Goal: Information Seeking & Learning: Learn about a topic

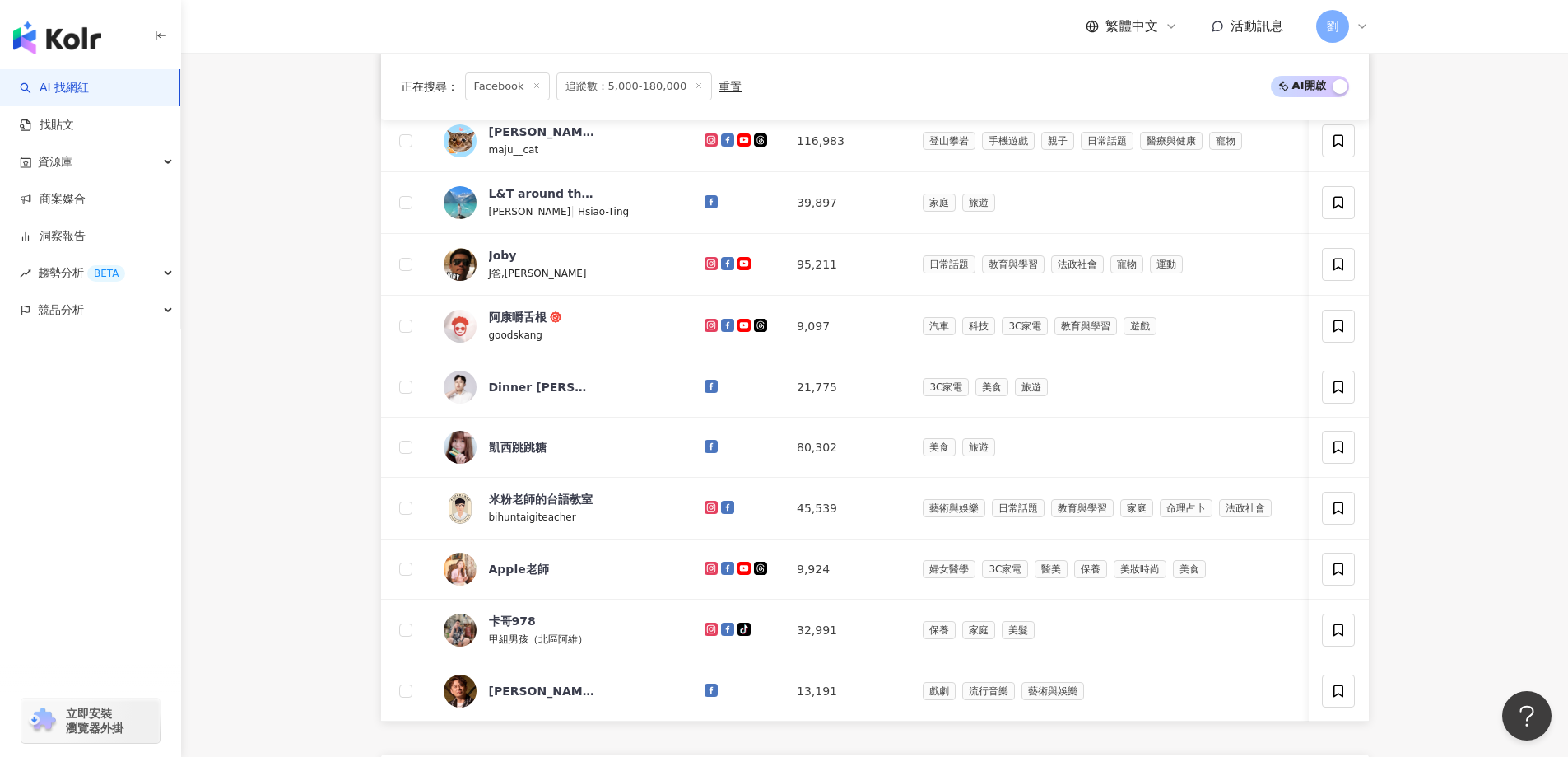
click at [534, 86] on line at bounding box center [536, 86] width 4 height 4
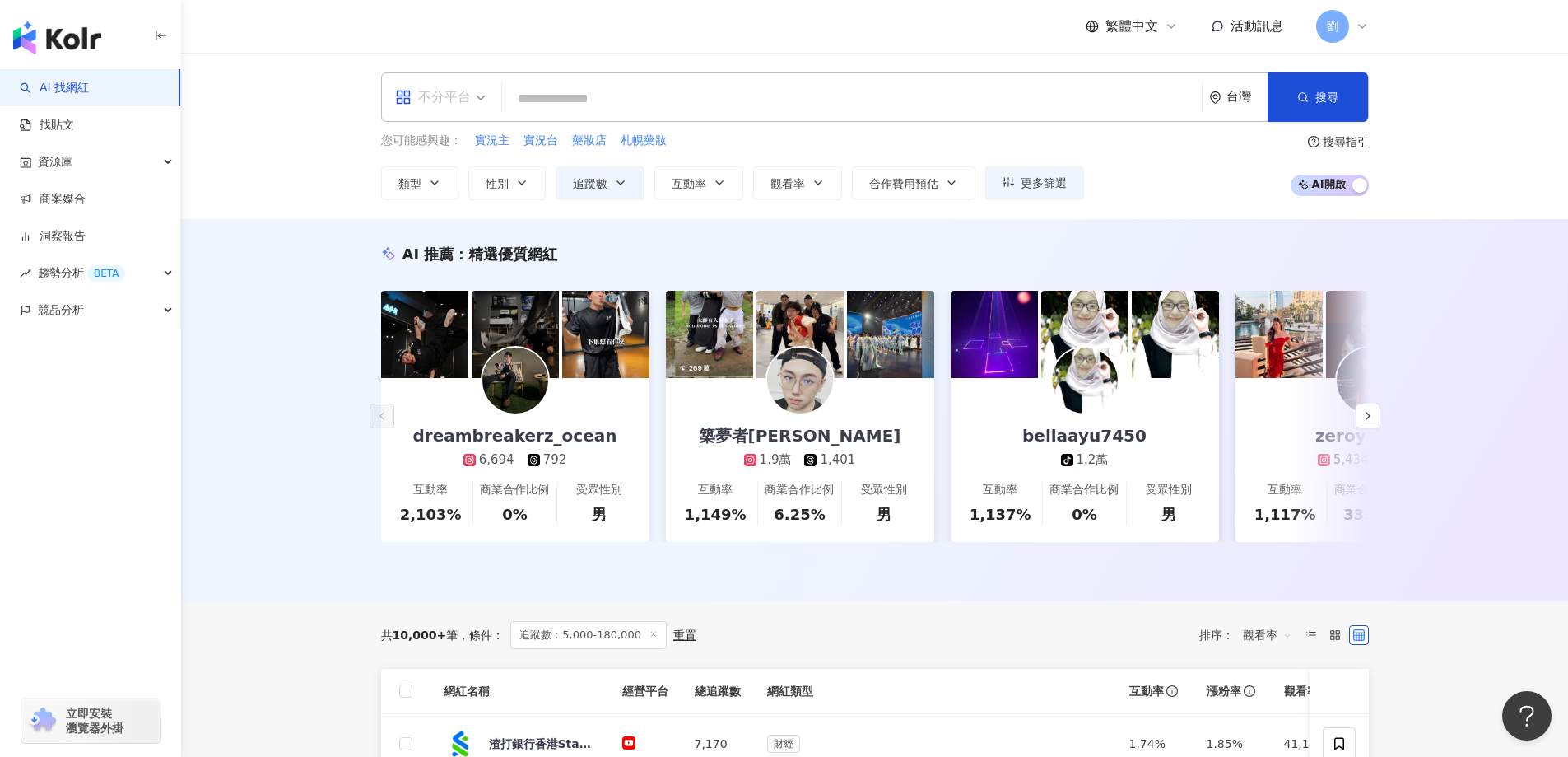
click at [467, 96] on div "不分平台" at bounding box center [433, 97] width 75 height 26
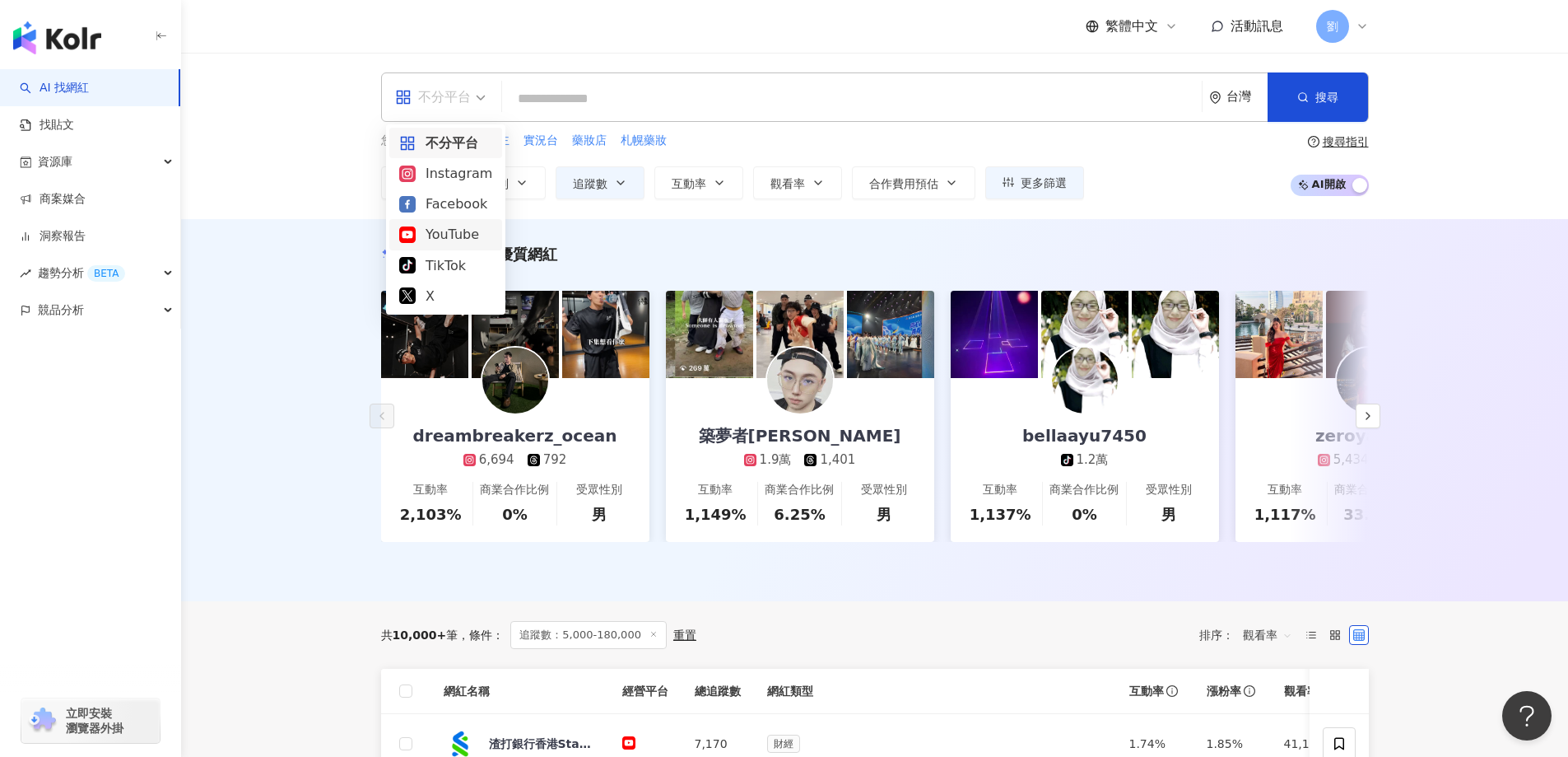
click at [457, 244] on div "YouTube" at bounding box center [446, 235] width 93 height 21
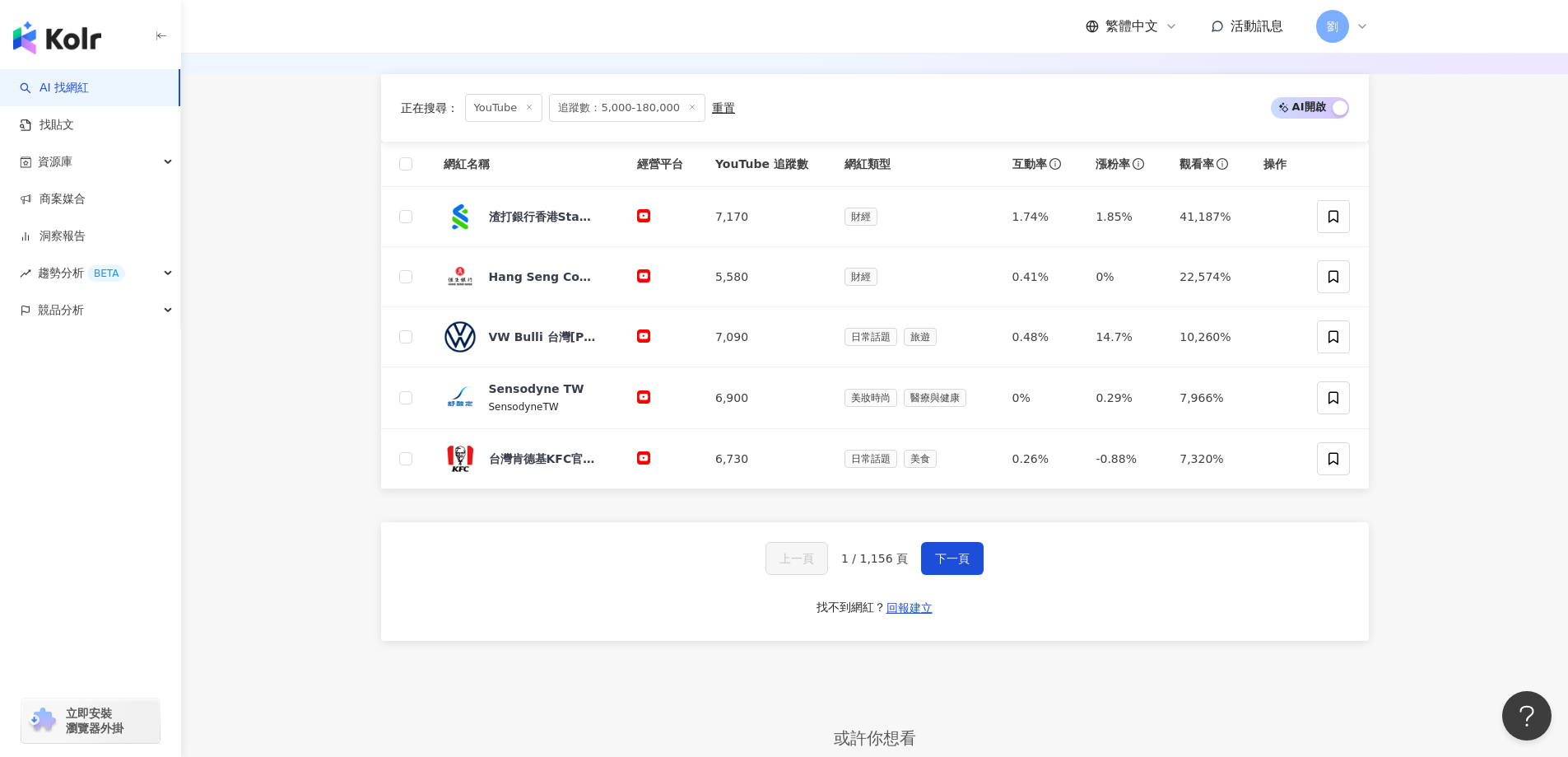
scroll to position [60, 0]
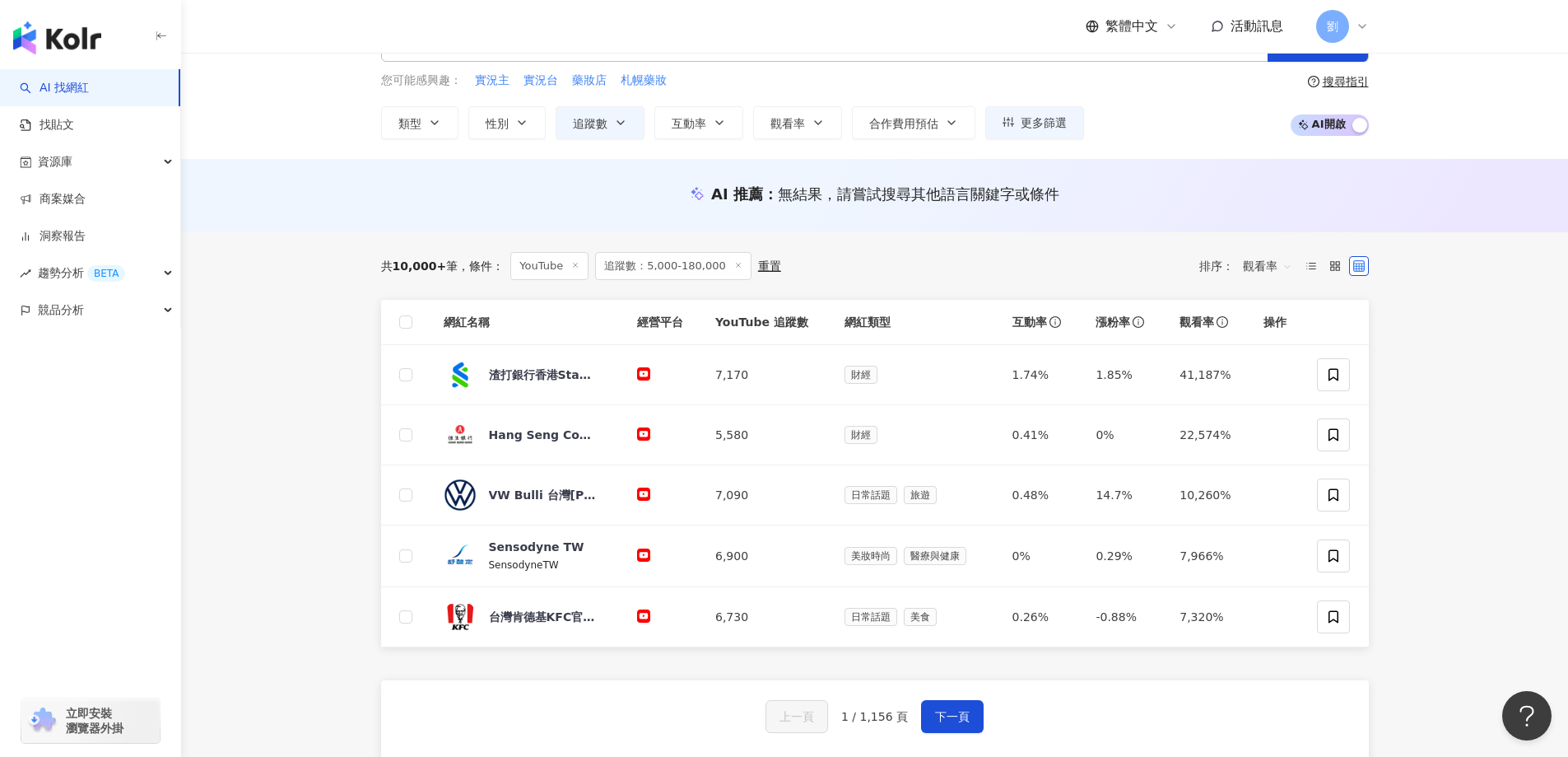
click at [721, 258] on span "追蹤數：5,000-180,000" at bounding box center [674, 266] width 156 height 28
click at [734, 266] on icon at bounding box center [738, 265] width 8 height 8
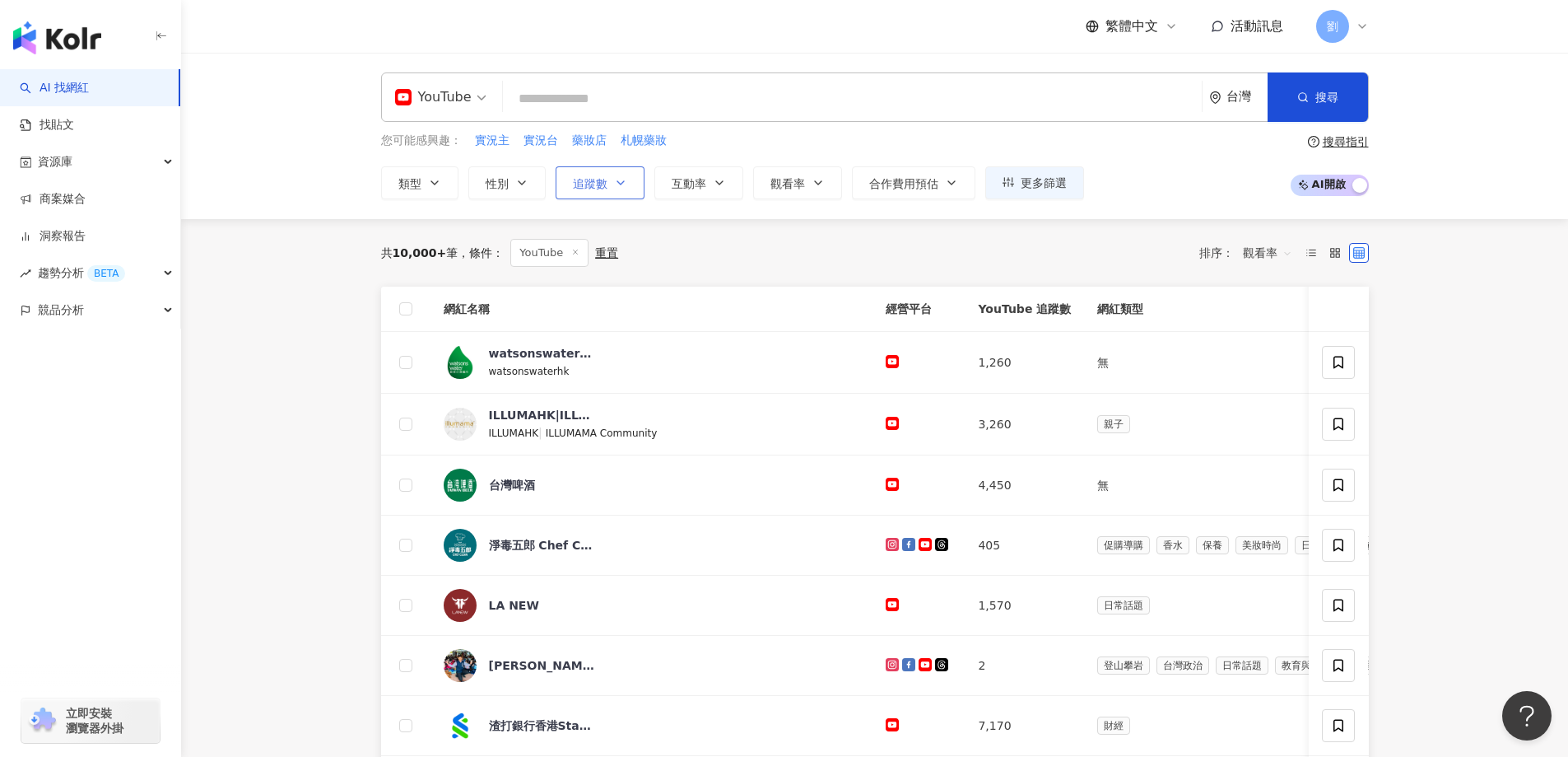
click at [641, 194] on button "追蹤數" at bounding box center [600, 182] width 89 height 33
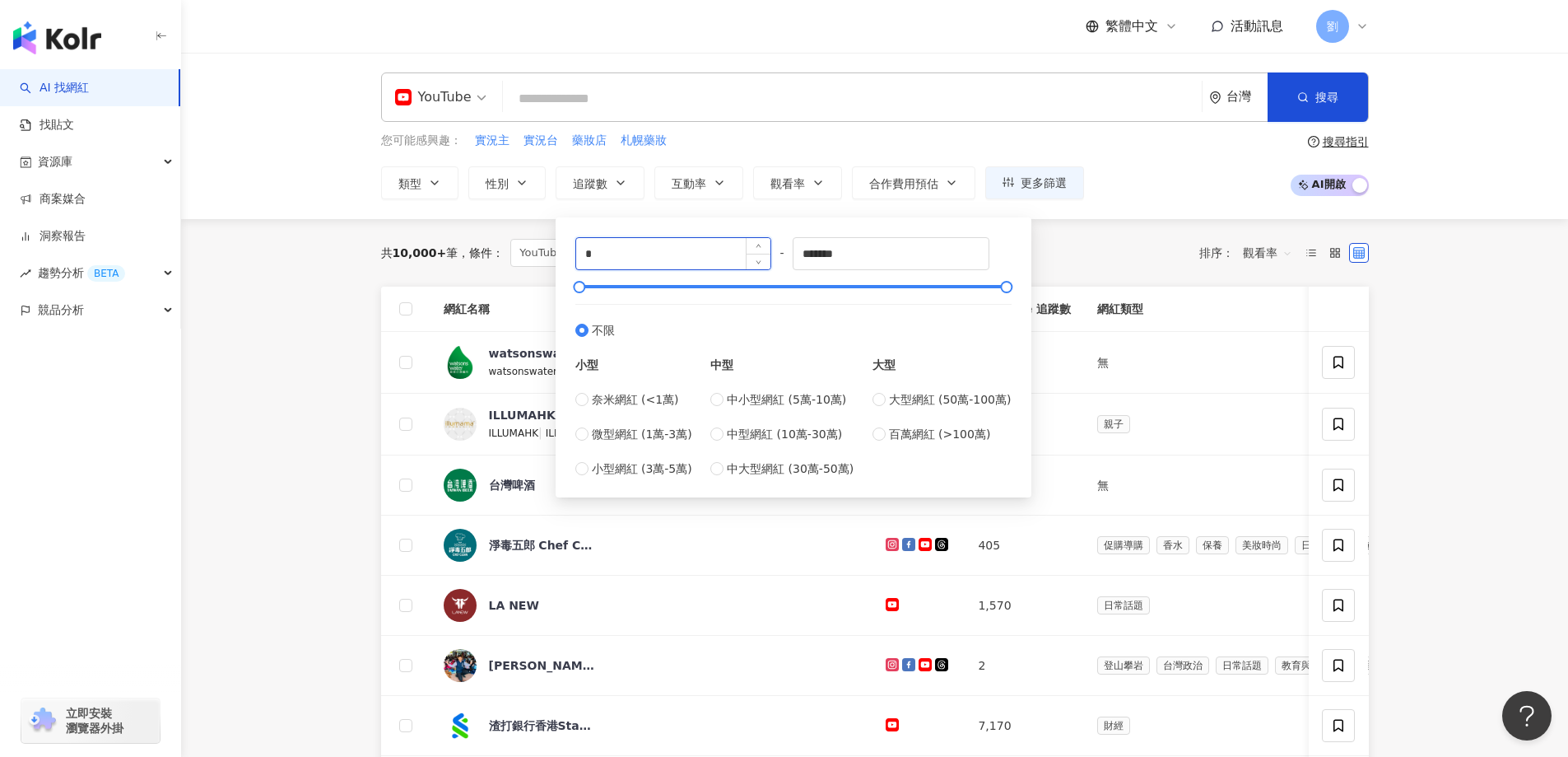
click at [637, 259] on input "*" at bounding box center [674, 253] width 195 height 31
type input "*"
type input "****"
drag, startPoint x: 882, startPoint y: 246, endPoint x: 814, endPoint y: 255, distance: 68.6
click at [814, 255] on input "*******" at bounding box center [890, 253] width 195 height 31
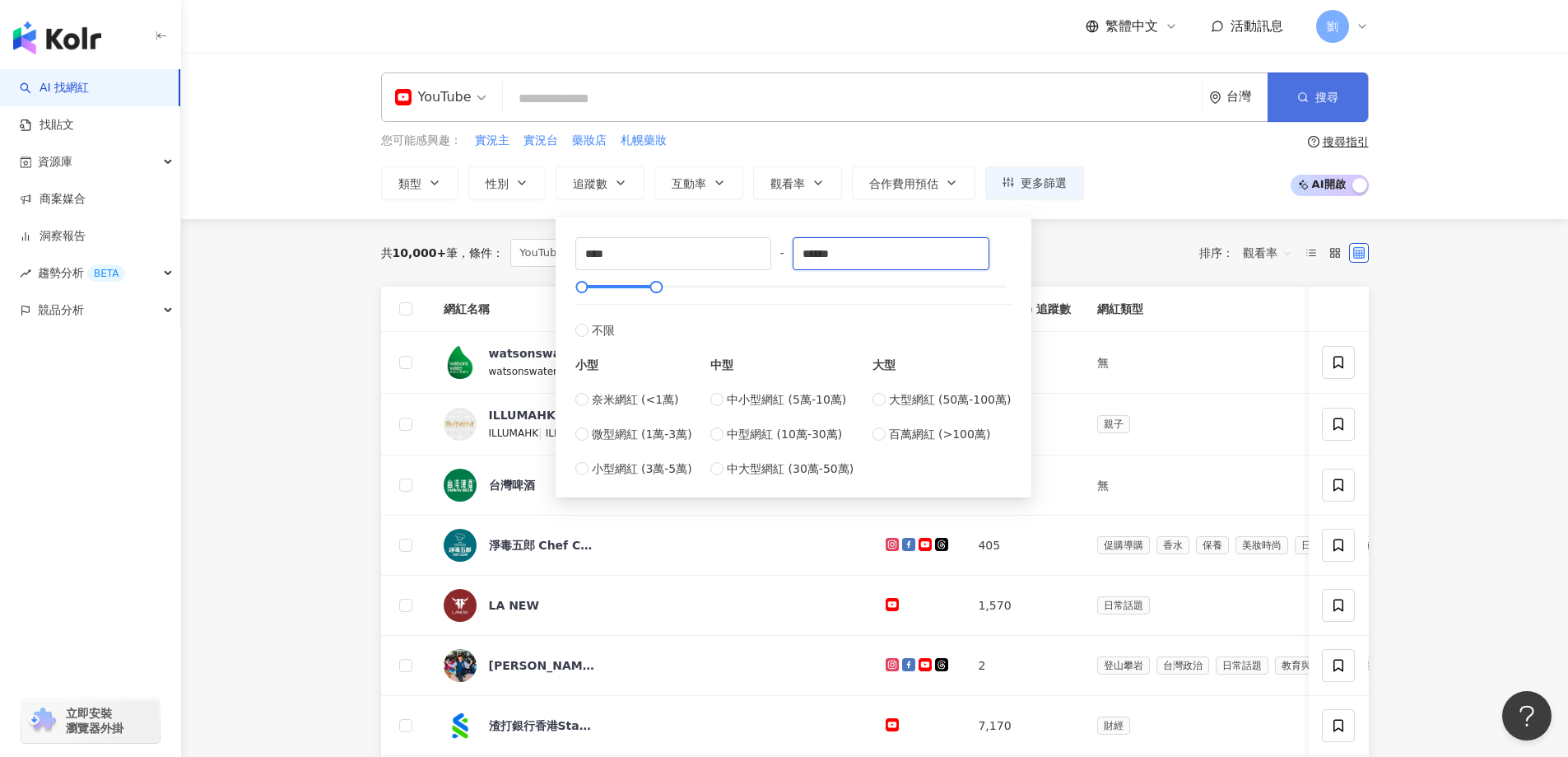
type input "******"
click at [1302, 87] on button "搜尋" at bounding box center [1317, 97] width 101 height 49
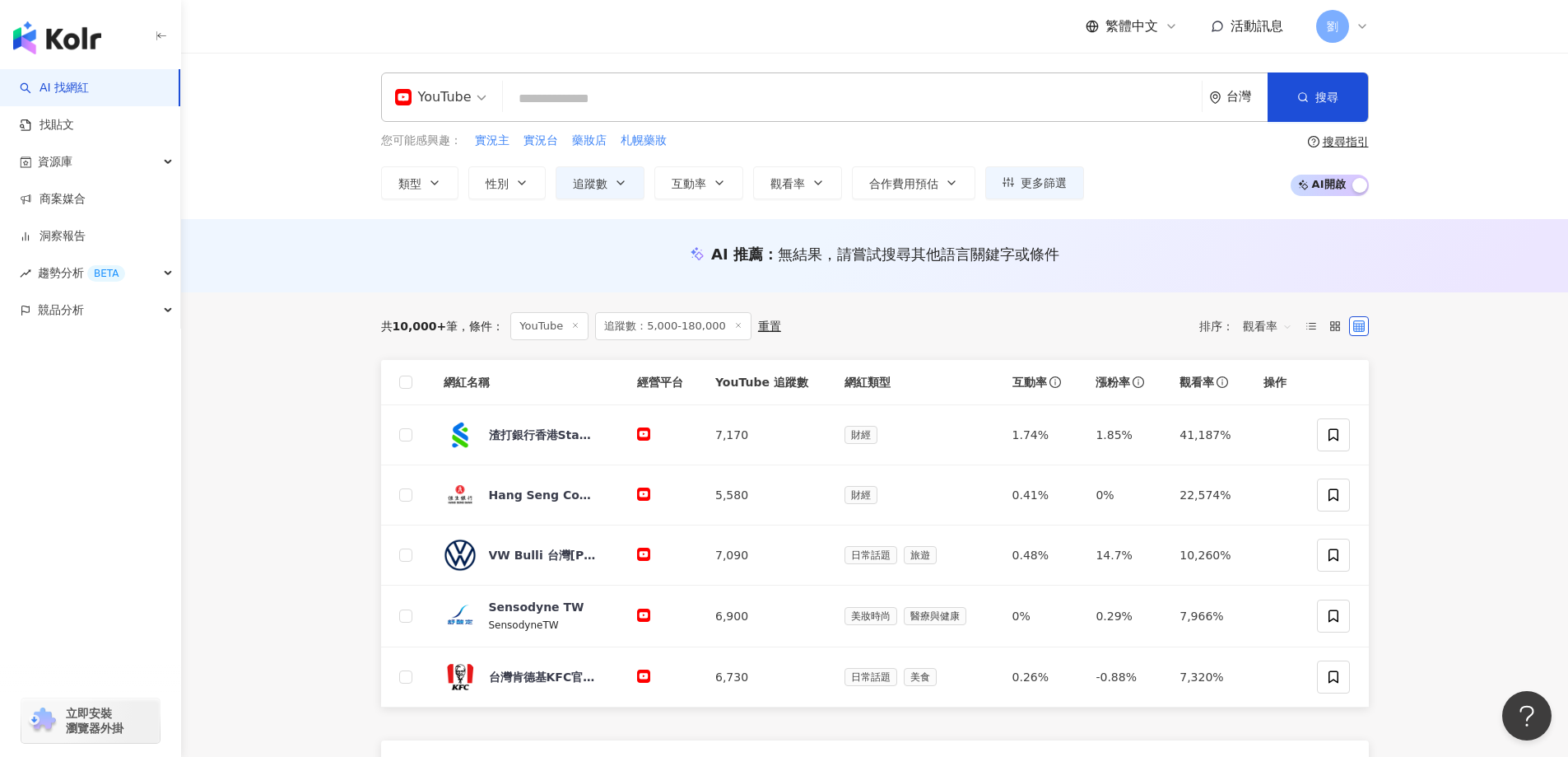
scroll to position [165, 0]
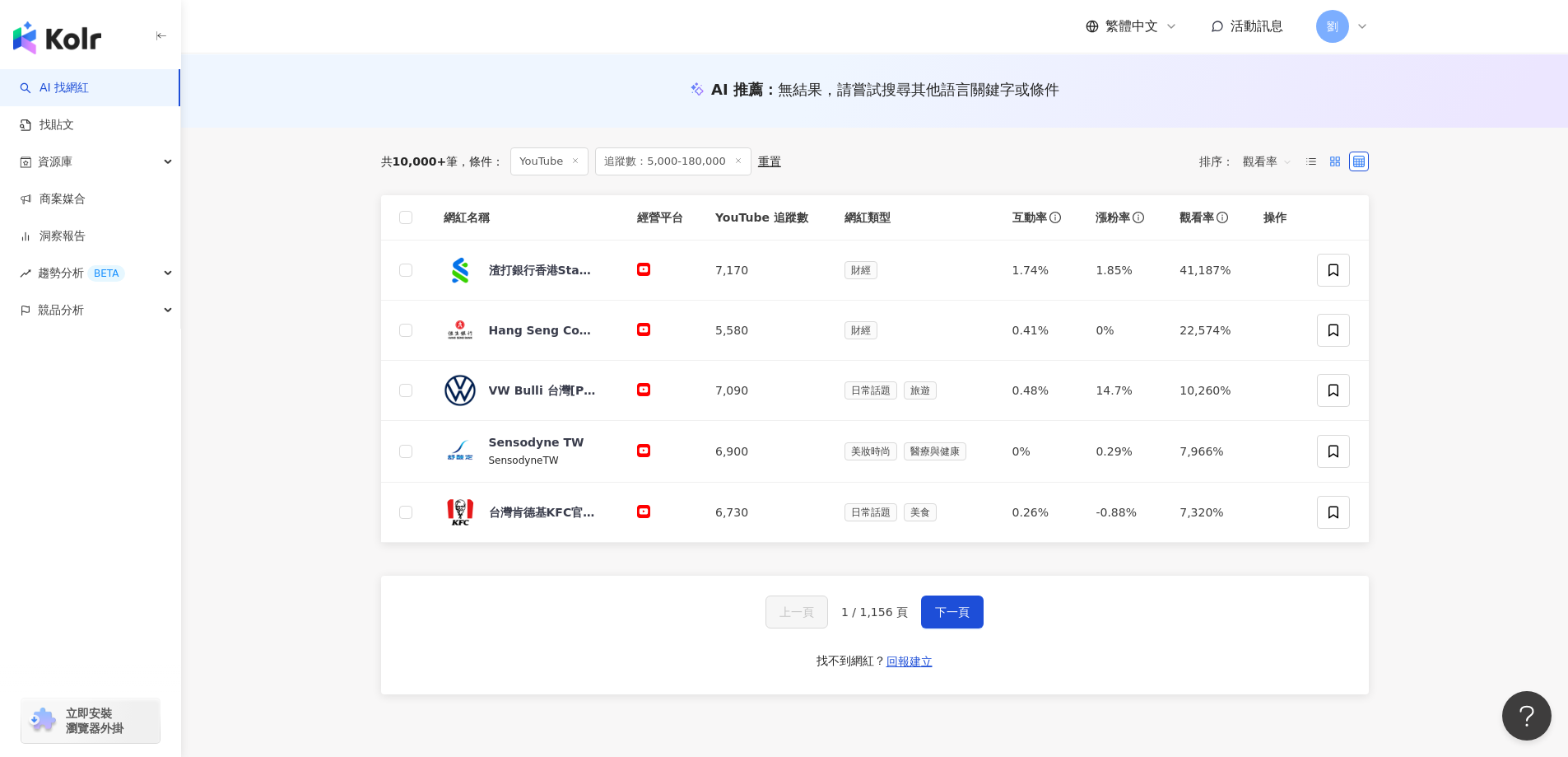
click at [1341, 161] on label at bounding box center [1334, 161] width 20 height 20
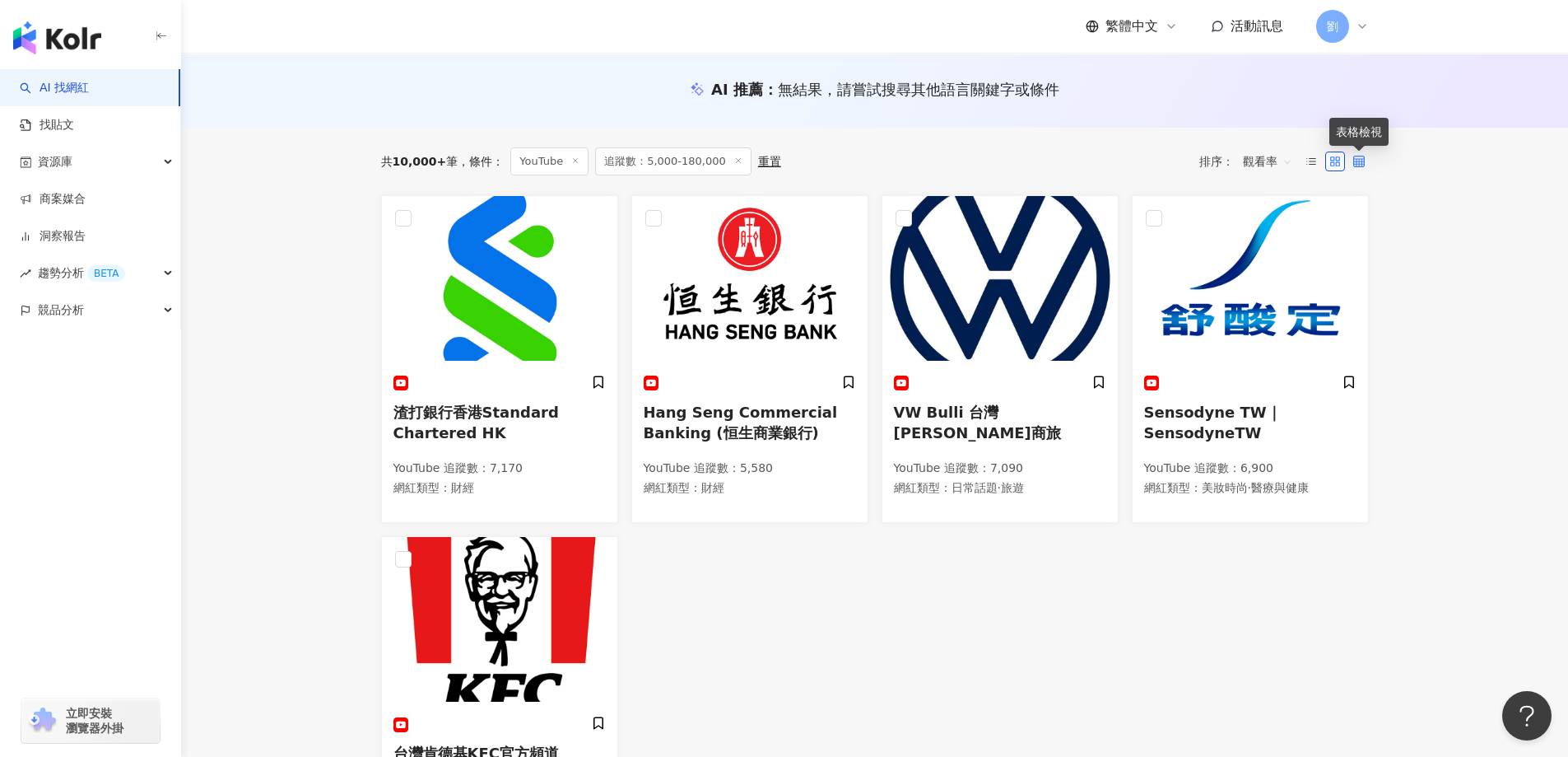
click at [1358, 165] on icon at bounding box center [1359, 161] width 11 height 11
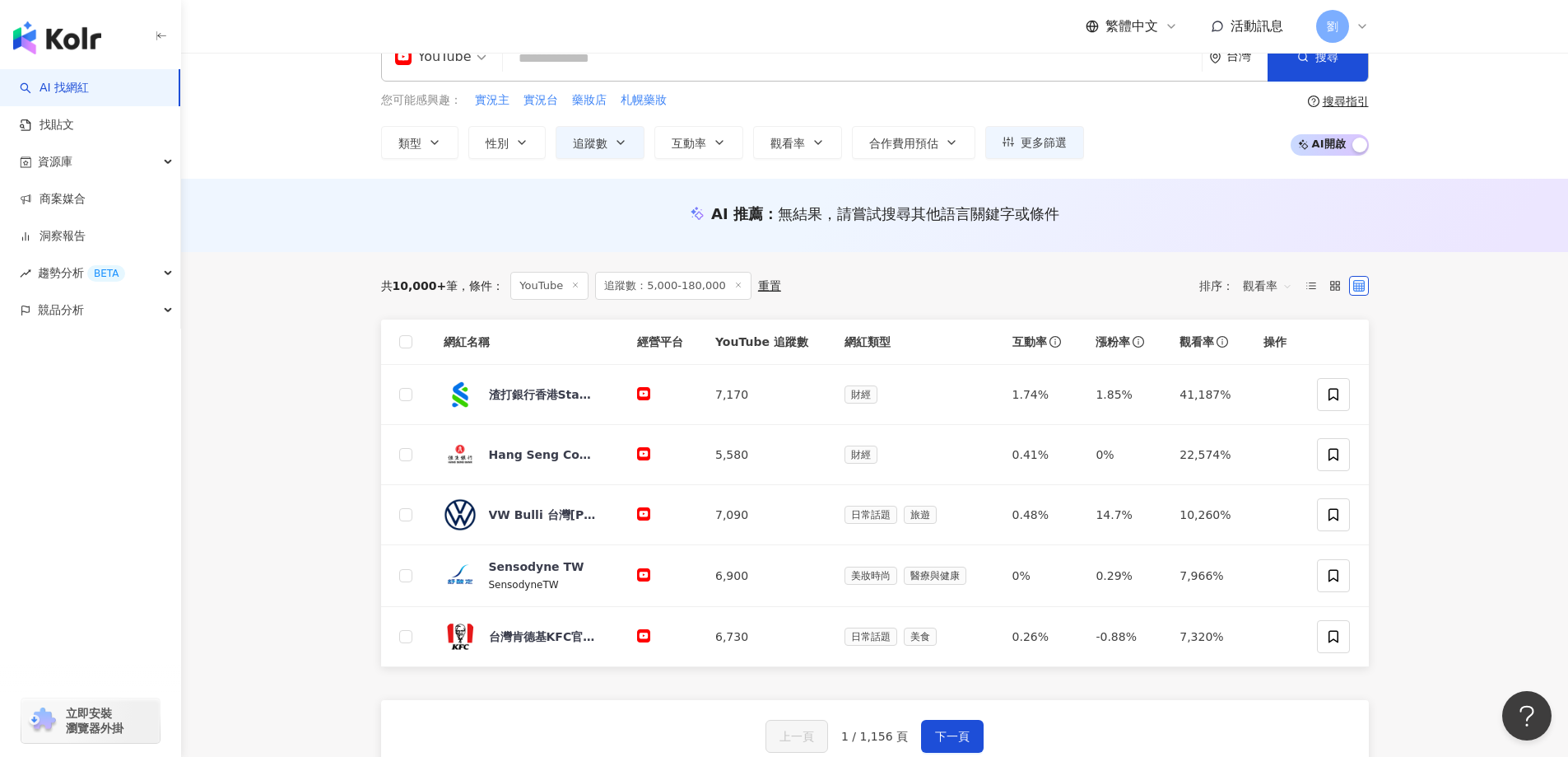
scroll to position [0, 0]
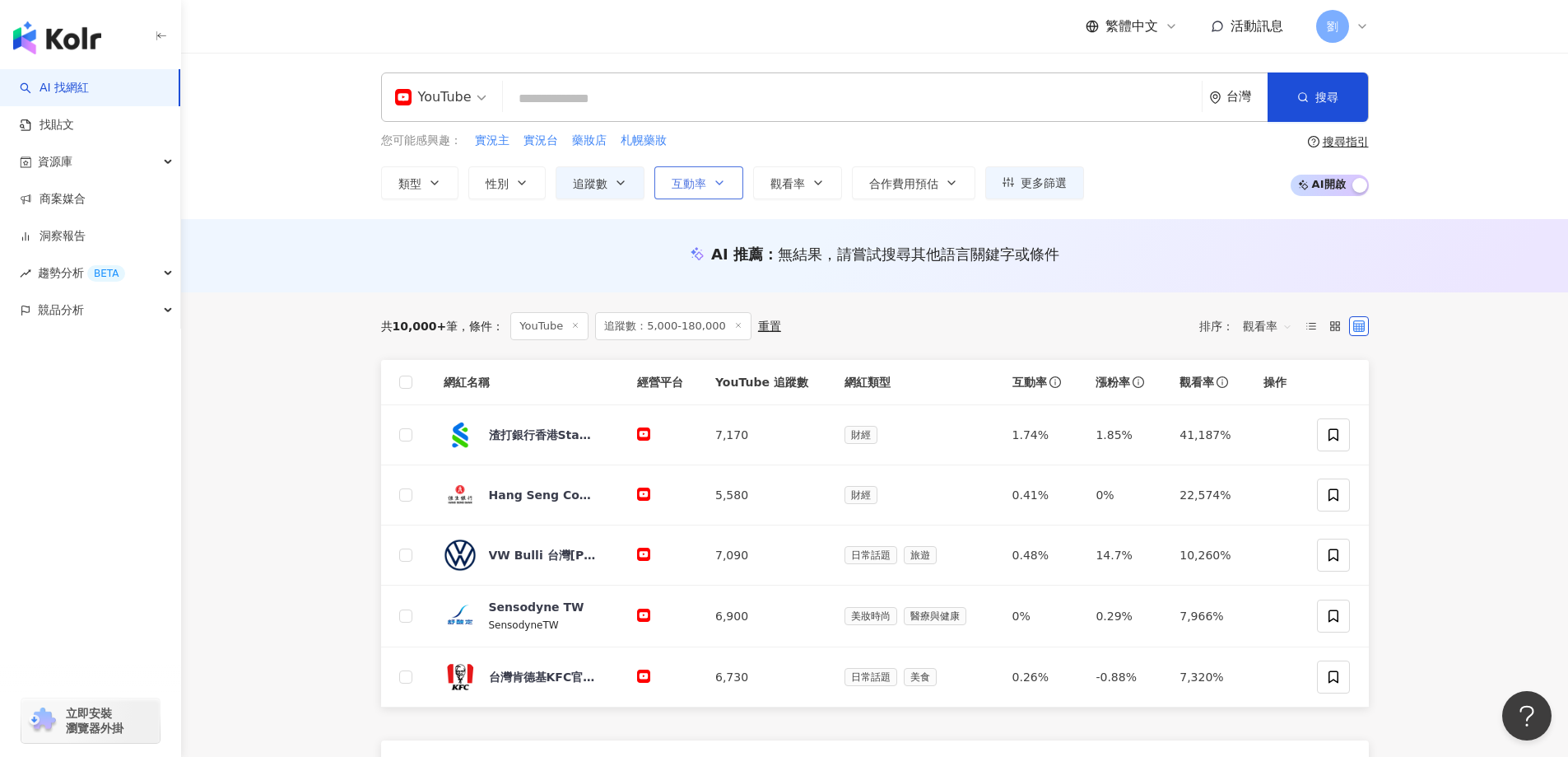
click at [701, 179] on span "互動率" at bounding box center [689, 184] width 35 height 13
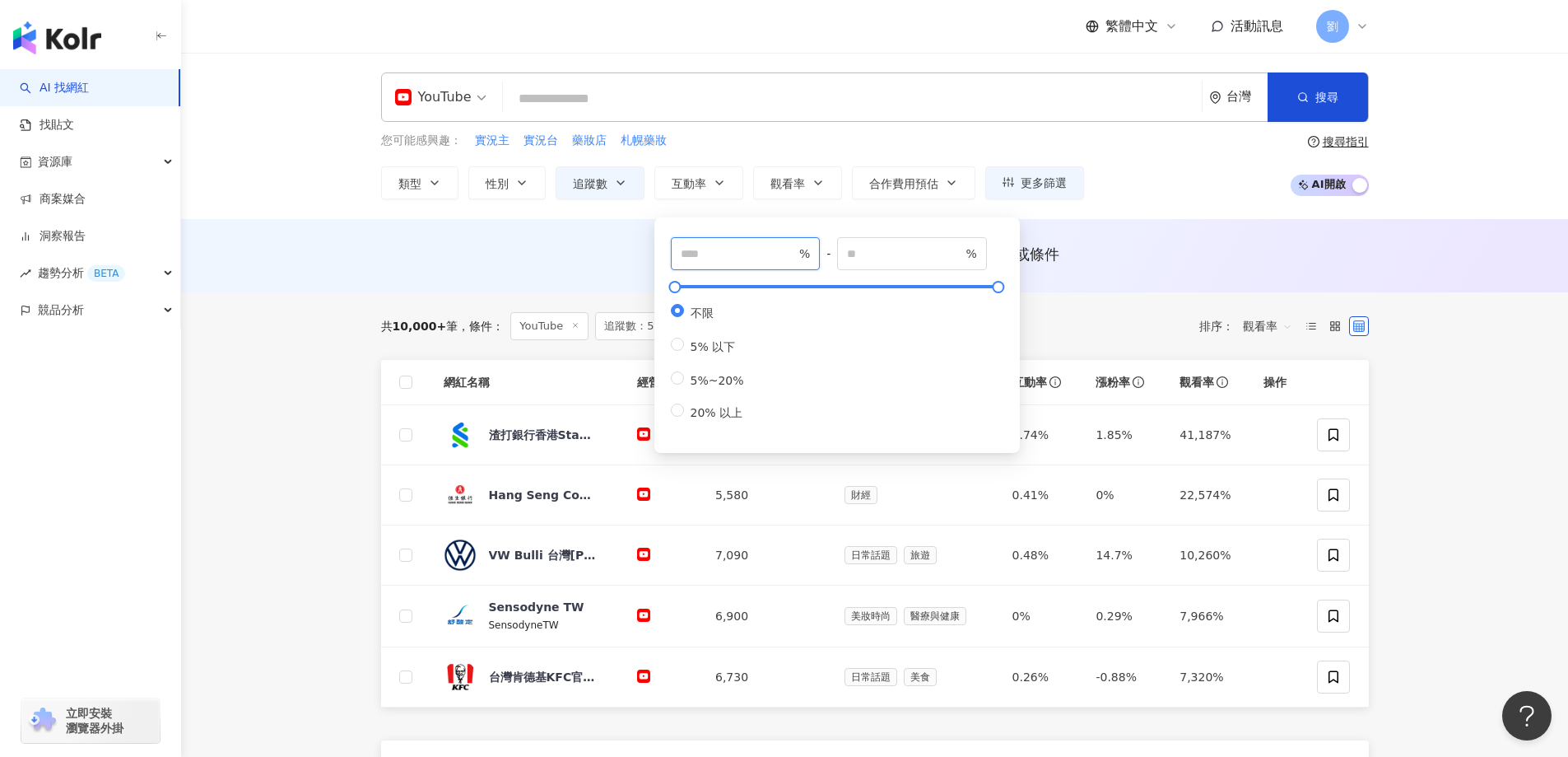
click at [756, 255] on input "number" at bounding box center [738, 253] width 115 height 18
type input "*"
click at [873, 259] on input "number" at bounding box center [905, 253] width 115 height 18
type input "***"
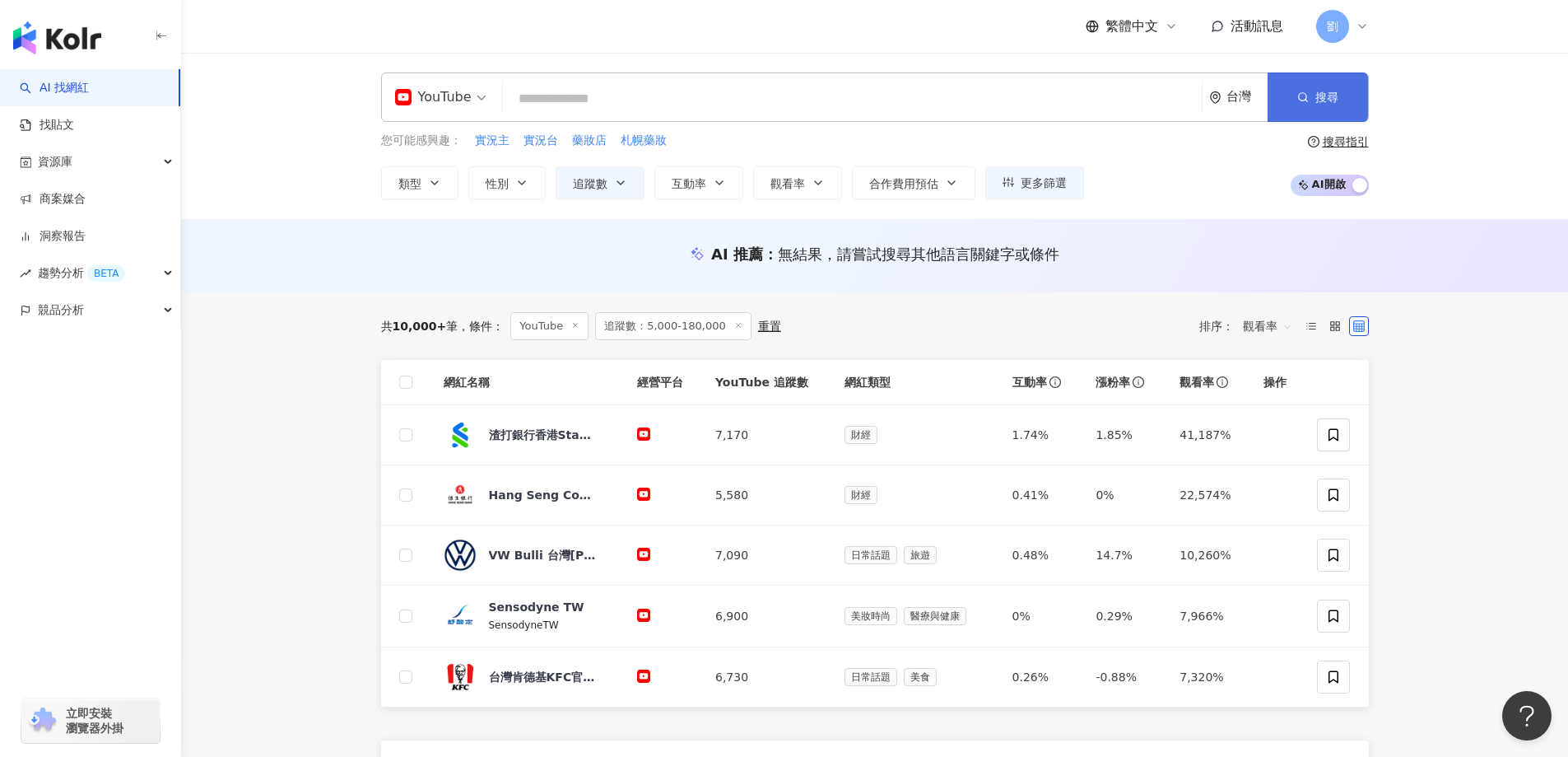
click at [1284, 103] on button "搜尋" at bounding box center [1317, 97] width 101 height 49
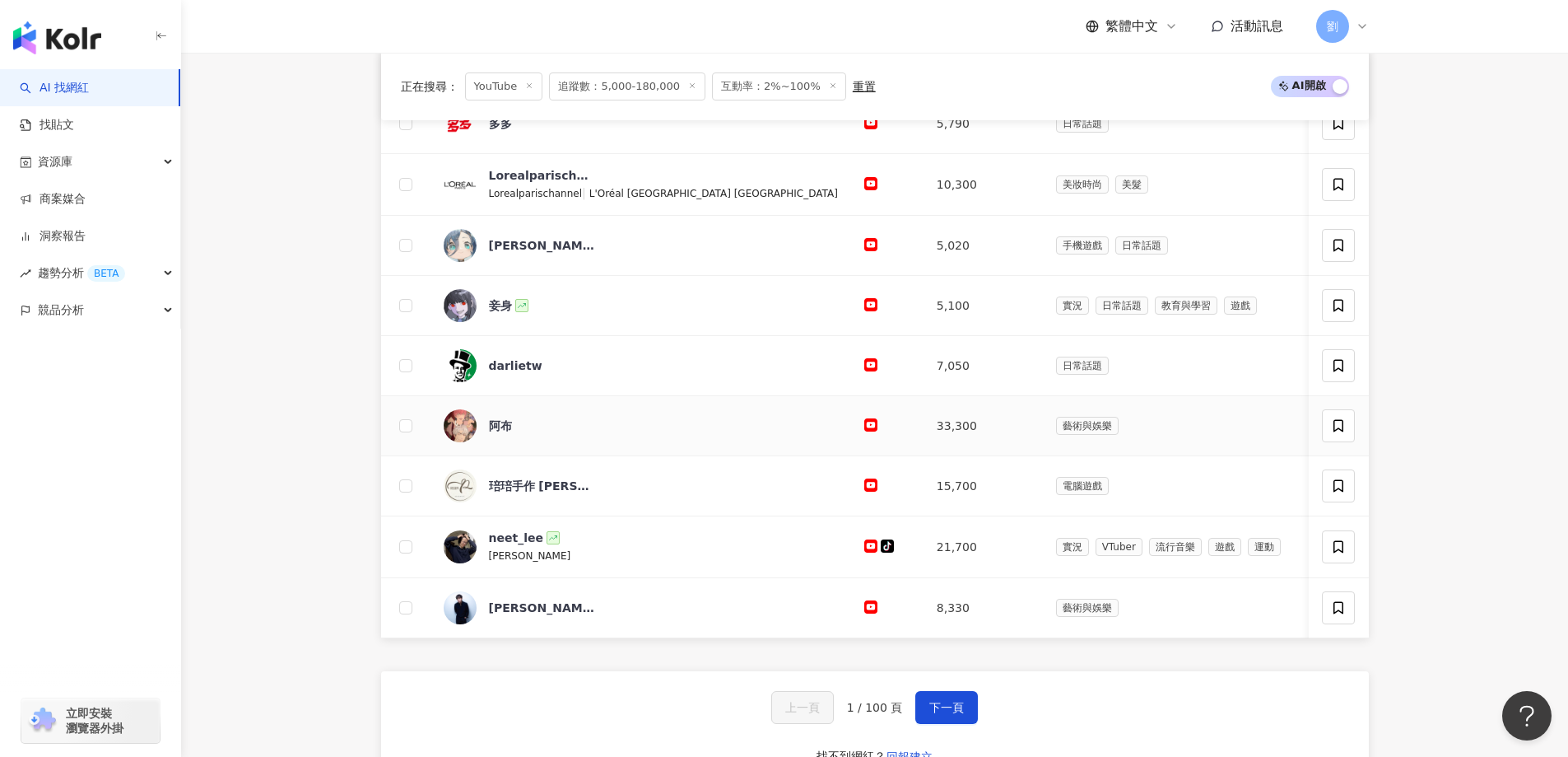
scroll to position [494, 0]
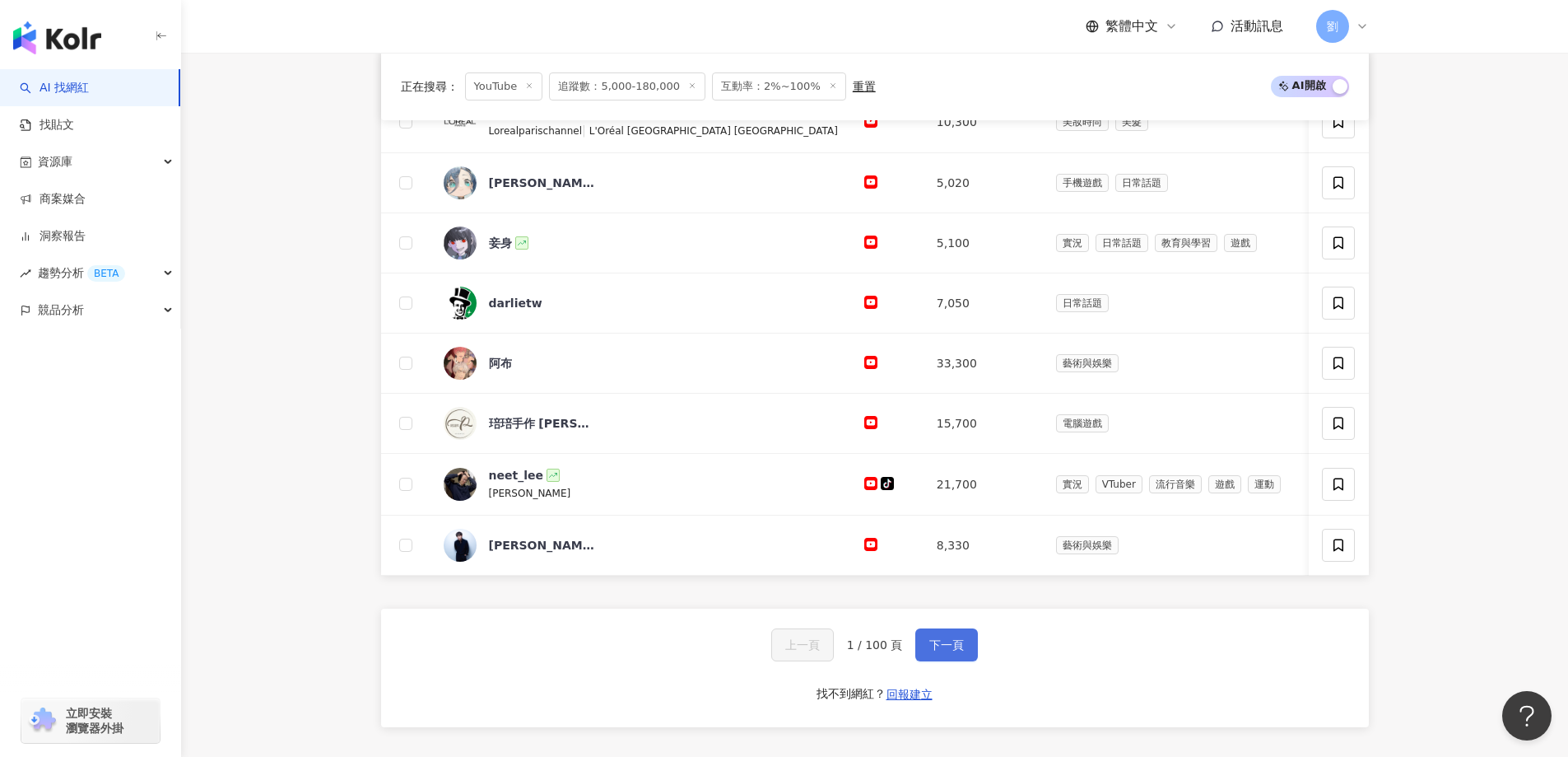
click at [956, 651] on span "下一頁" at bounding box center [946, 645] width 35 height 13
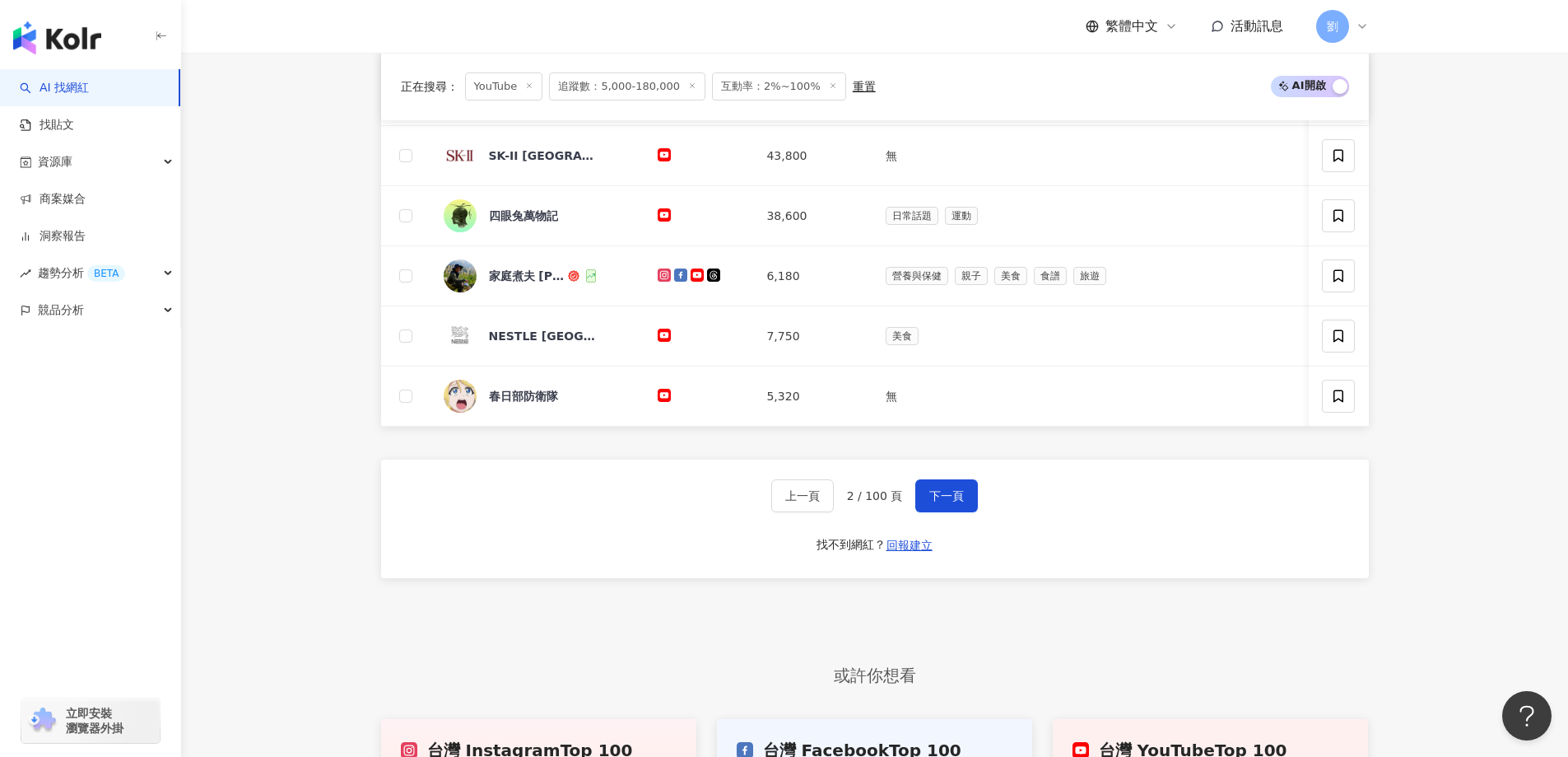
scroll to position [659, 0]
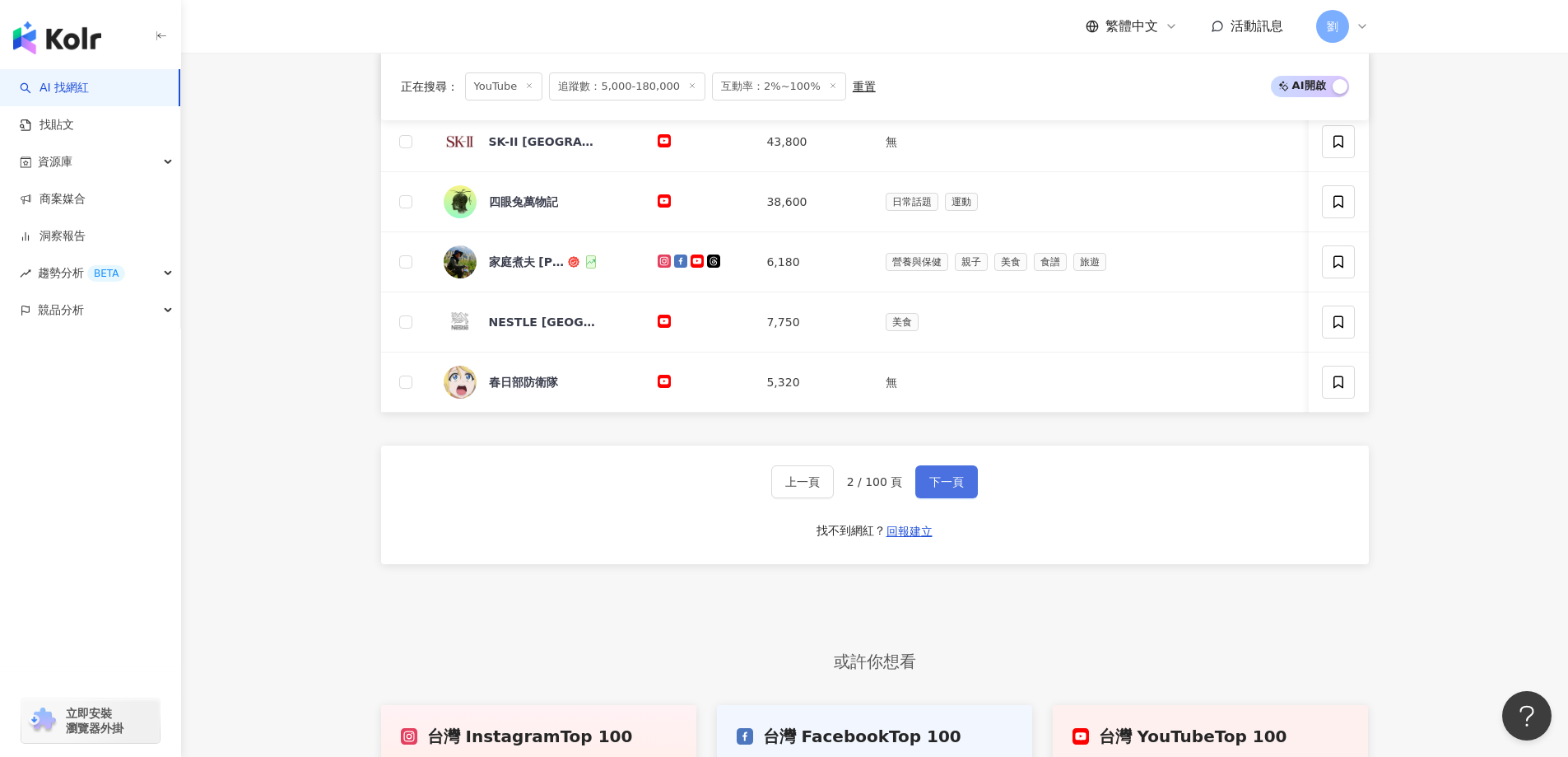
click at [947, 488] on span "下一頁" at bounding box center [946, 482] width 35 height 13
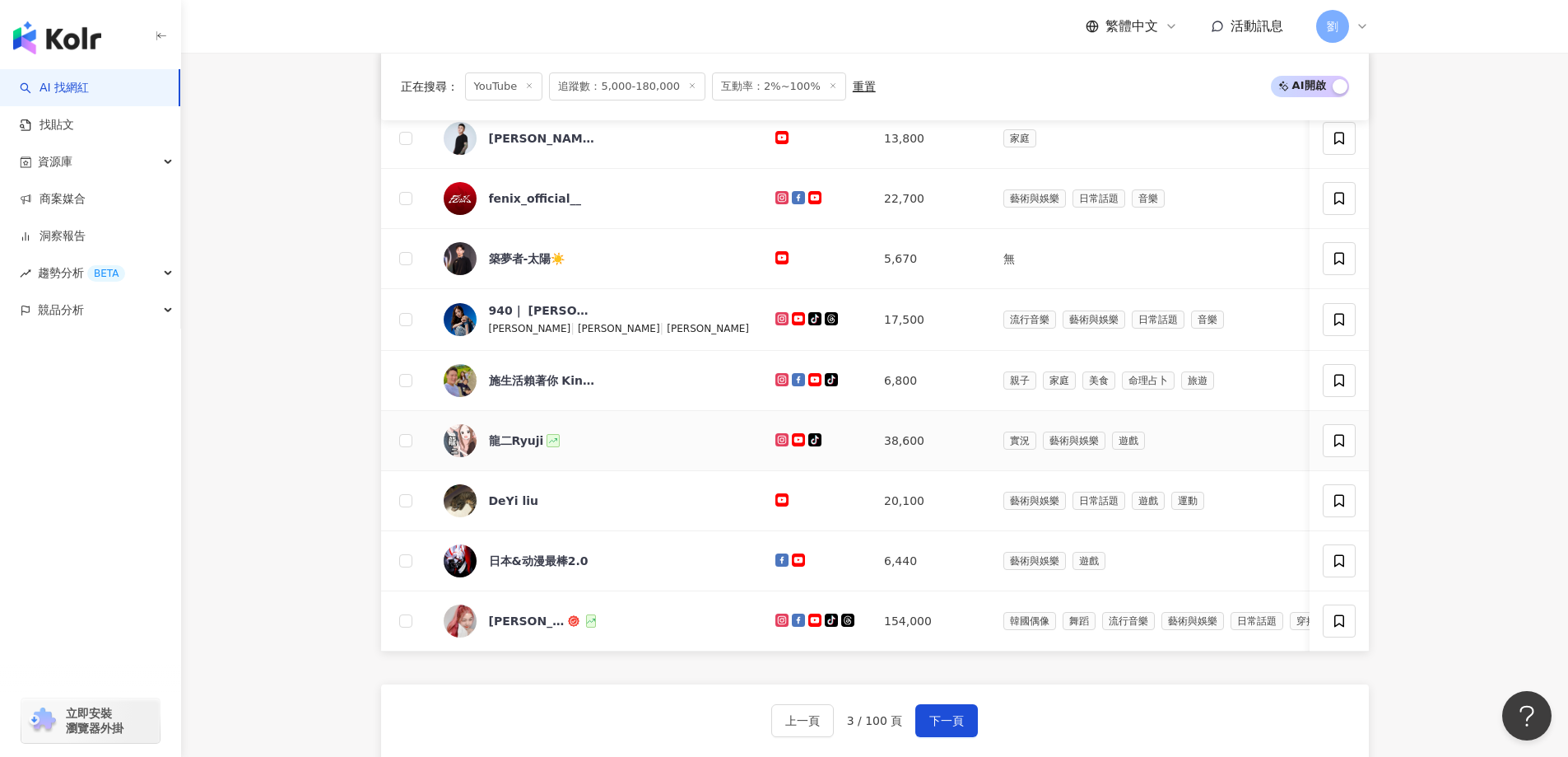
scroll to position [494, 0]
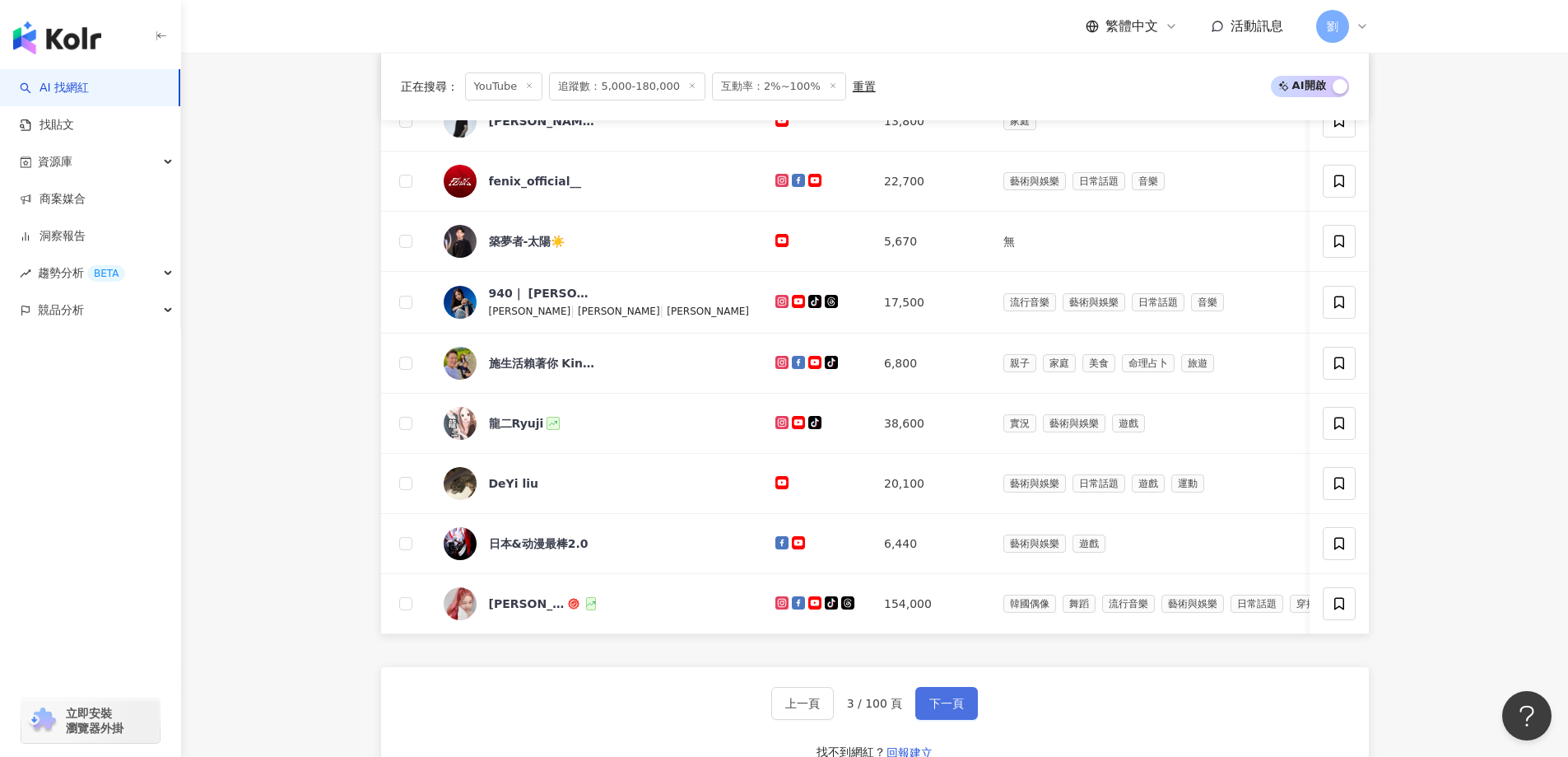
click at [960, 720] on button "下一頁" at bounding box center [946, 703] width 62 height 33
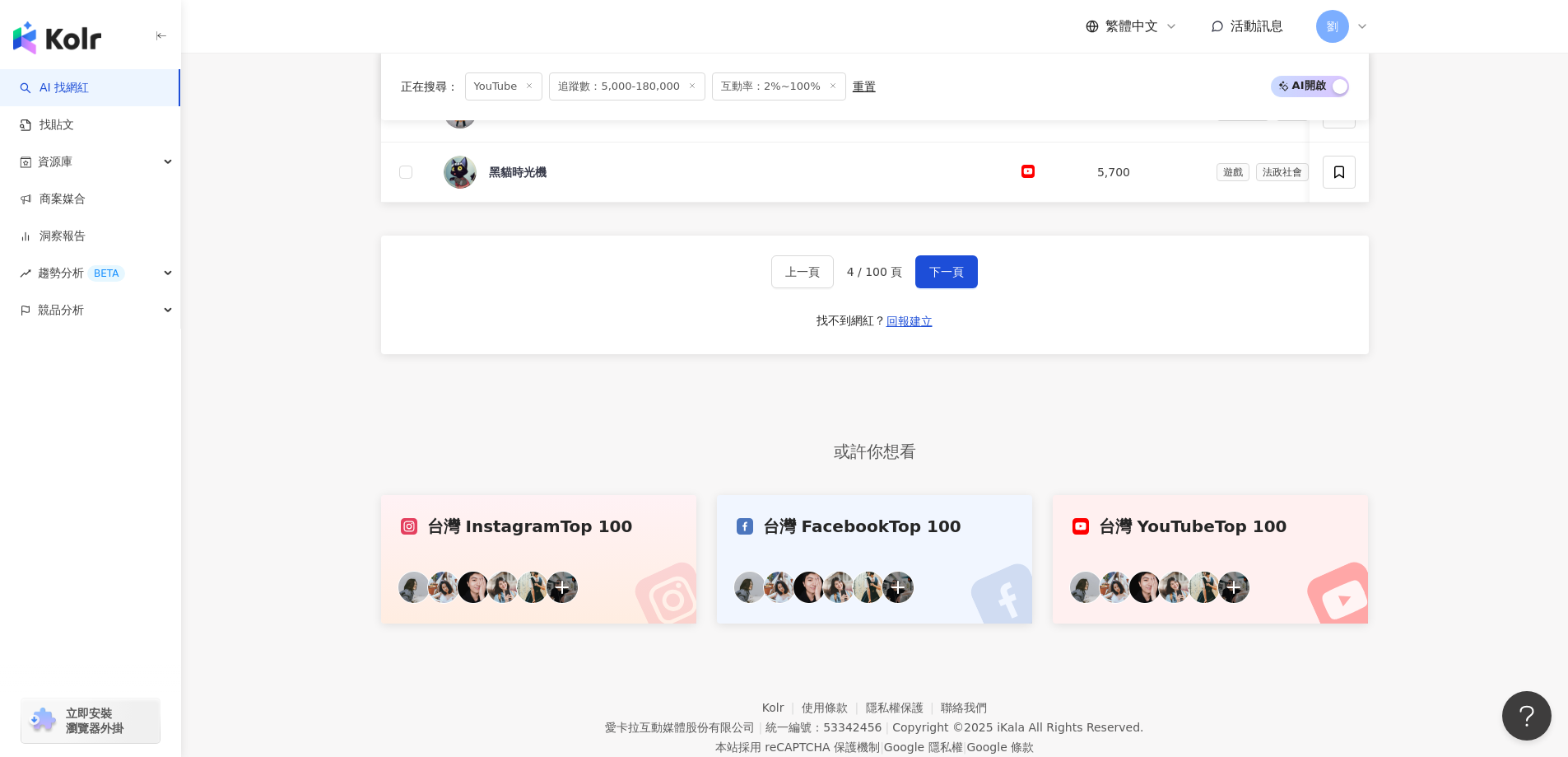
scroll to position [749, 0]
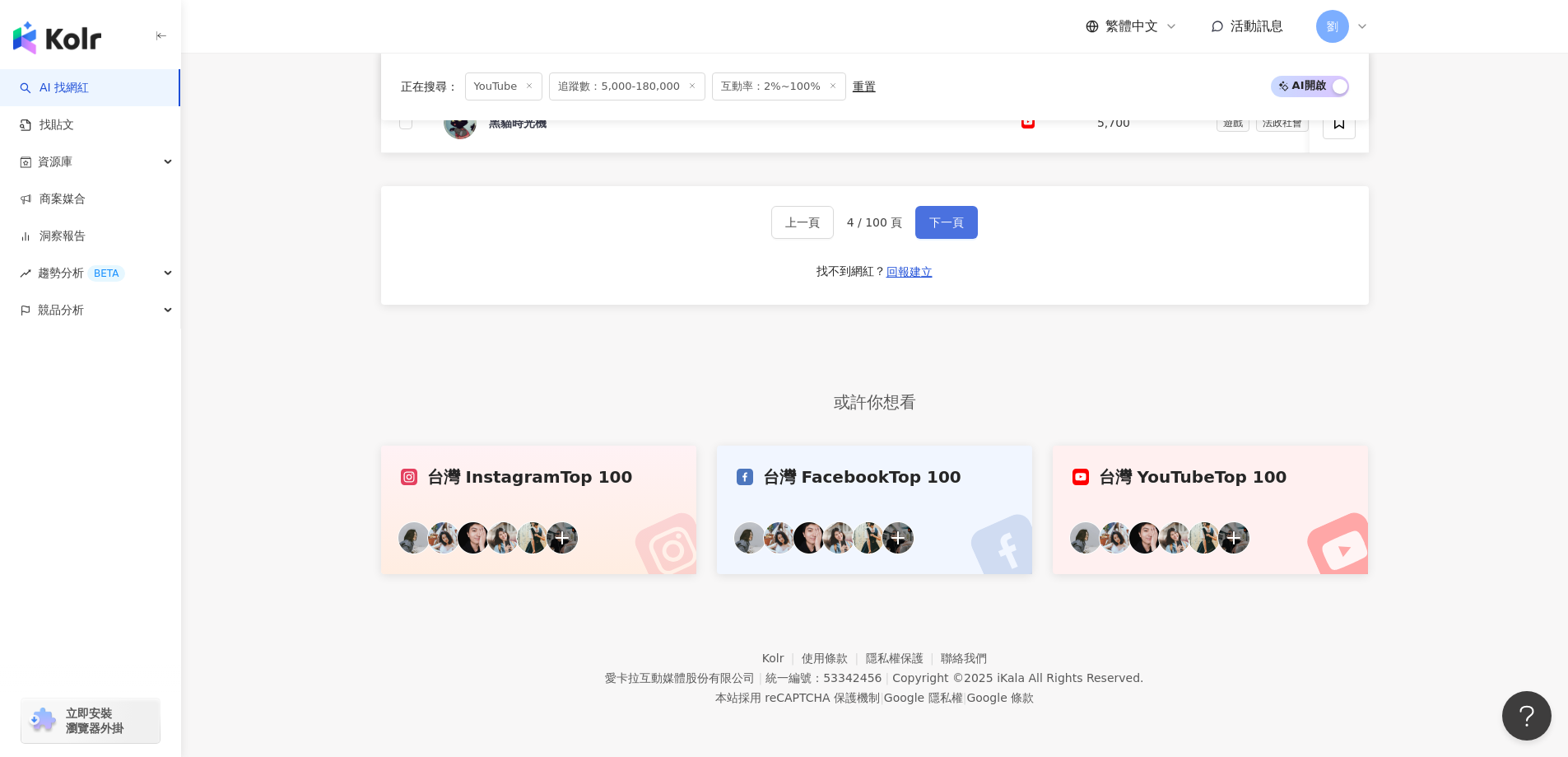
click at [939, 212] on button "下一頁" at bounding box center [946, 222] width 62 height 33
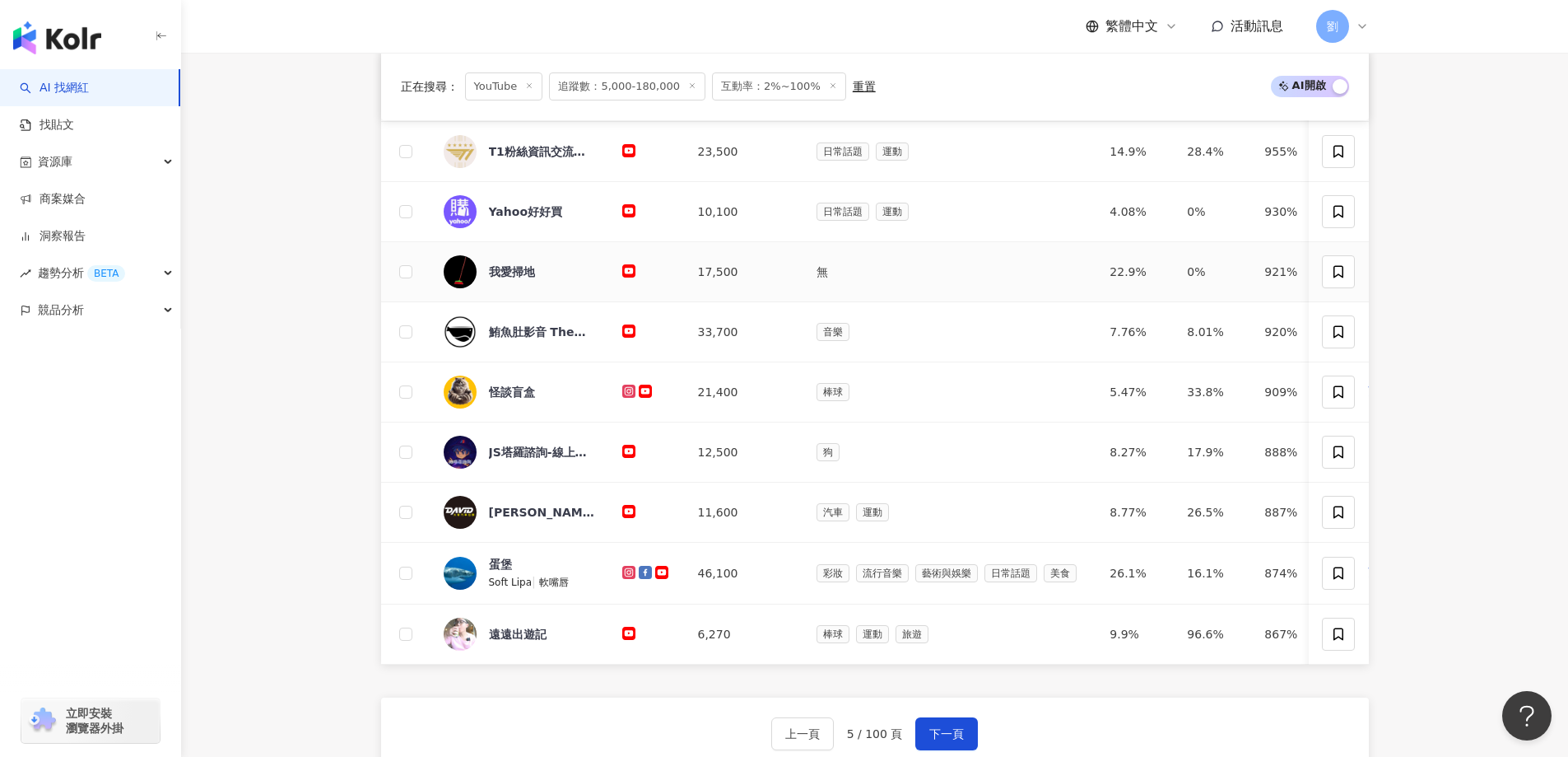
scroll to position [406, 0]
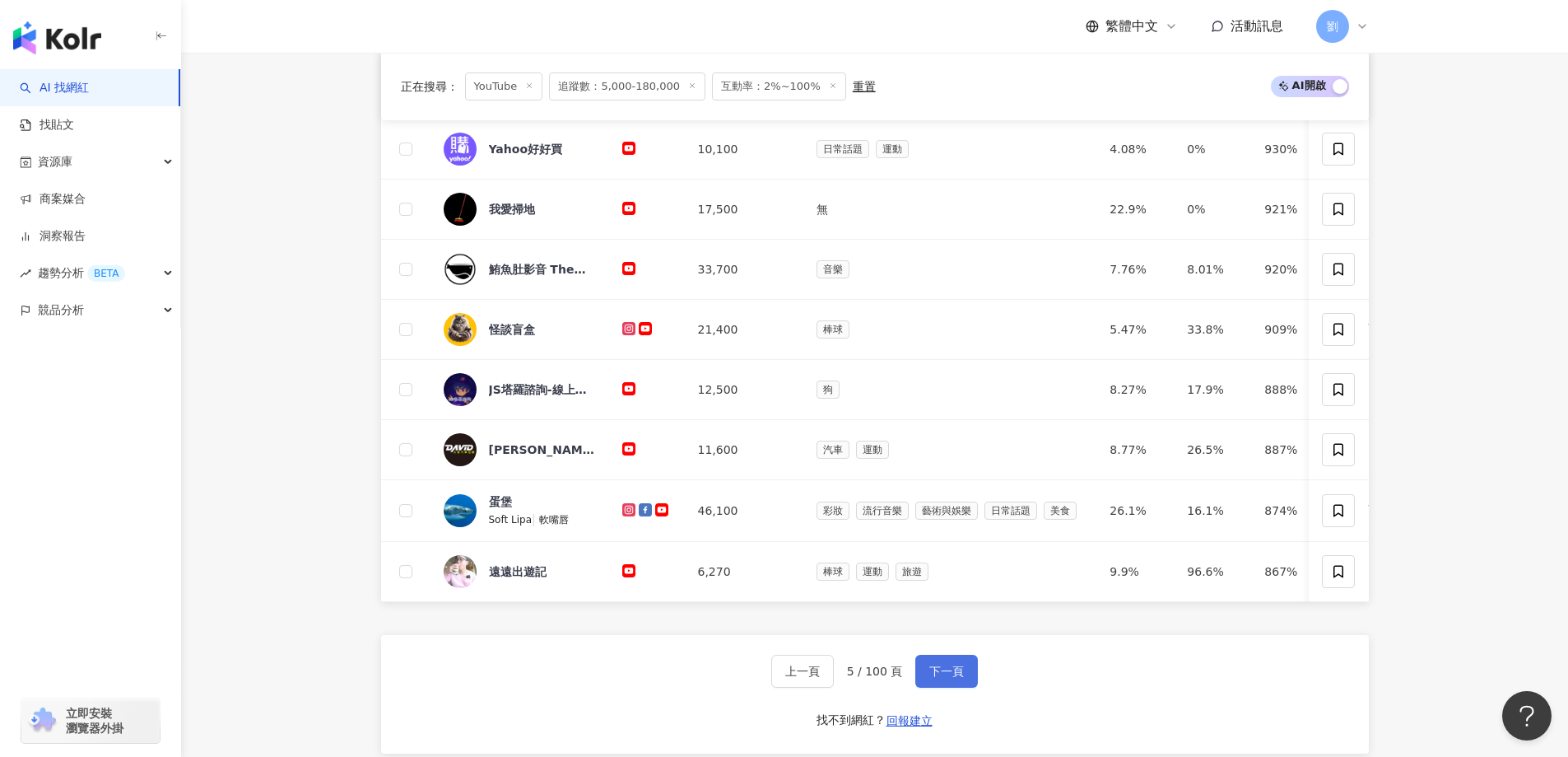
click at [961, 685] on button "下一頁" at bounding box center [946, 670] width 62 height 33
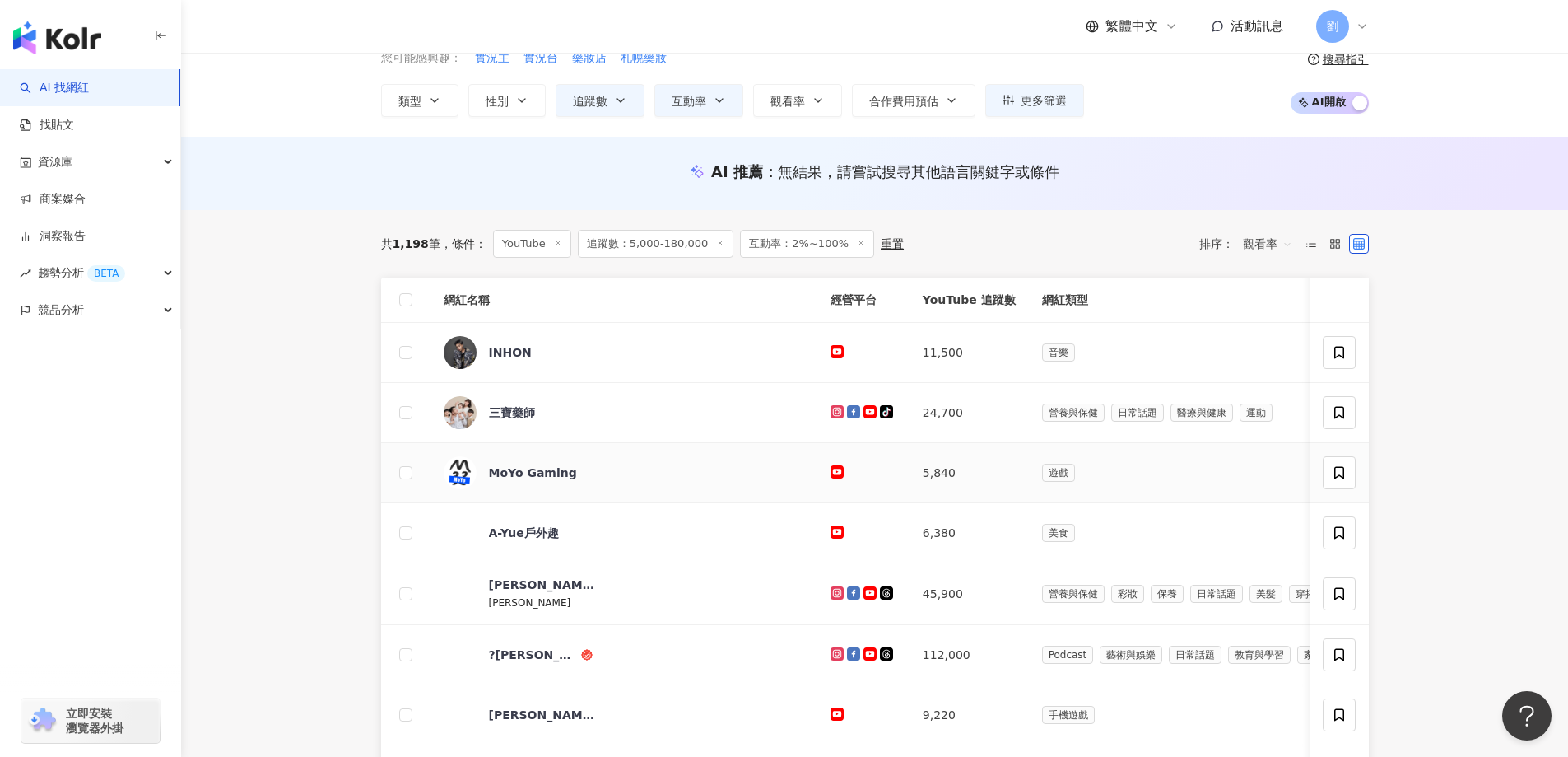
scroll to position [0, 0]
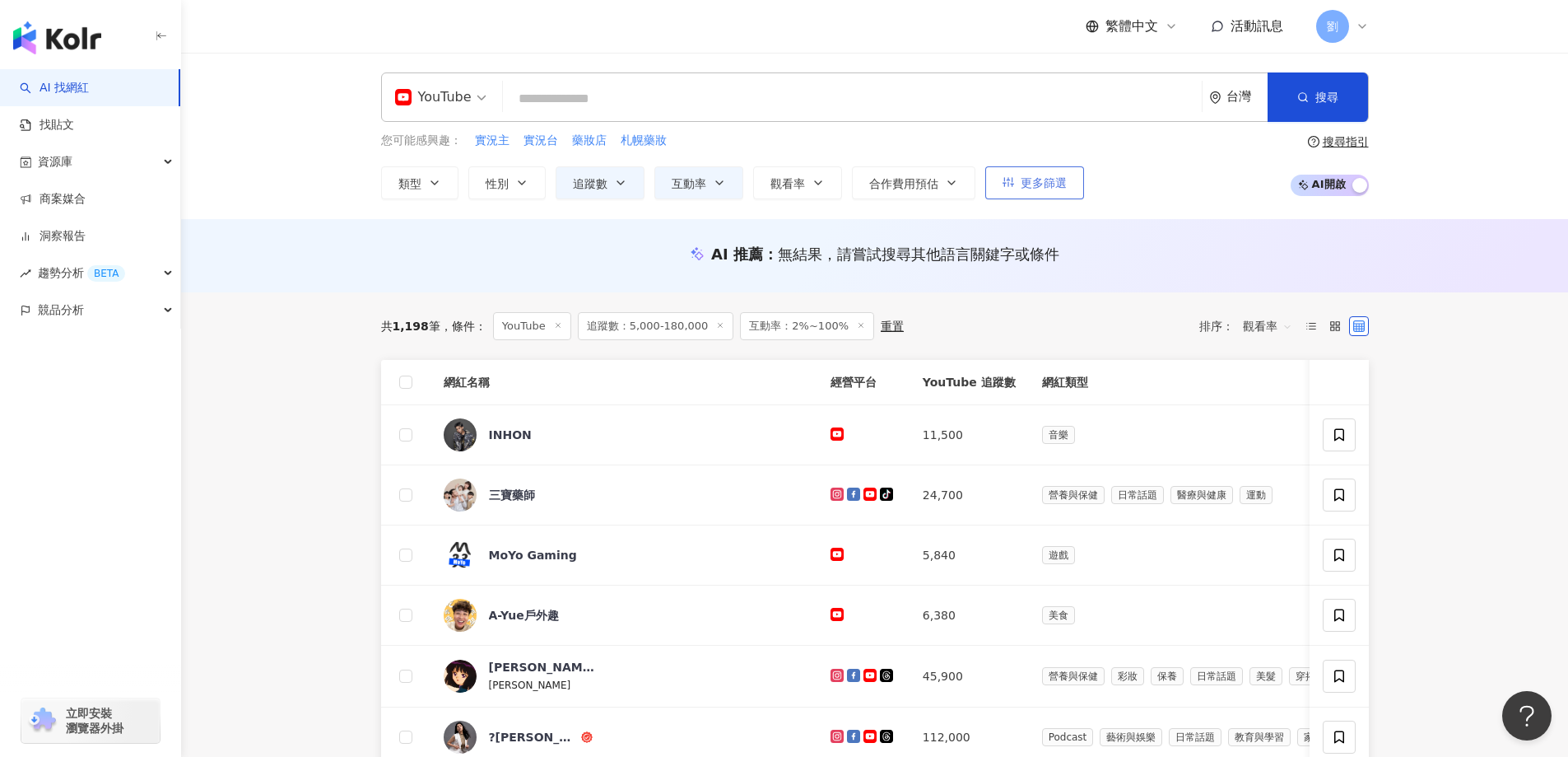
click at [1006, 186] on icon "button" at bounding box center [1008, 182] width 11 height 11
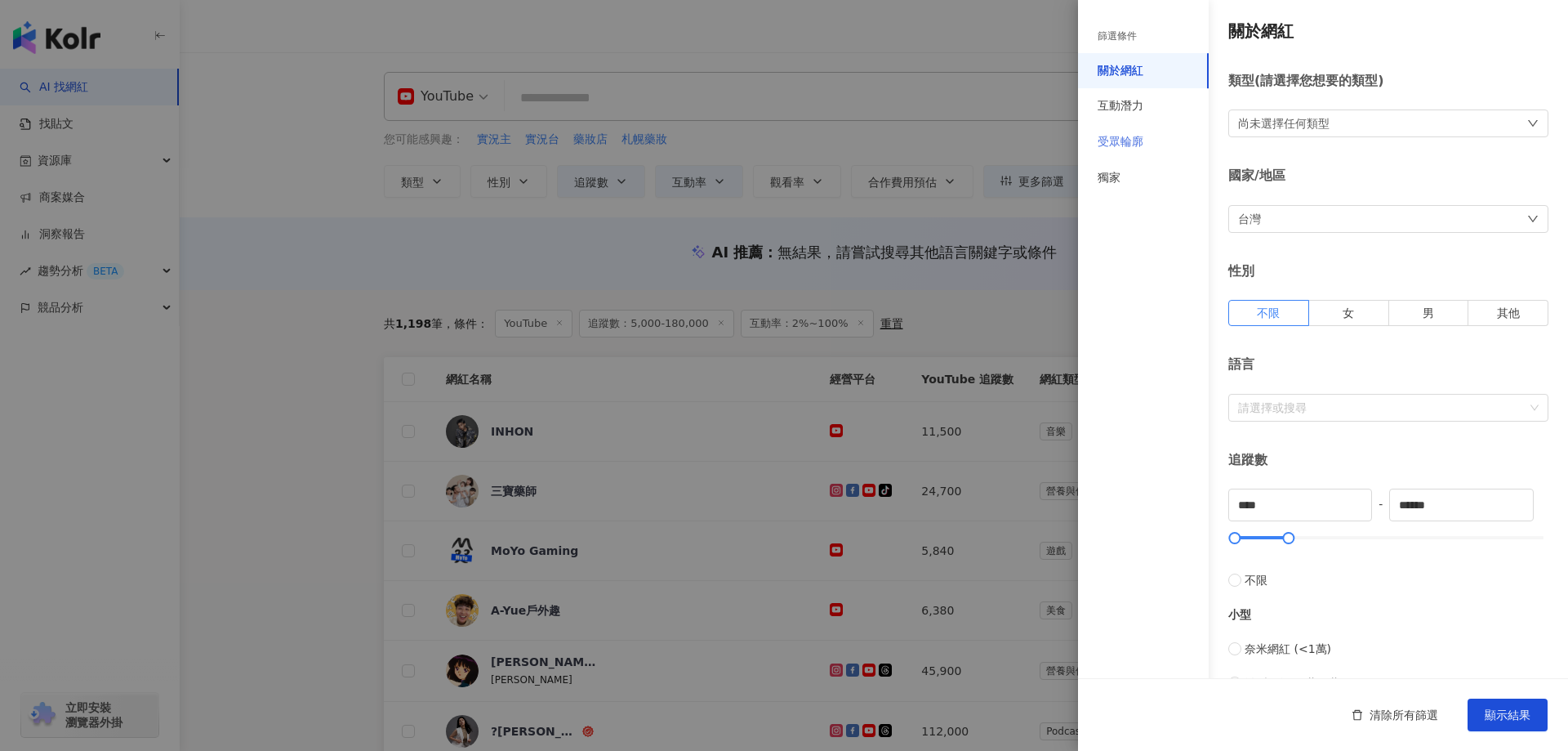
click at [1149, 141] on div "受眾輪廓" at bounding box center [1144, 142] width 131 height 36
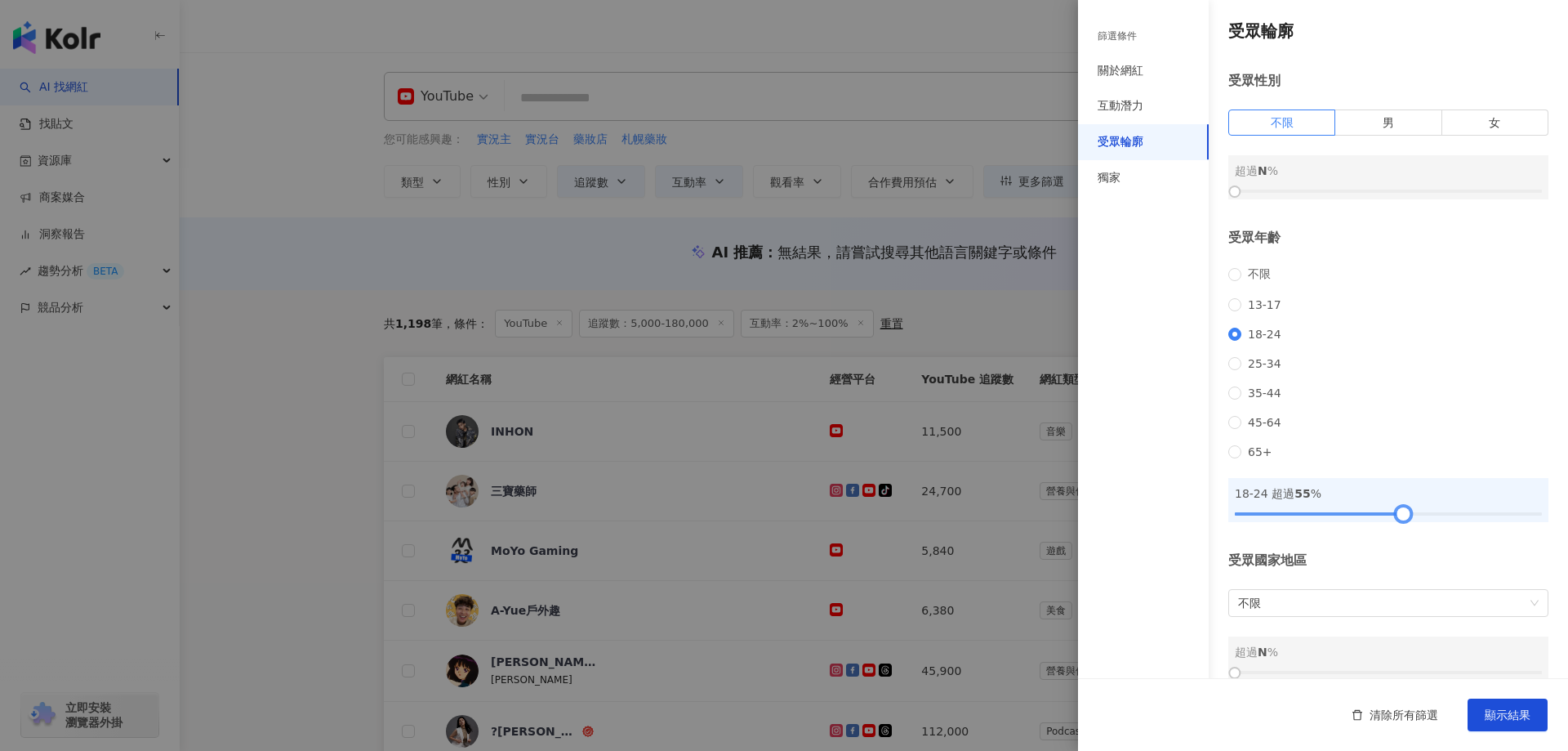
drag, startPoint x: 1245, startPoint y: 540, endPoint x: 1395, endPoint y: 538, distance: 150.0
click at [1395, 519] on div at bounding box center [1388, 513] width 307 height 9
click at [1492, 708] on span "顯示結果" at bounding box center [1507, 715] width 46 height 13
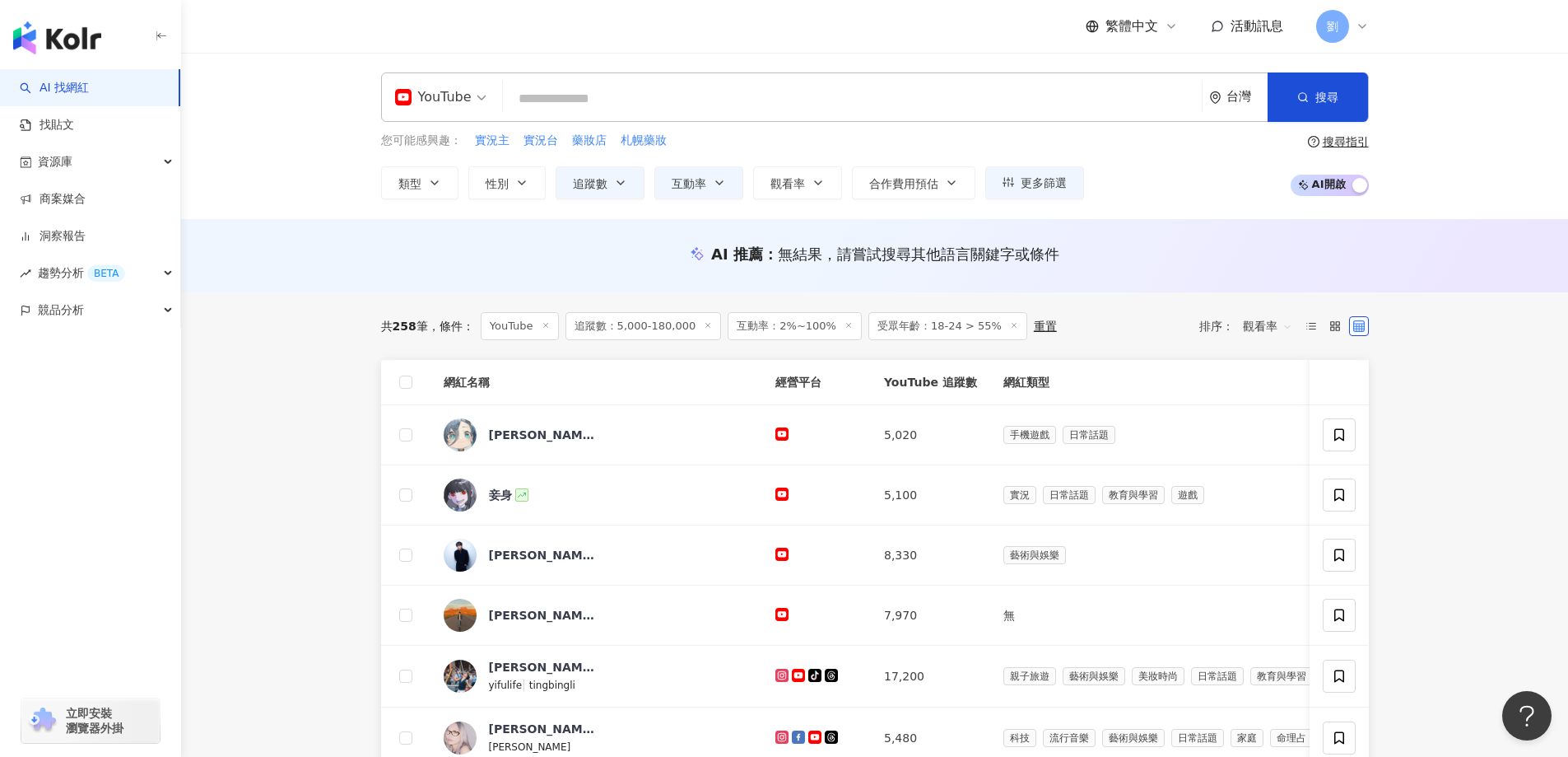
click at [844, 327] on icon at bounding box center [848, 325] width 8 height 8
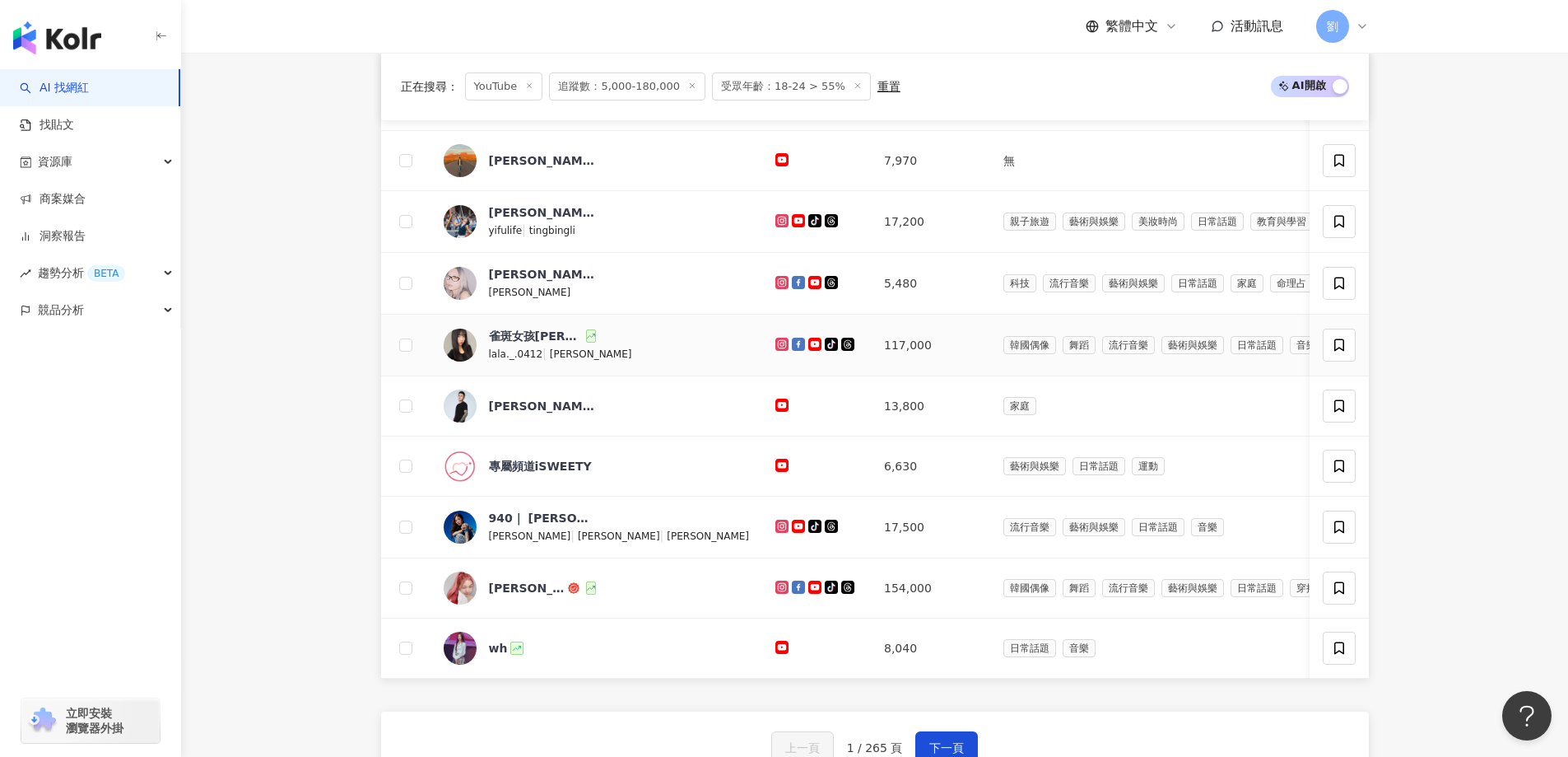
scroll to position [494, 0]
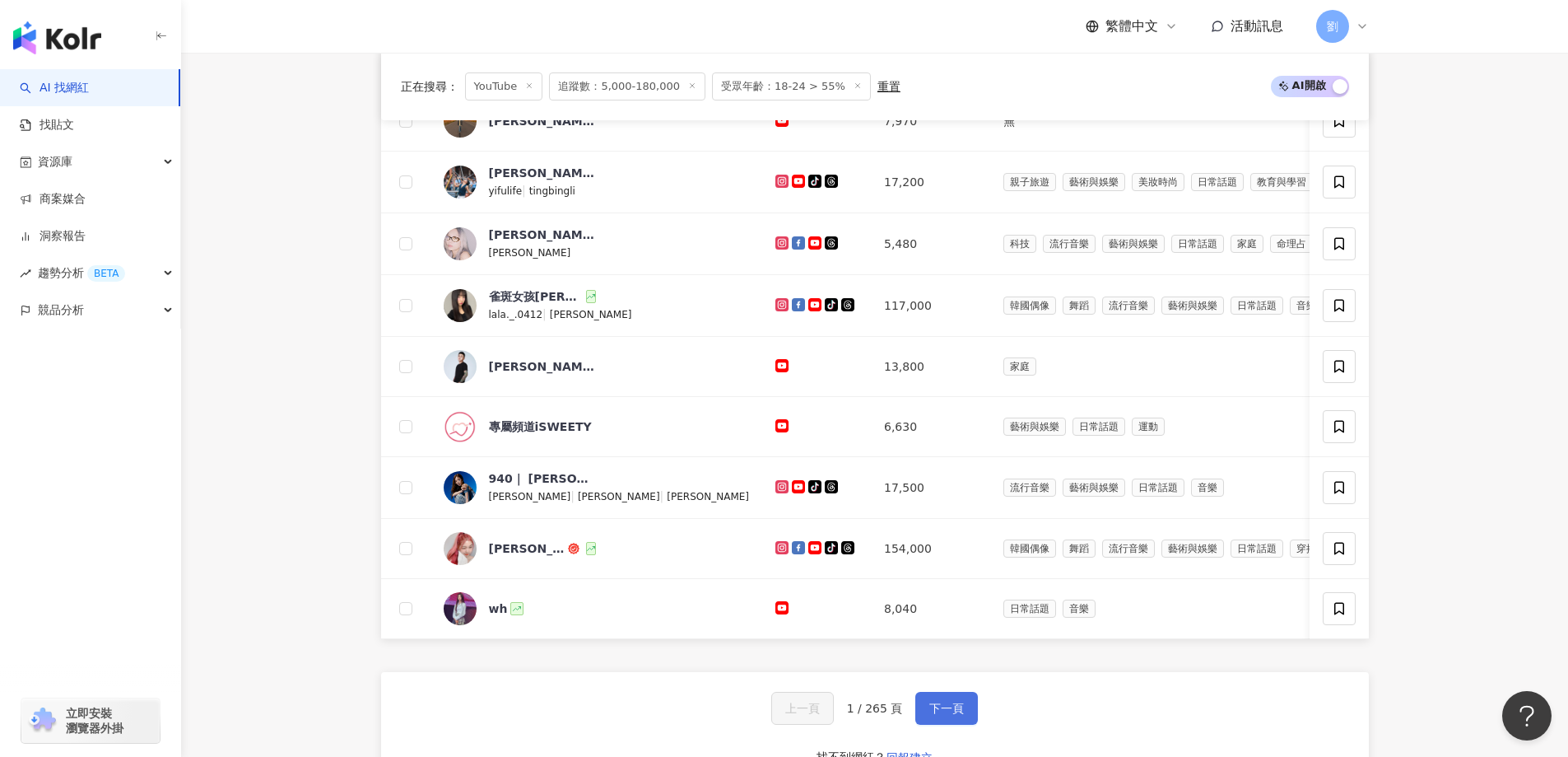
click at [959, 725] on button "下一頁" at bounding box center [946, 708] width 62 height 33
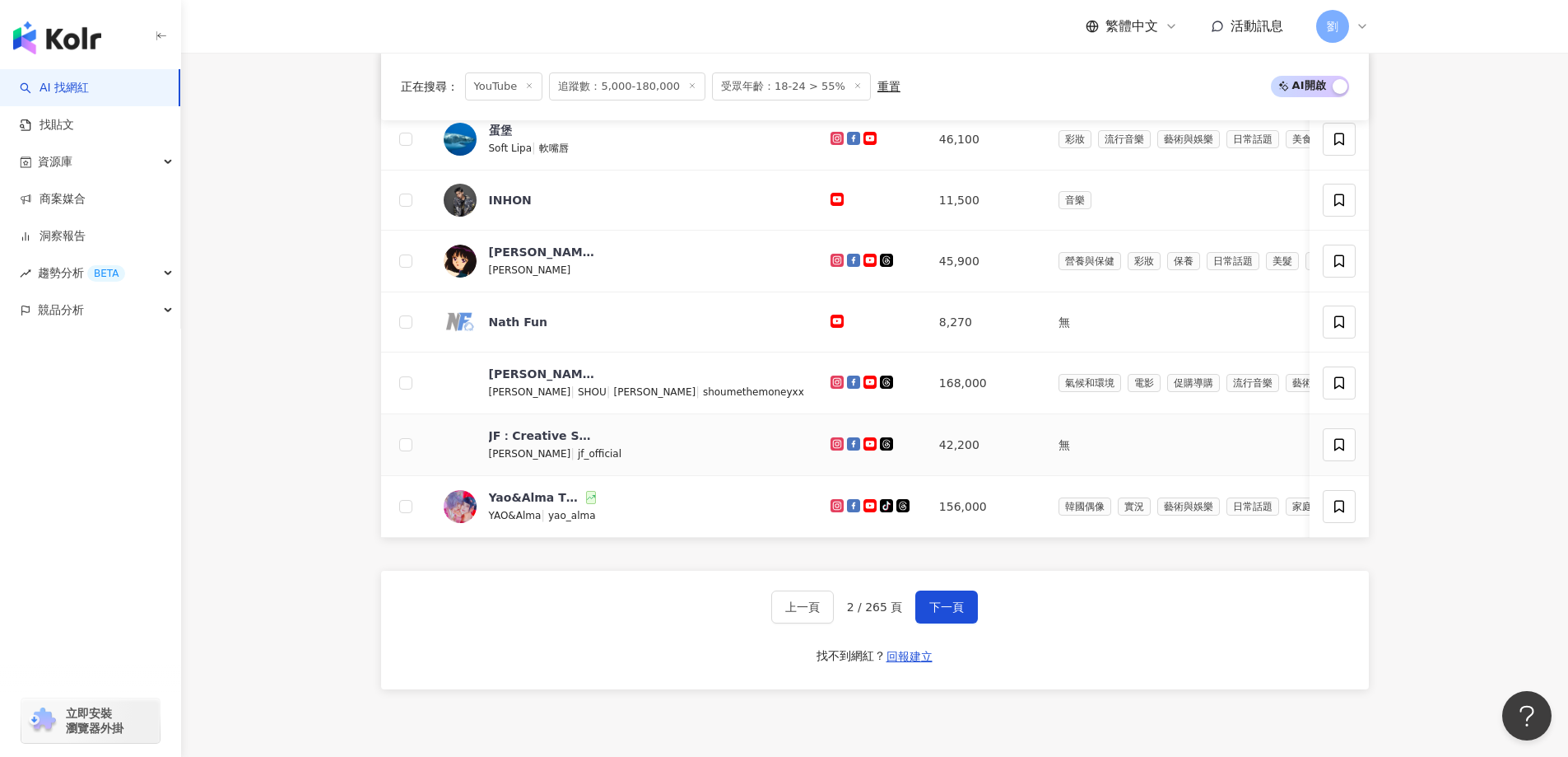
scroll to position [659, 0]
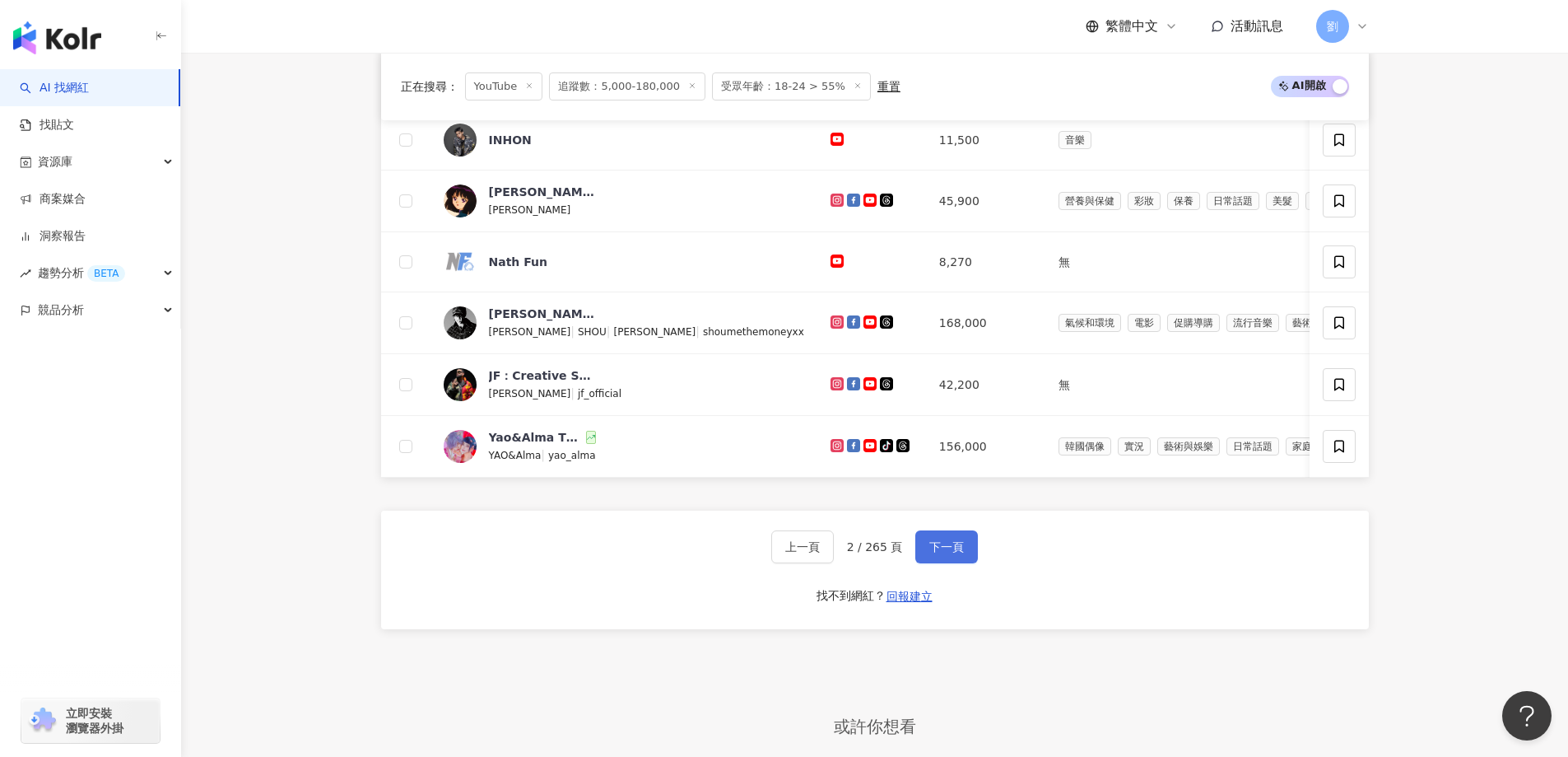
click at [957, 553] on span "下一頁" at bounding box center [946, 547] width 35 height 13
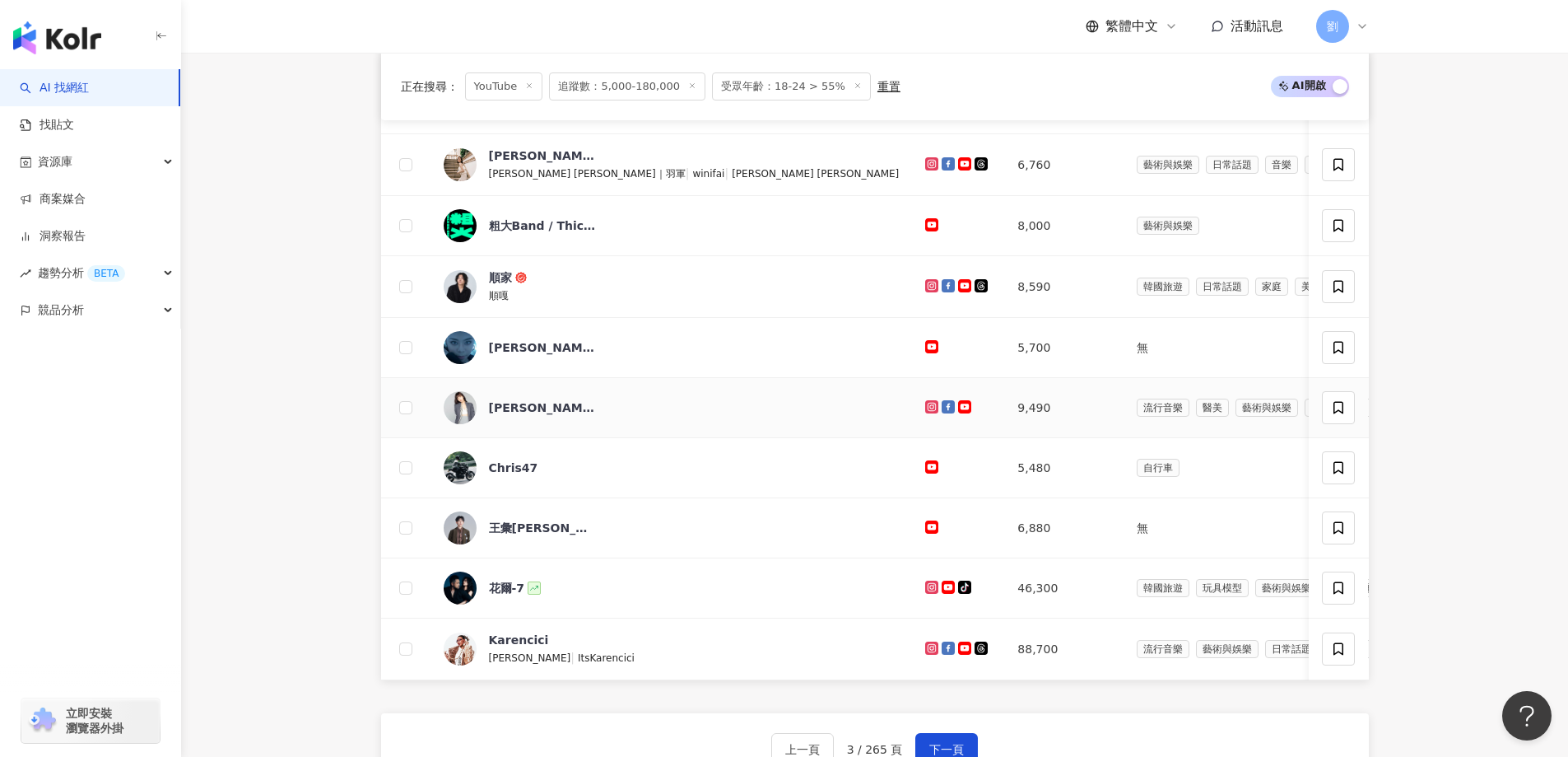
scroll to position [494, 0]
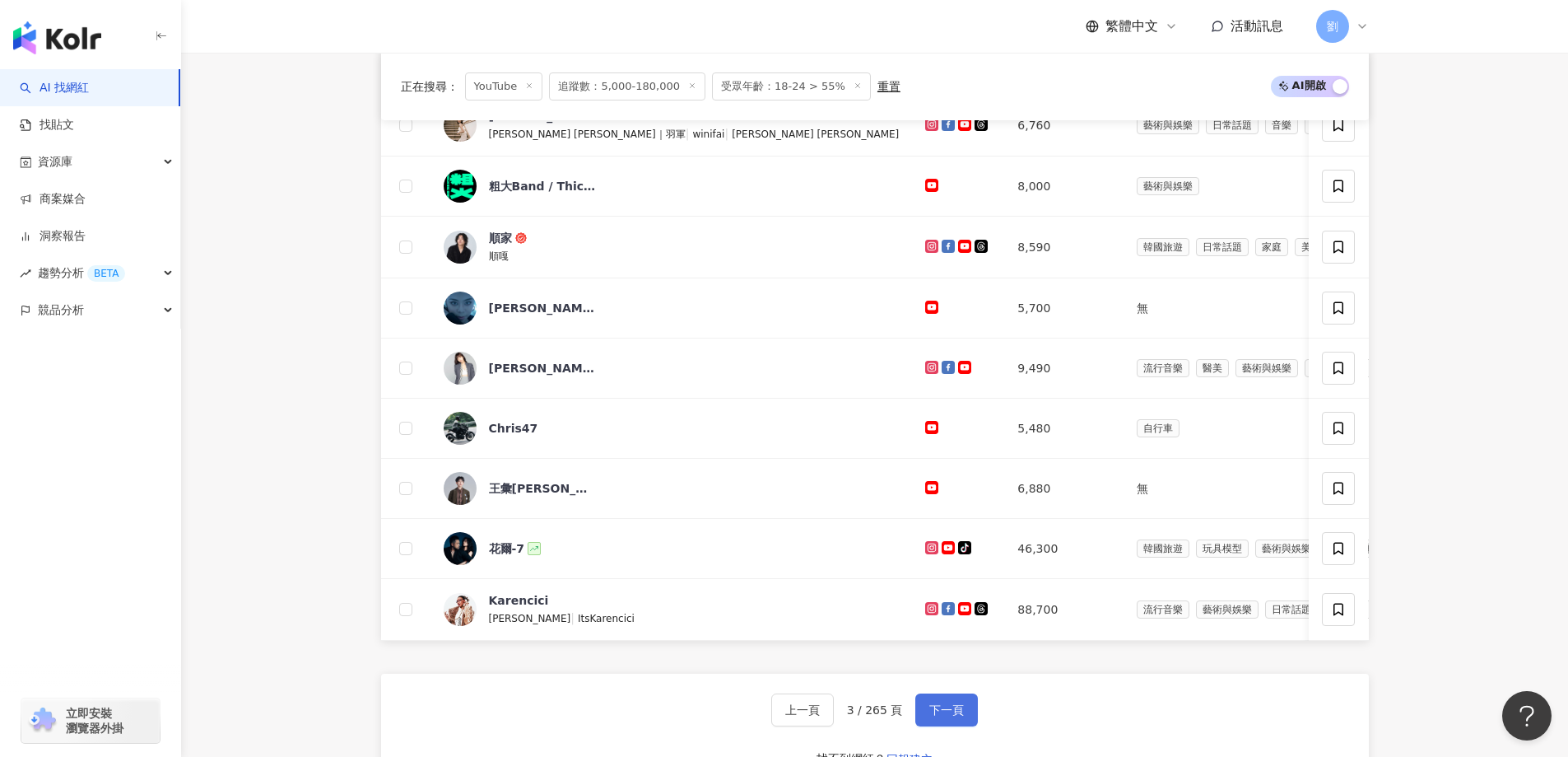
click at [949, 707] on button "下一頁" at bounding box center [946, 710] width 62 height 33
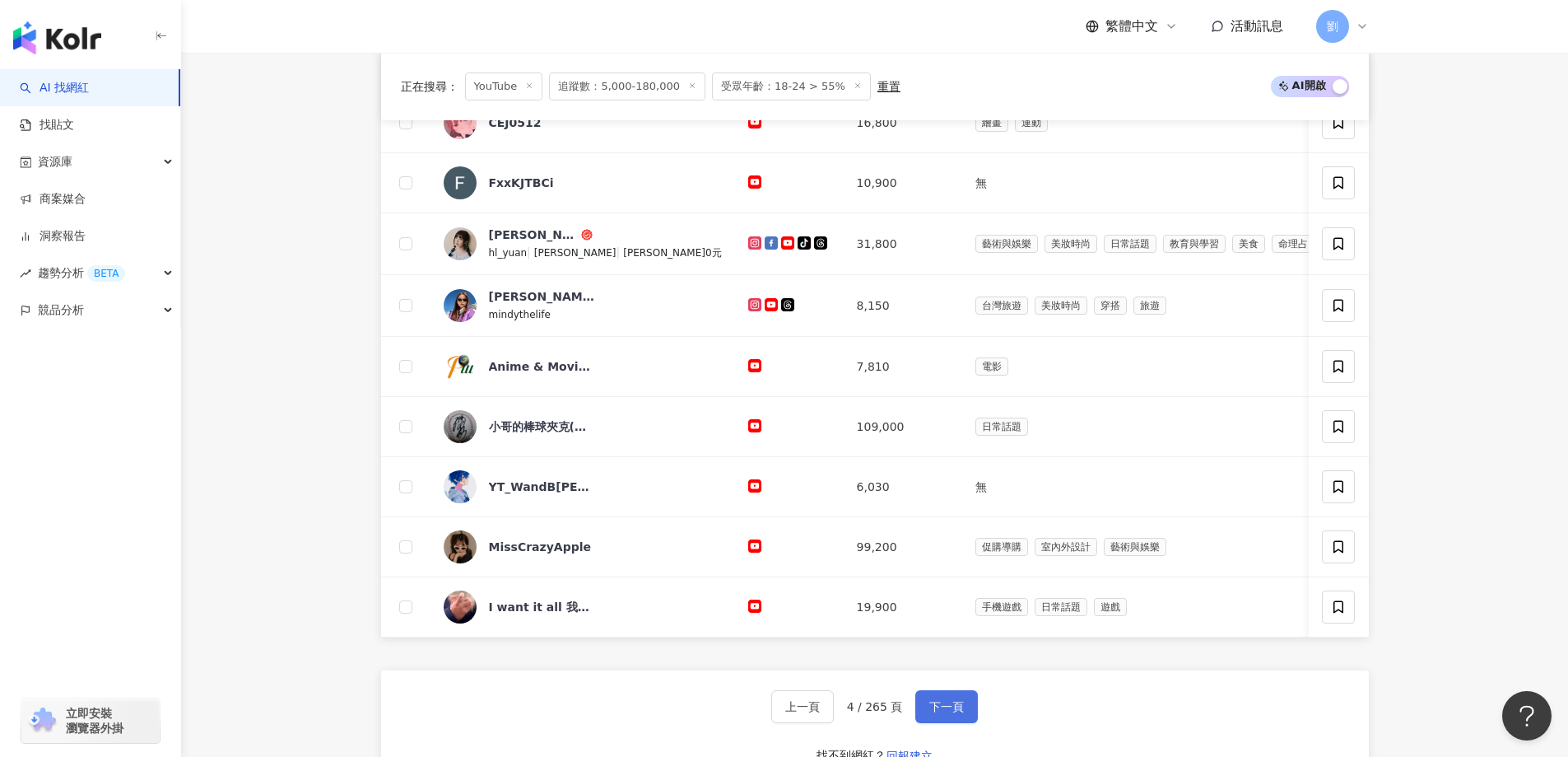
click at [939, 714] on span "下一頁" at bounding box center [946, 707] width 35 height 13
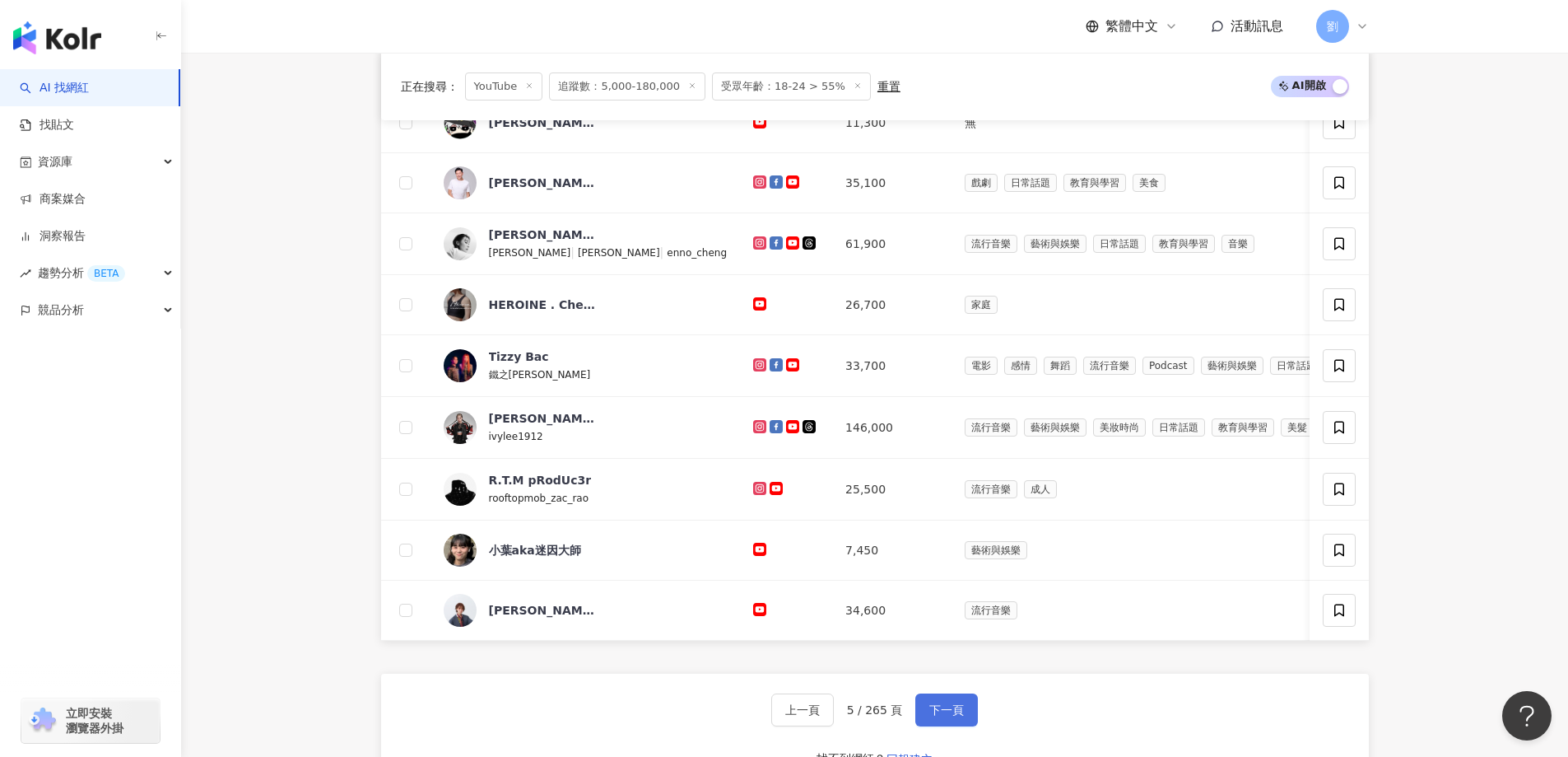
click at [964, 722] on button "下一頁" at bounding box center [946, 710] width 62 height 33
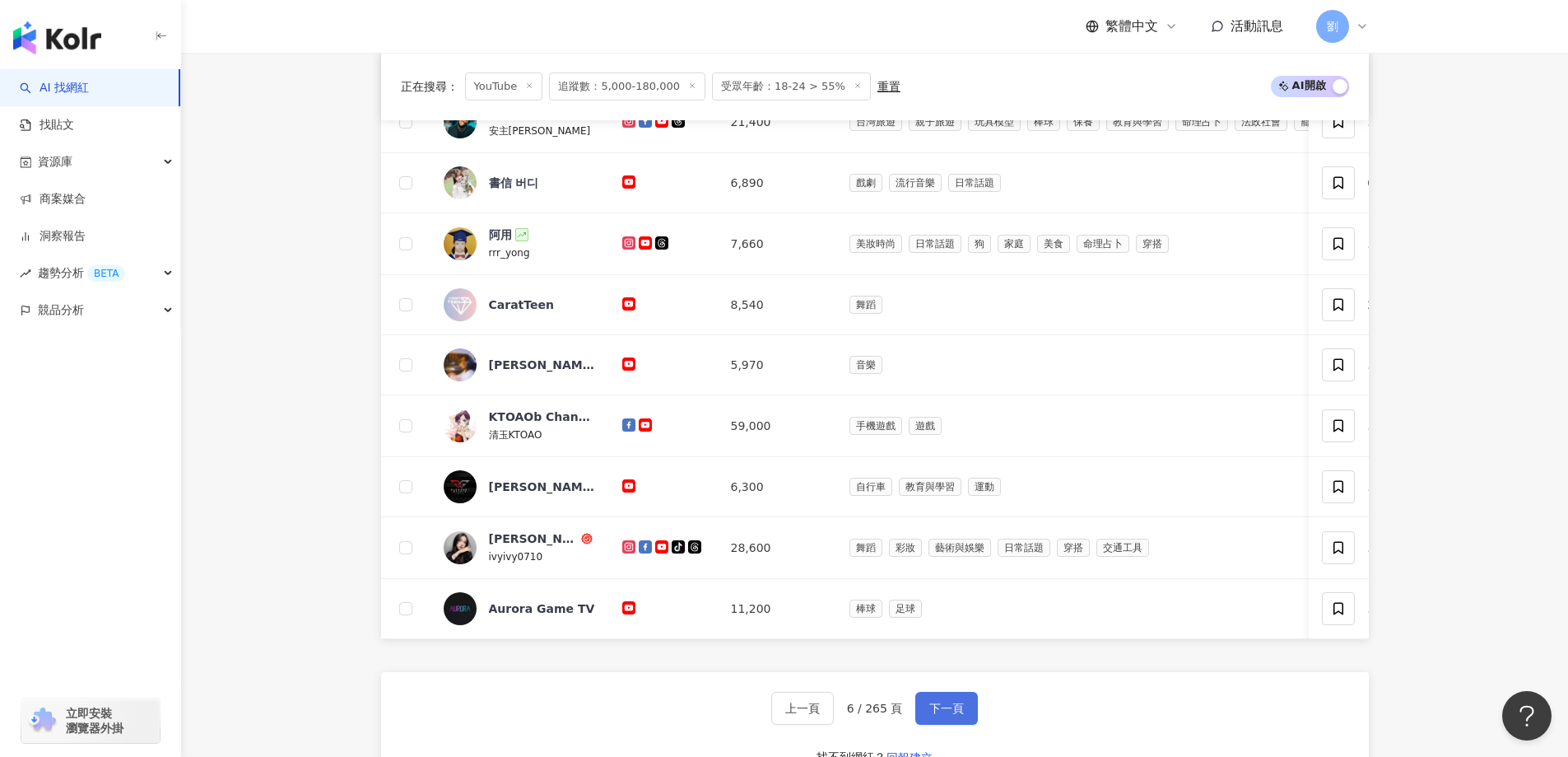
click at [956, 715] on span "下一頁" at bounding box center [946, 708] width 35 height 13
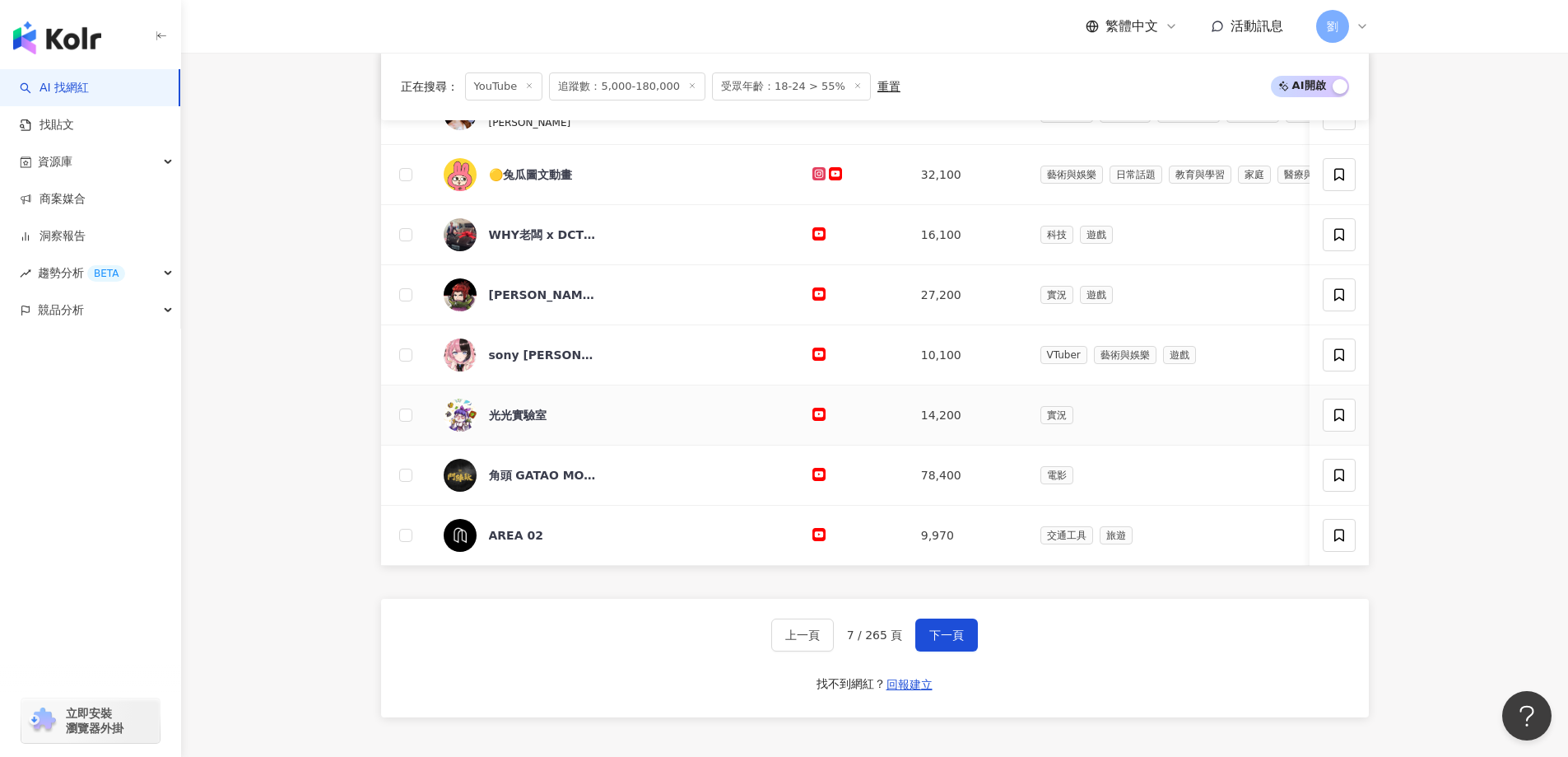
scroll to position [824, 0]
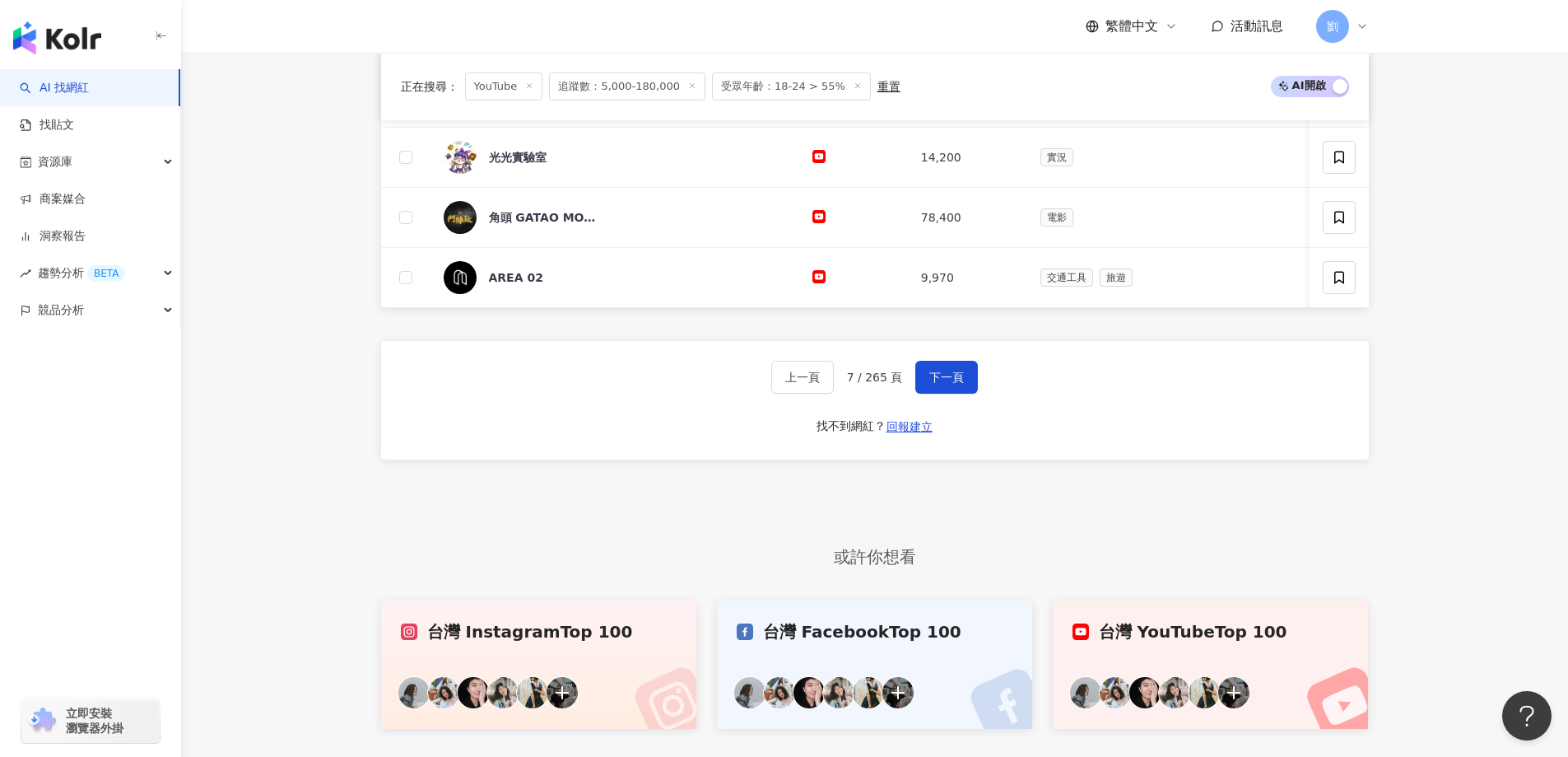
drag, startPoint x: 947, startPoint y: 413, endPoint x: 955, endPoint y: 387, distance: 27.2
click at [947, 413] on div "上一頁 7 / 265 頁 下一頁 找不到網紅？ 回報建立" at bounding box center [874, 401] width 988 height 119
click at [955, 384] on span "下一頁" at bounding box center [946, 377] width 35 height 13
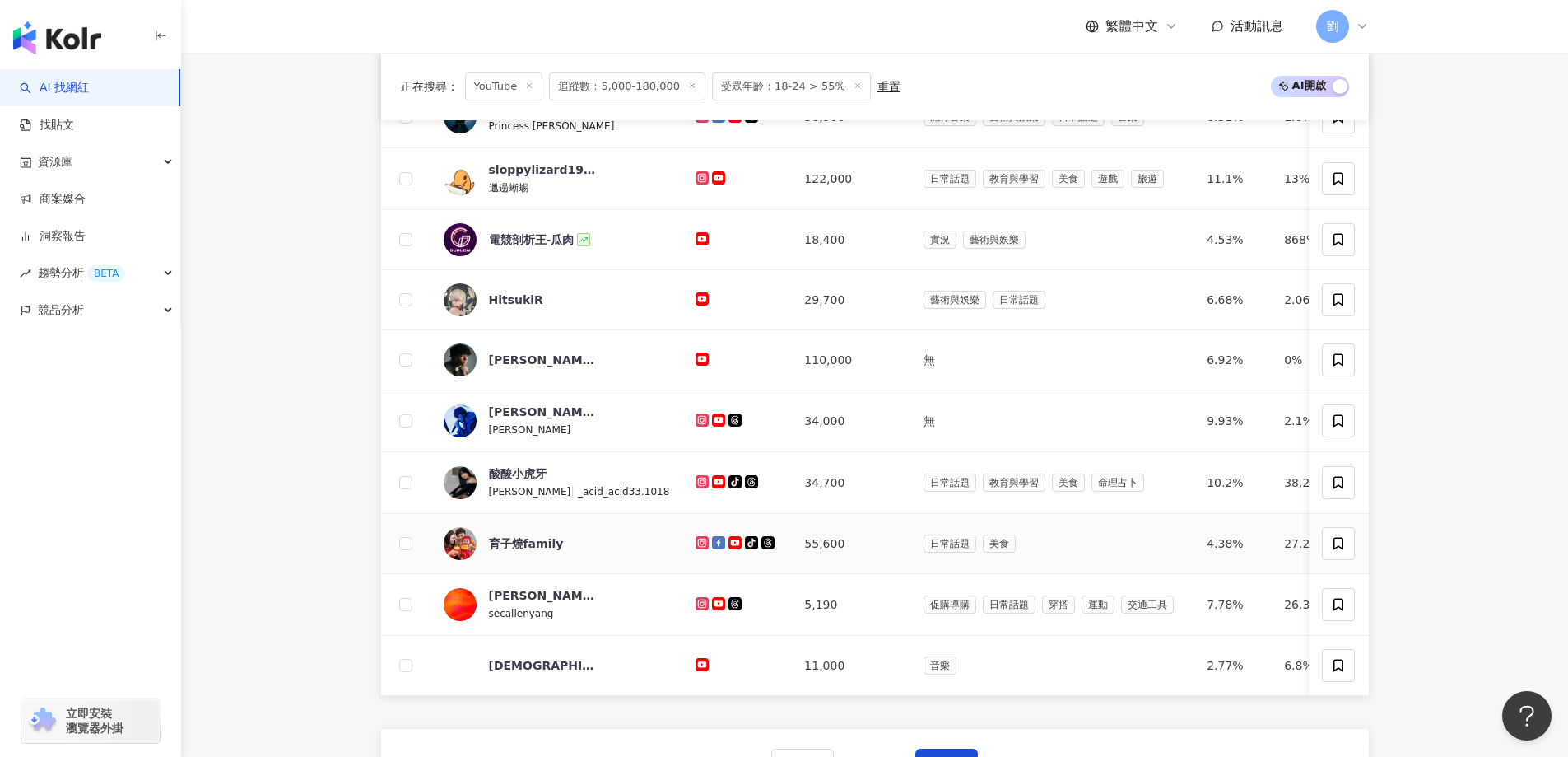
scroll to position [494, 0]
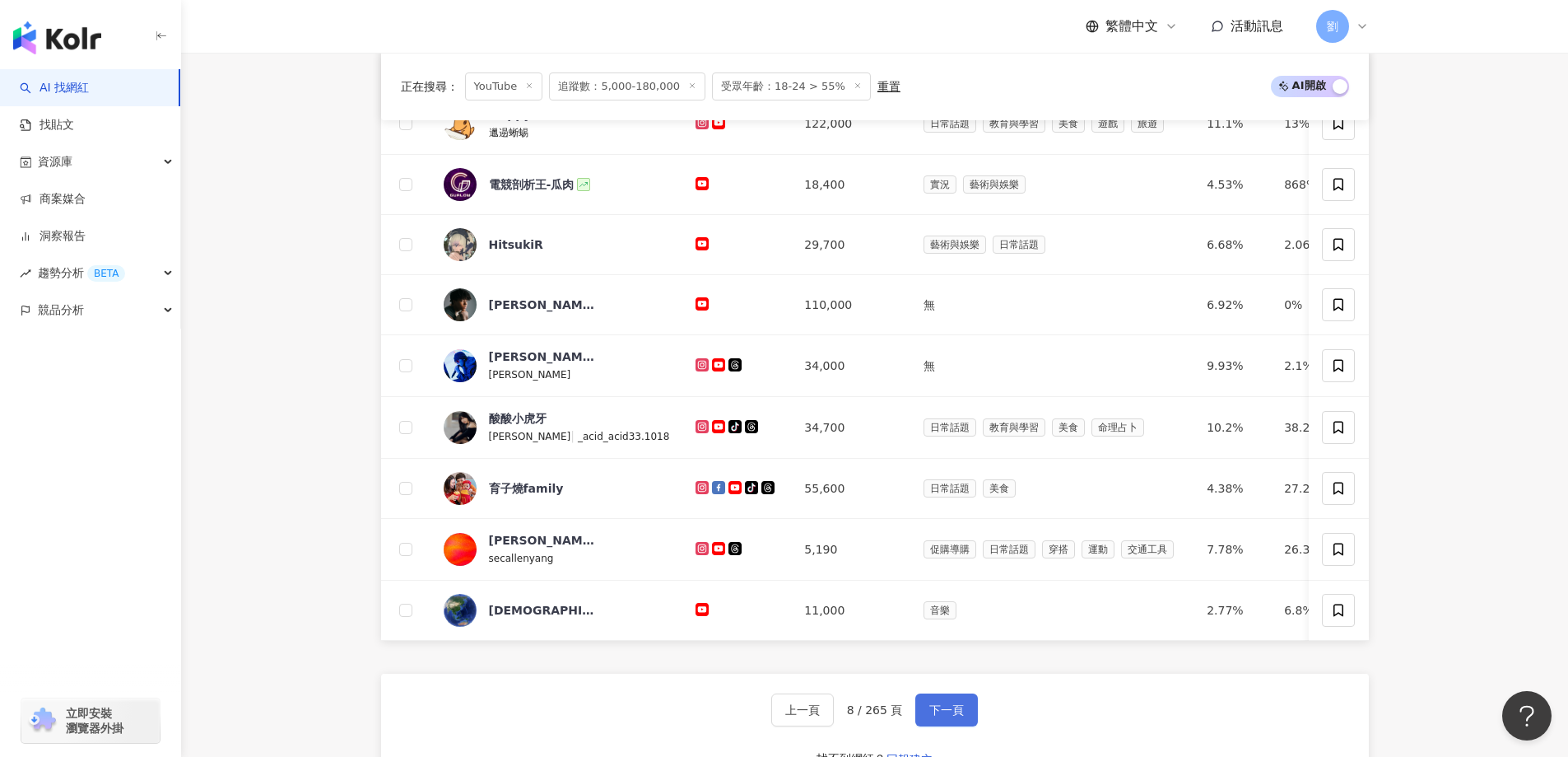
click at [929, 716] on span "下一頁" at bounding box center [946, 710] width 35 height 13
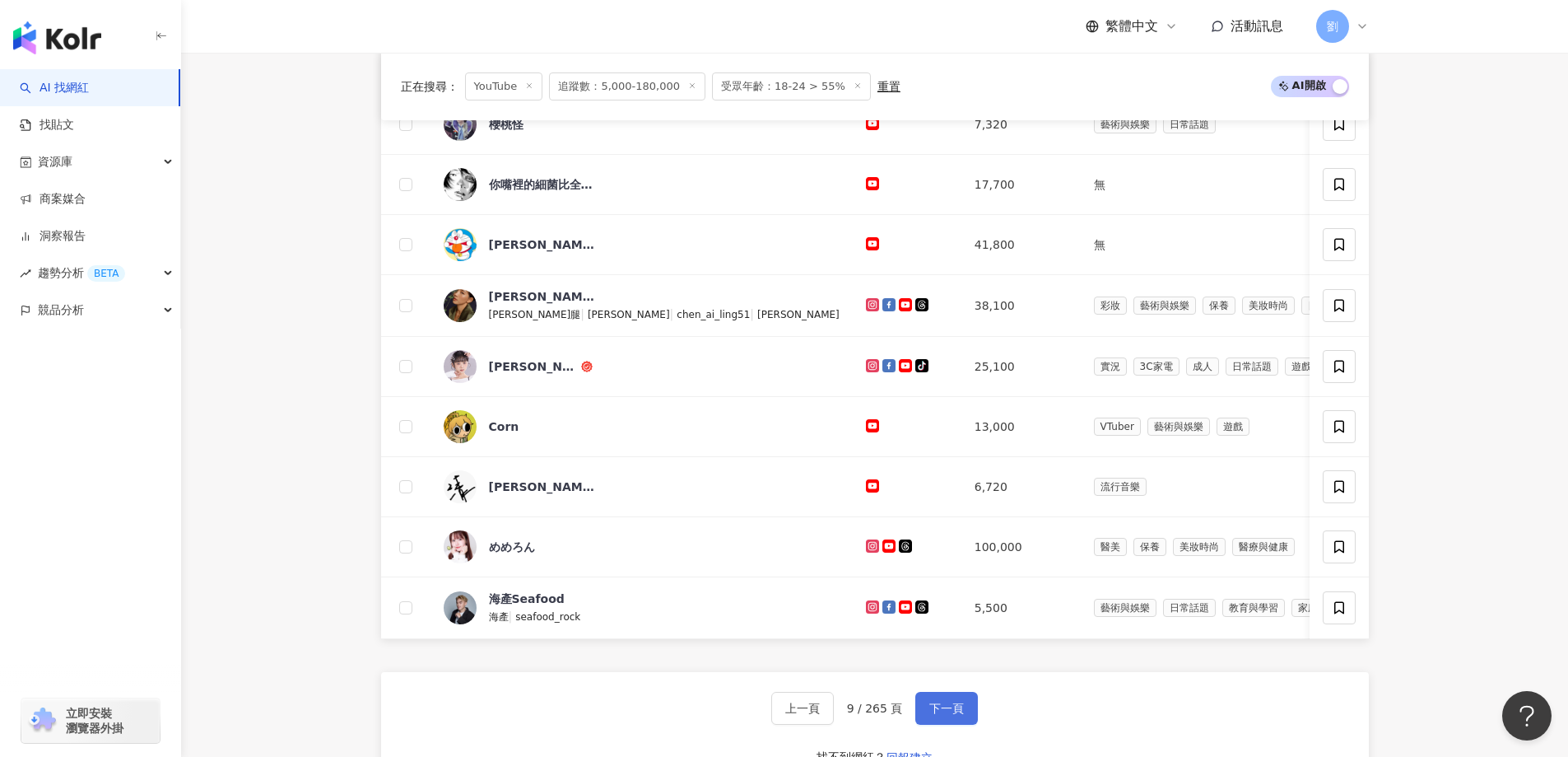
click at [955, 725] on button "下一頁" at bounding box center [946, 708] width 62 height 33
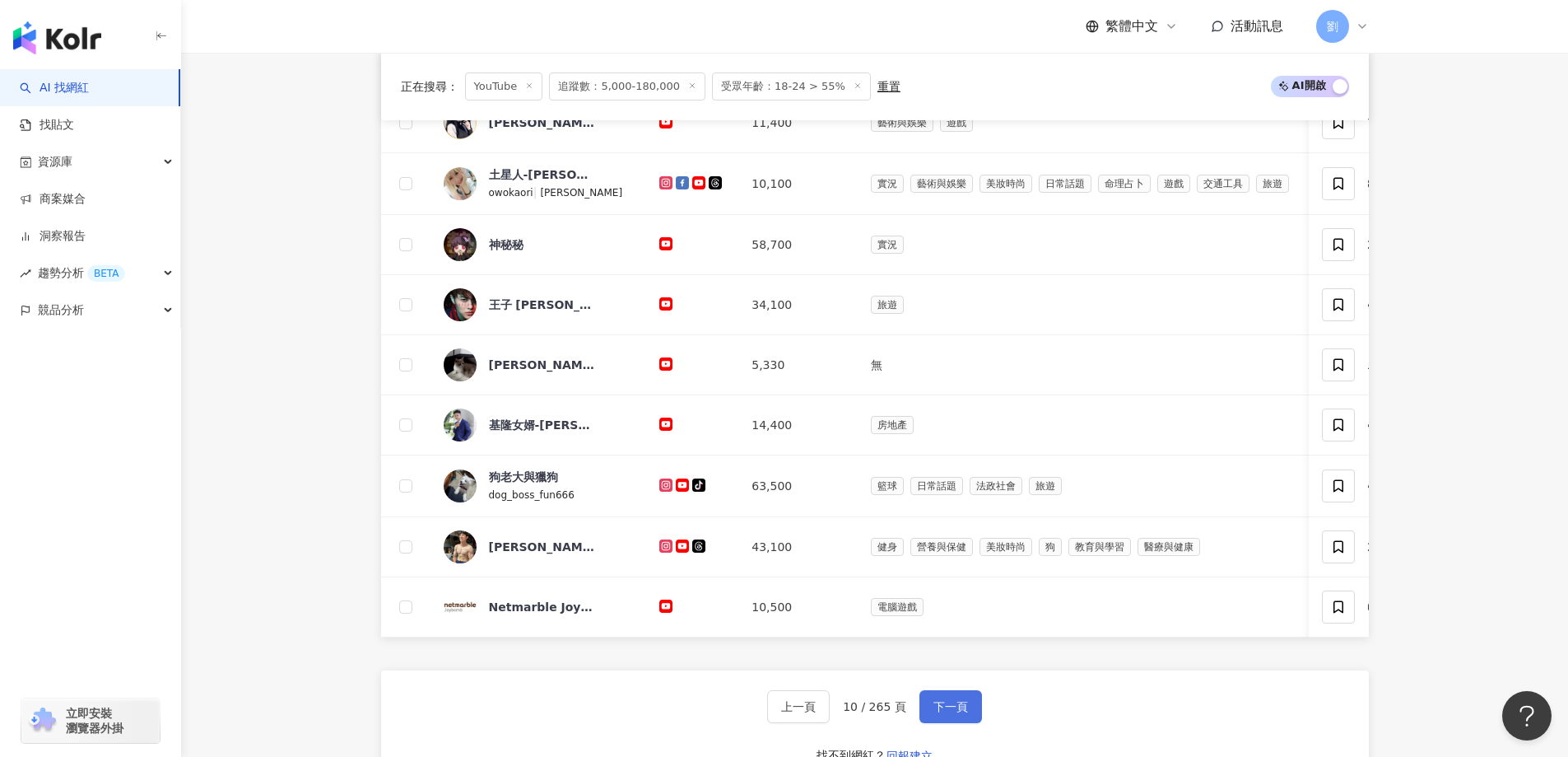
click at [942, 714] on span "下一頁" at bounding box center [951, 707] width 35 height 13
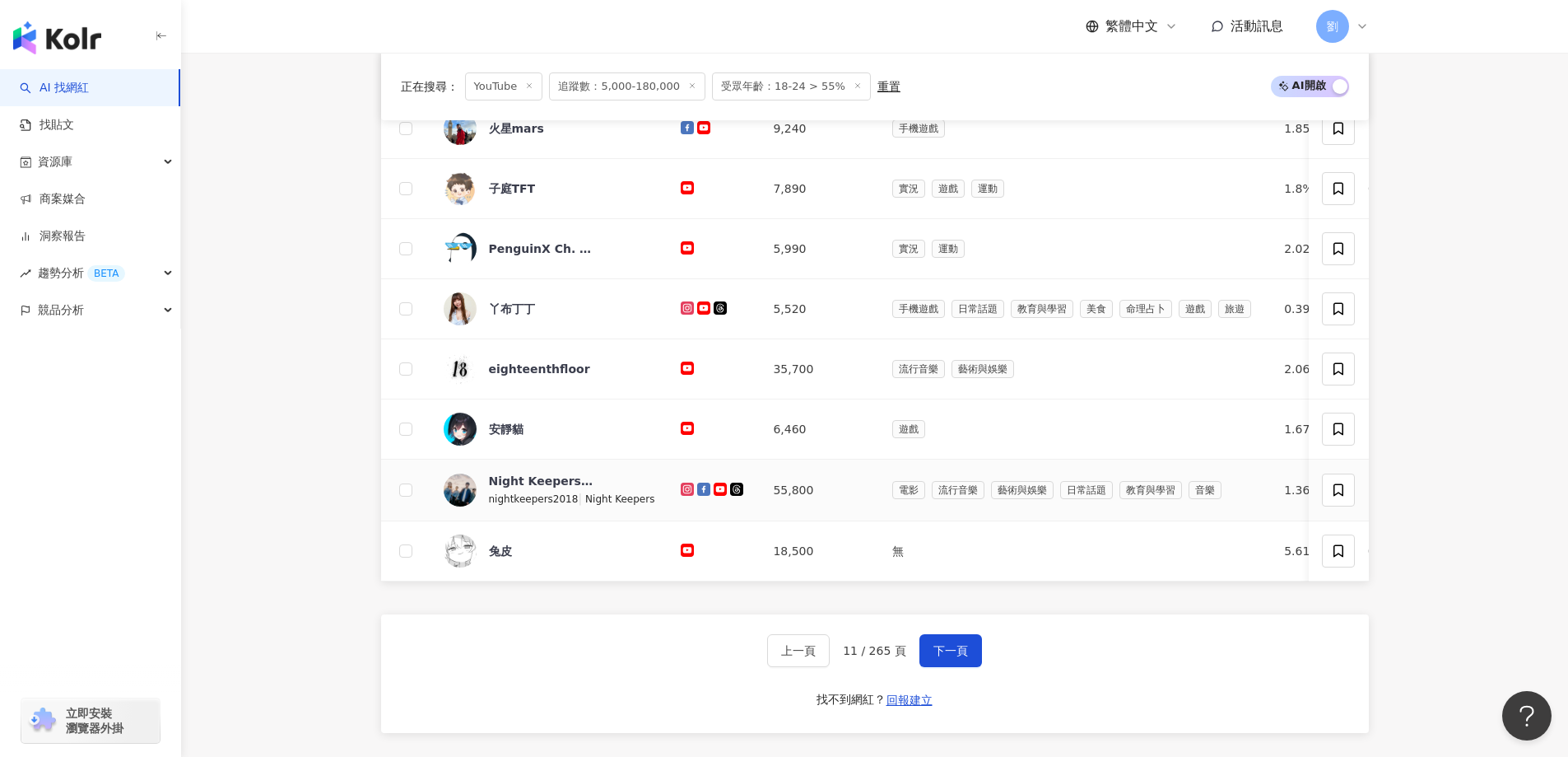
scroll to position [570, 0]
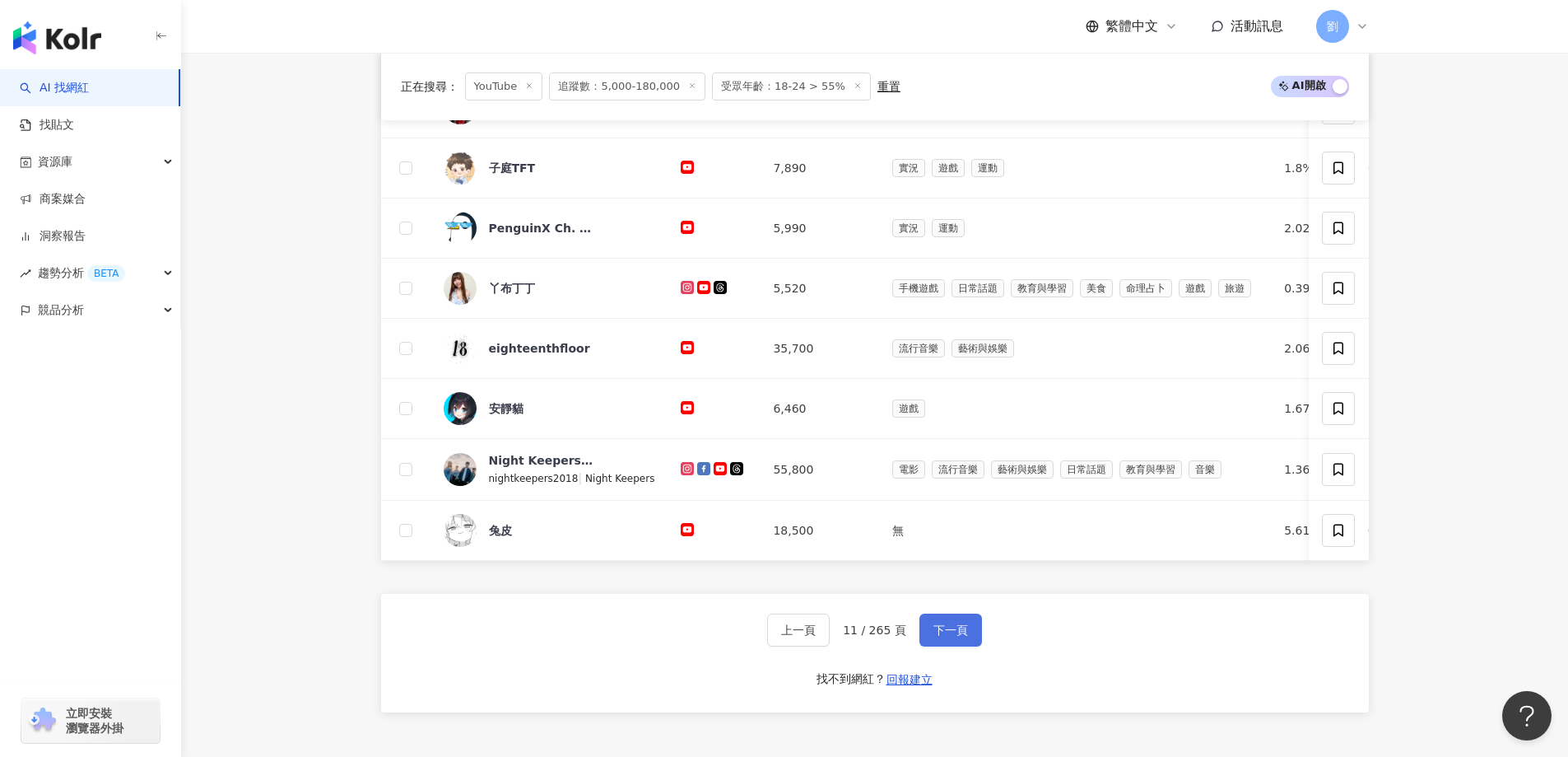
click at [923, 637] on button "下一頁" at bounding box center [951, 630] width 62 height 33
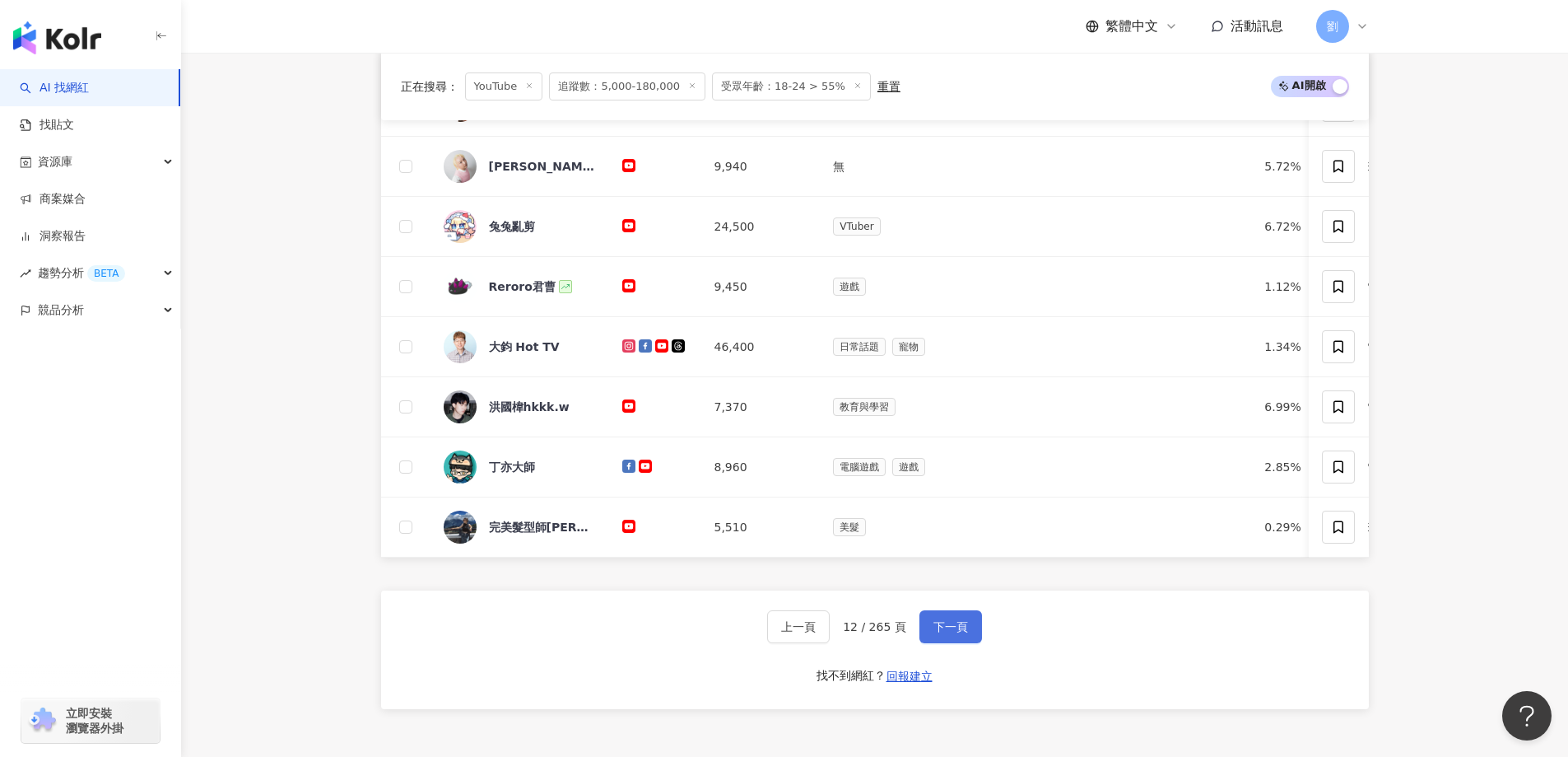
click at [957, 634] on span "下一頁" at bounding box center [951, 627] width 35 height 13
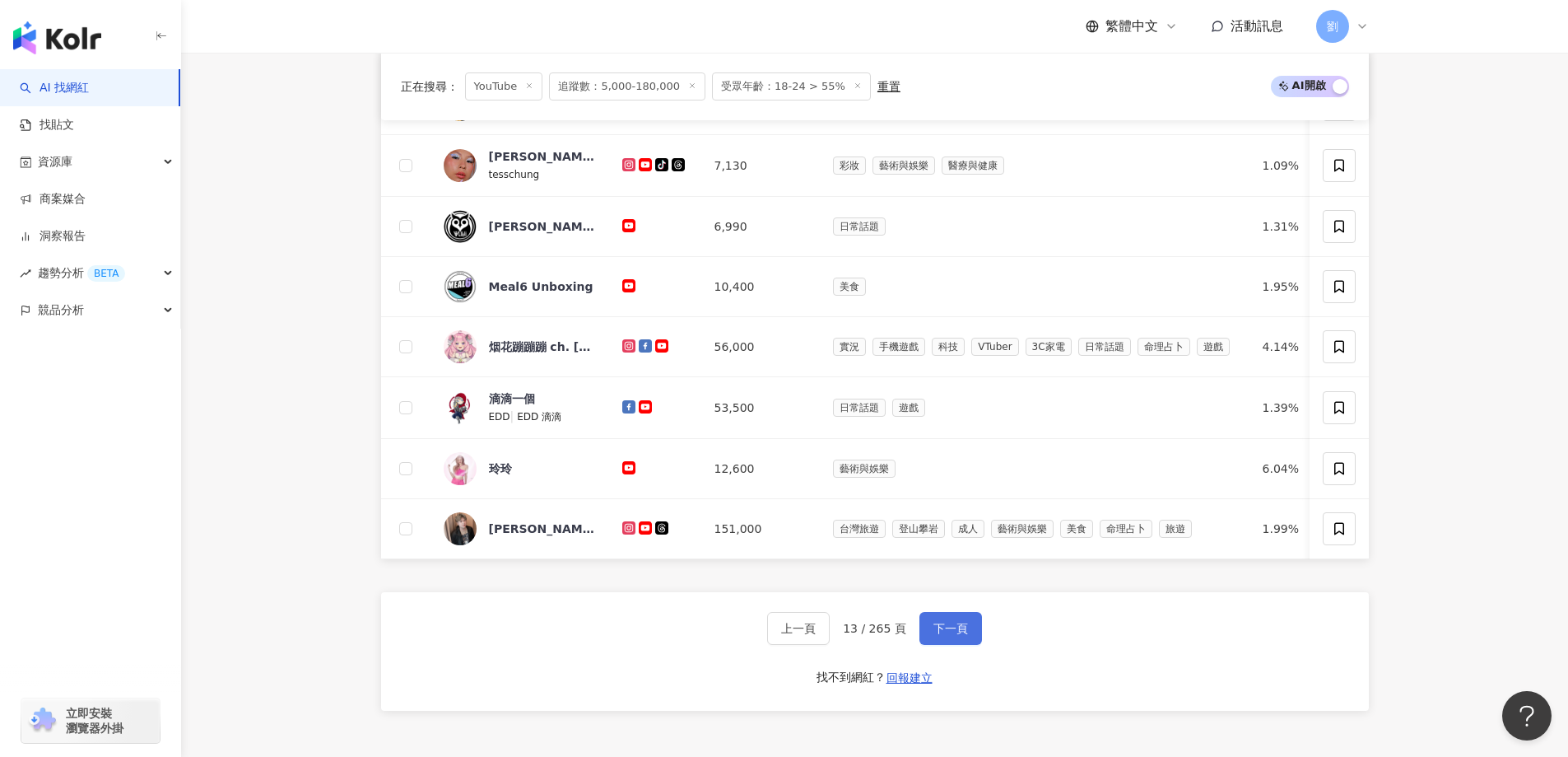
click at [959, 635] on span "下一頁" at bounding box center [951, 629] width 35 height 13
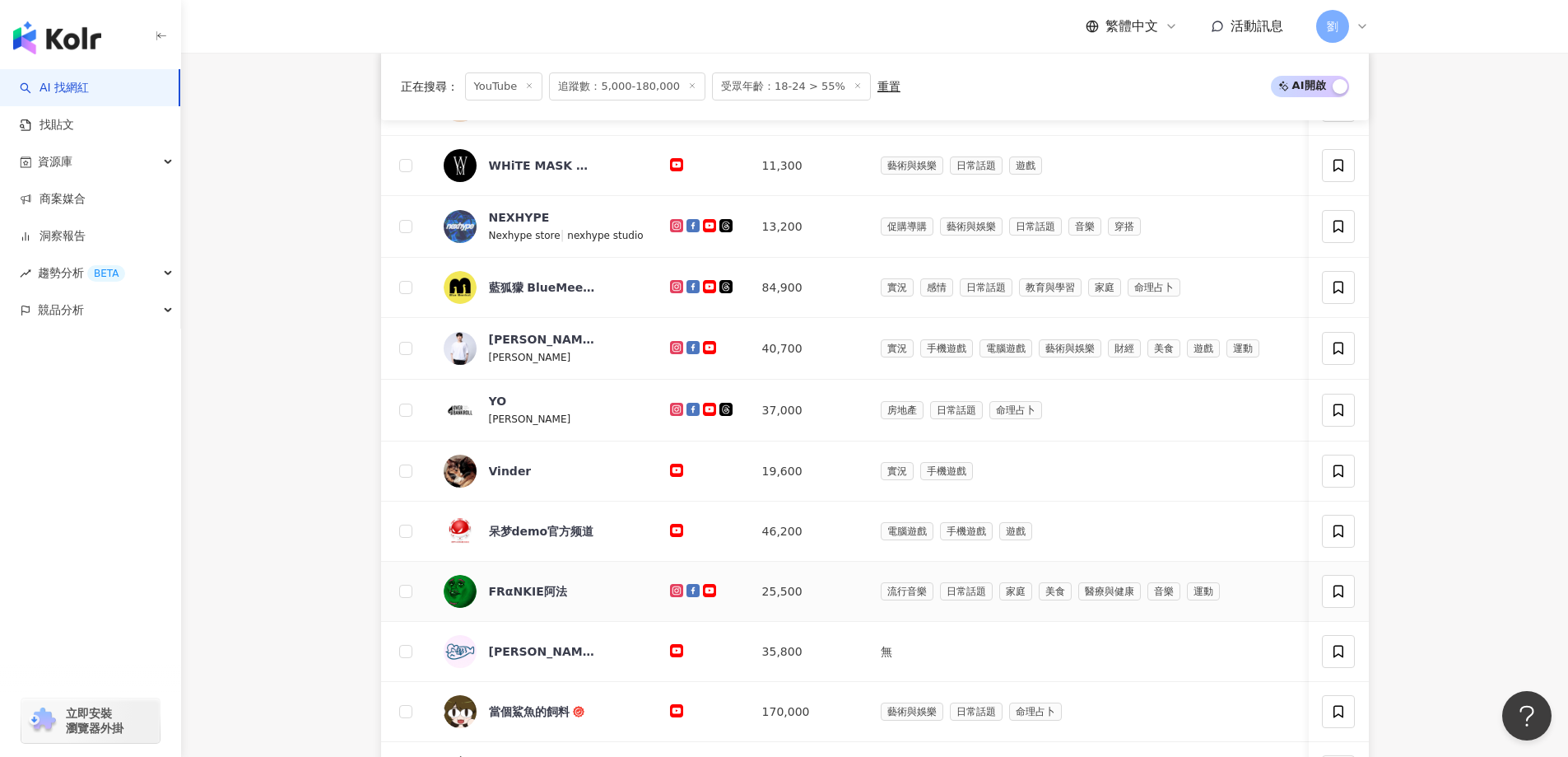
scroll to position [494, 0]
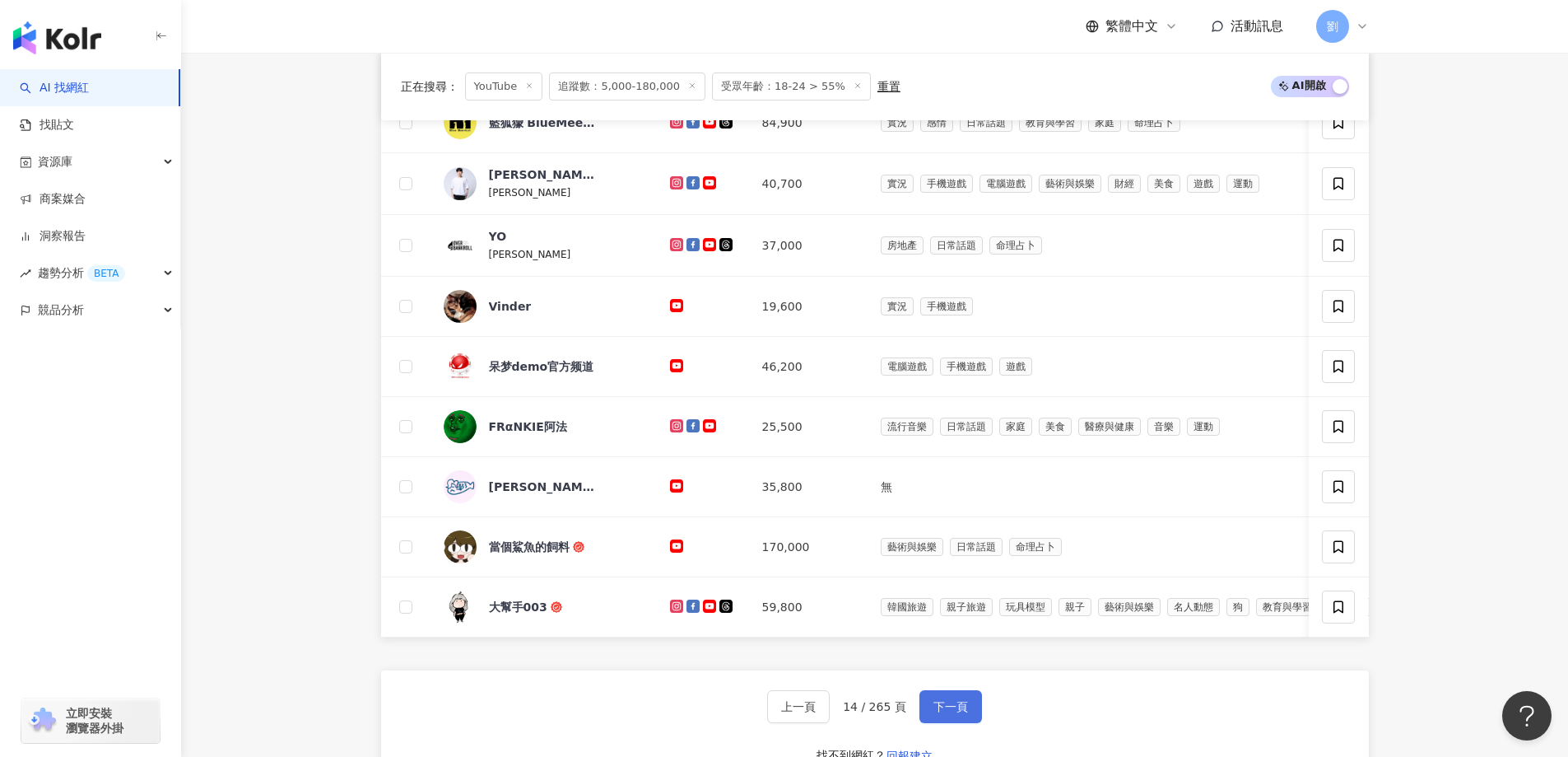
click at [965, 723] on button "下一頁" at bounding box center [951, 706] width 62 height 33
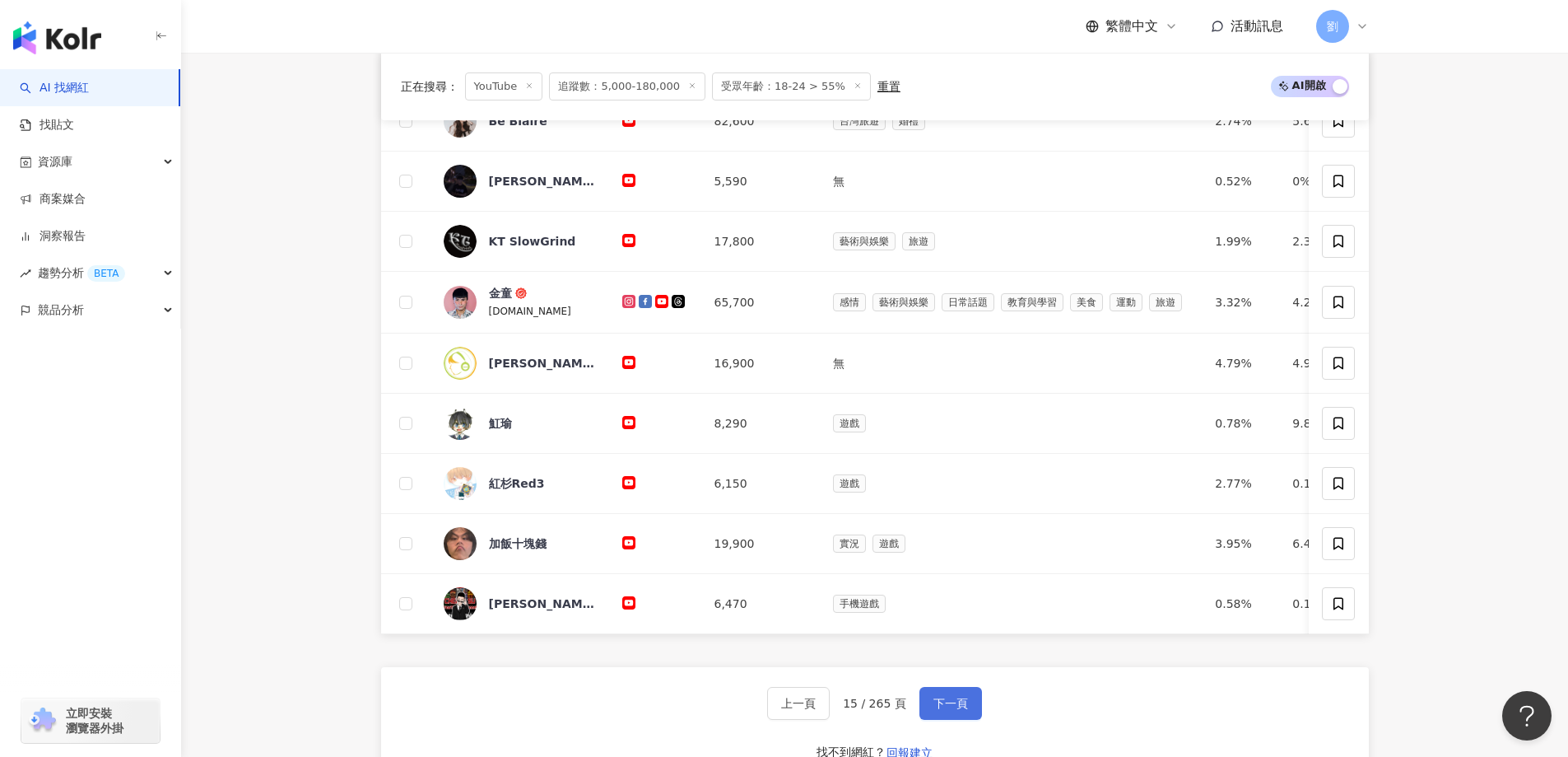
click at [936, 710] on span "下一頁" at bounding box center [951, 703] width 35 height 13
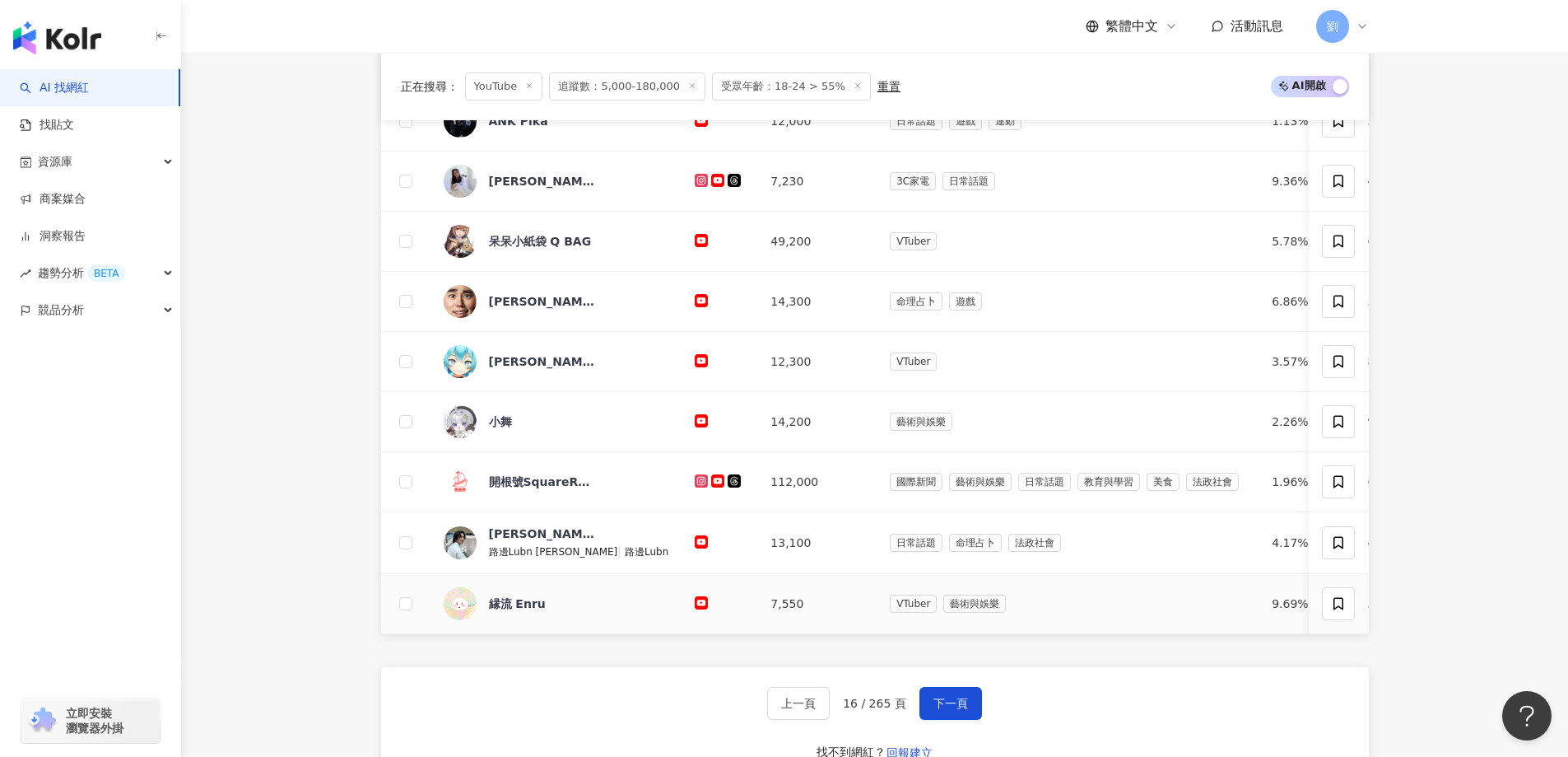
scroll to position [659, 0]
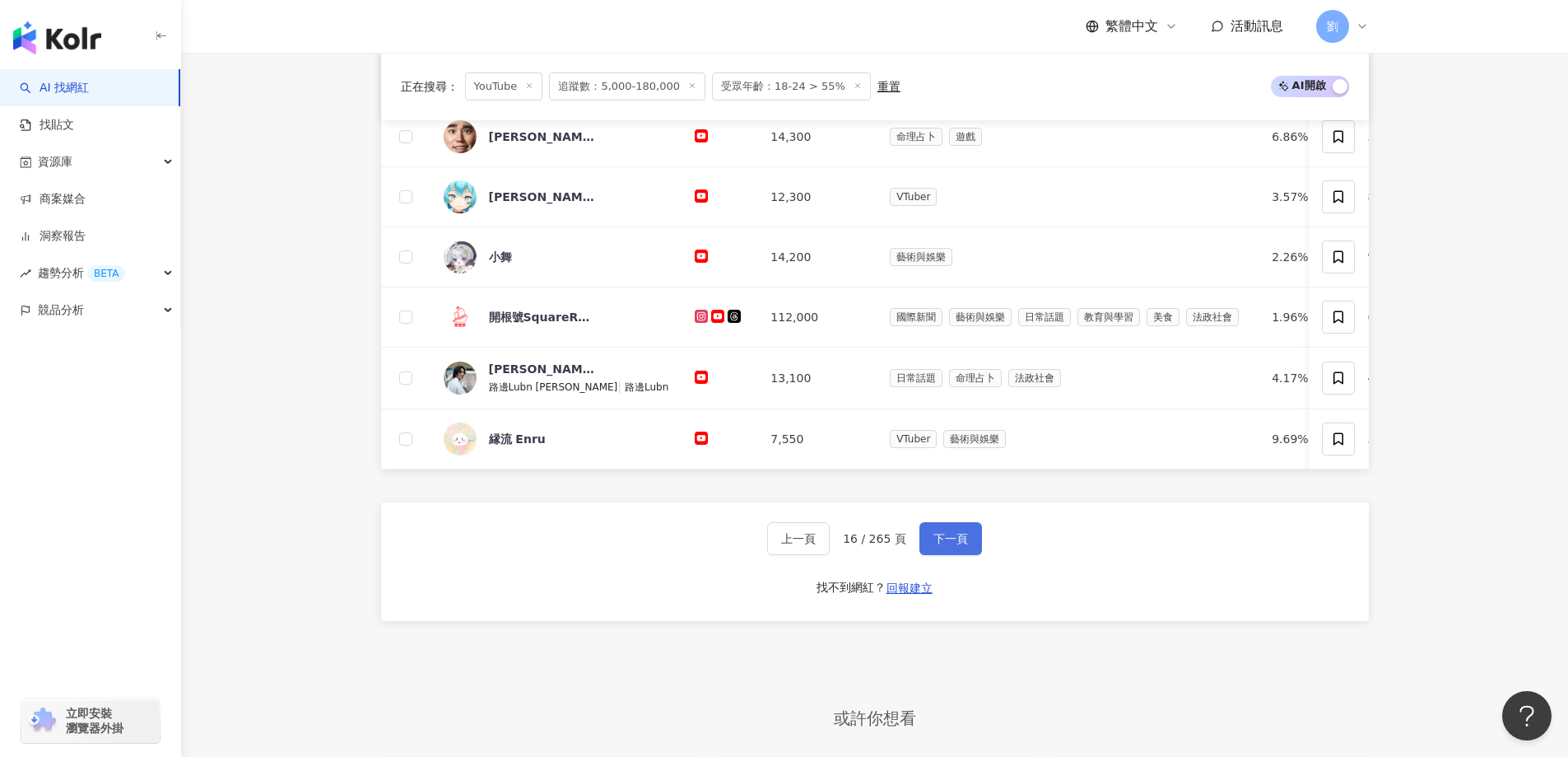
click at [922, 554] on button "下一頁" at bounding box center [951, 538] width 62 height 33
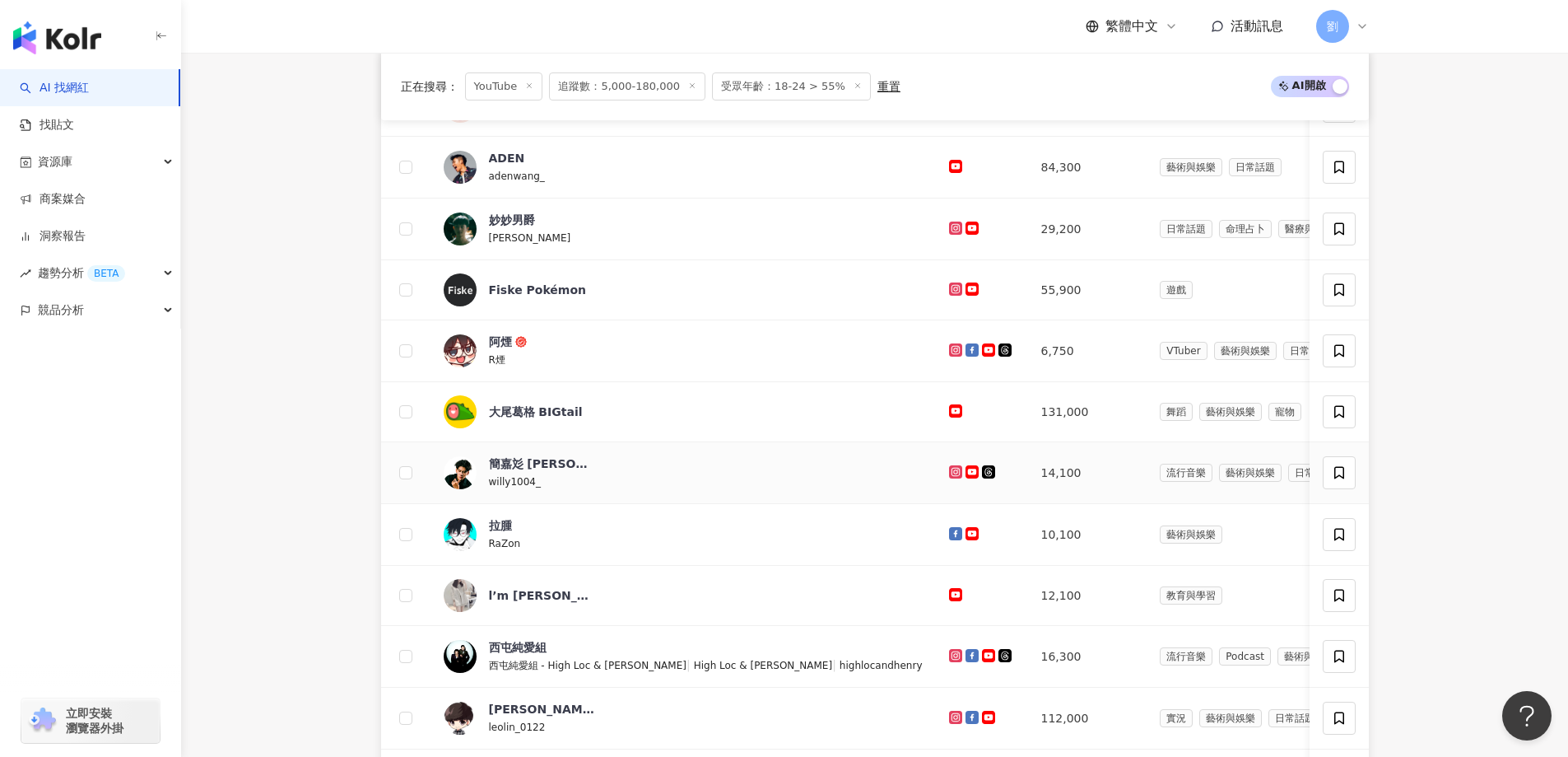
scroll to position [494, 0]
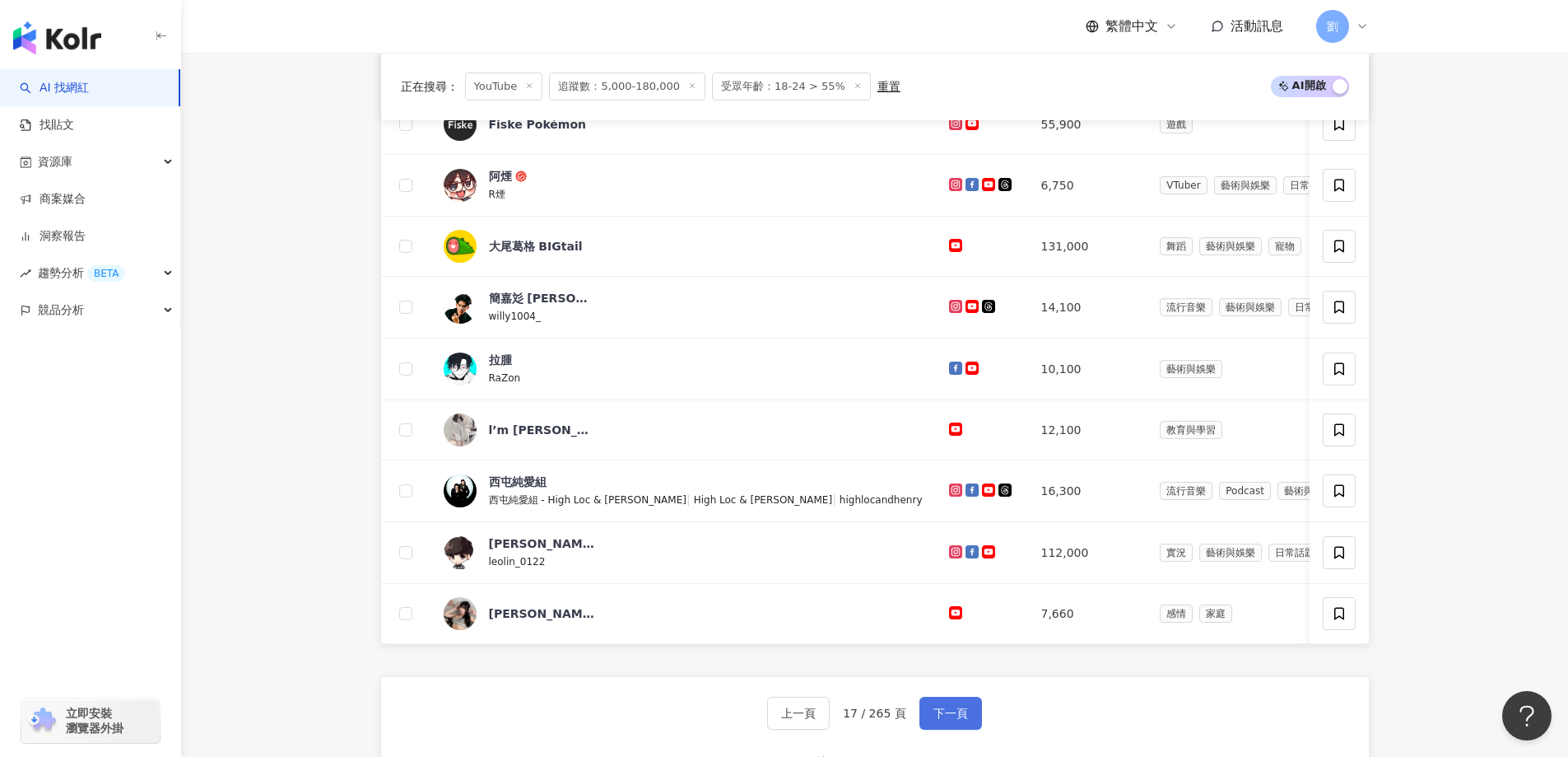
click at [963, 730] on button "下一頁" at bounding box center [951, 713] width 62 height 33
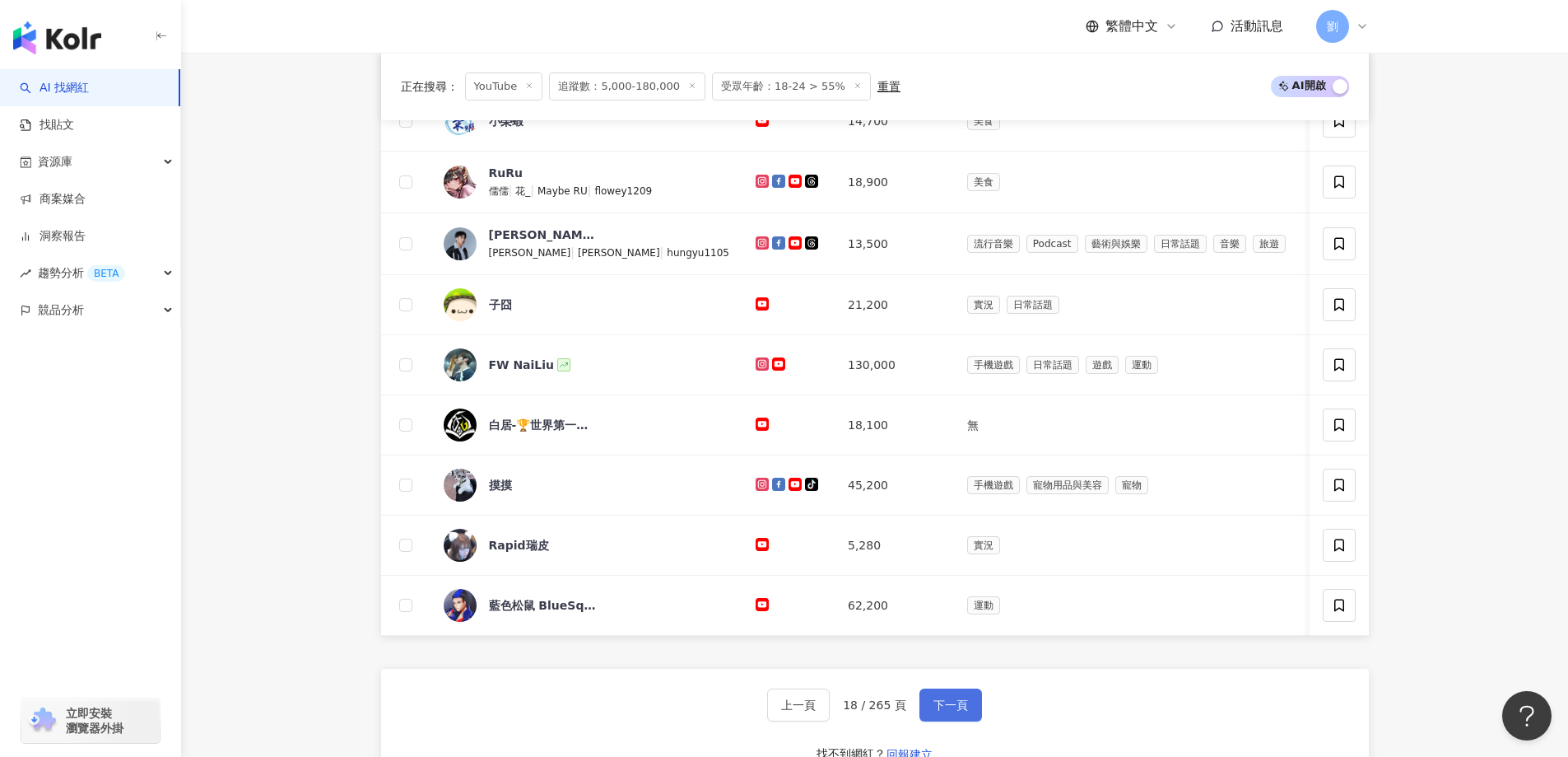
click at [952, 712] on span "下一頁" at bounding box center [951, 705] width 35 height 13
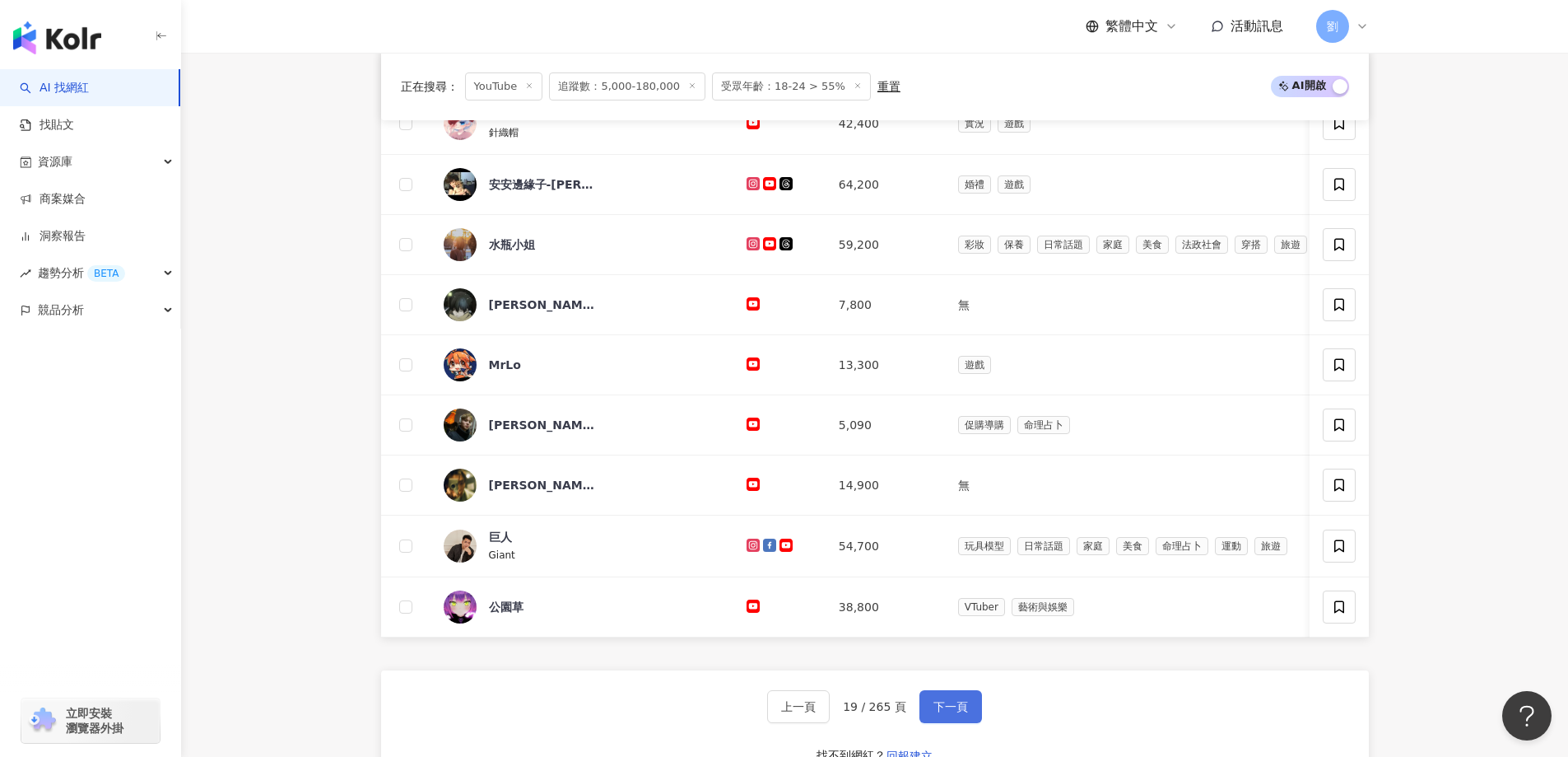
click at [934, 711] on span "下一頁" at bounding box center [951, 707] width 35 height 13
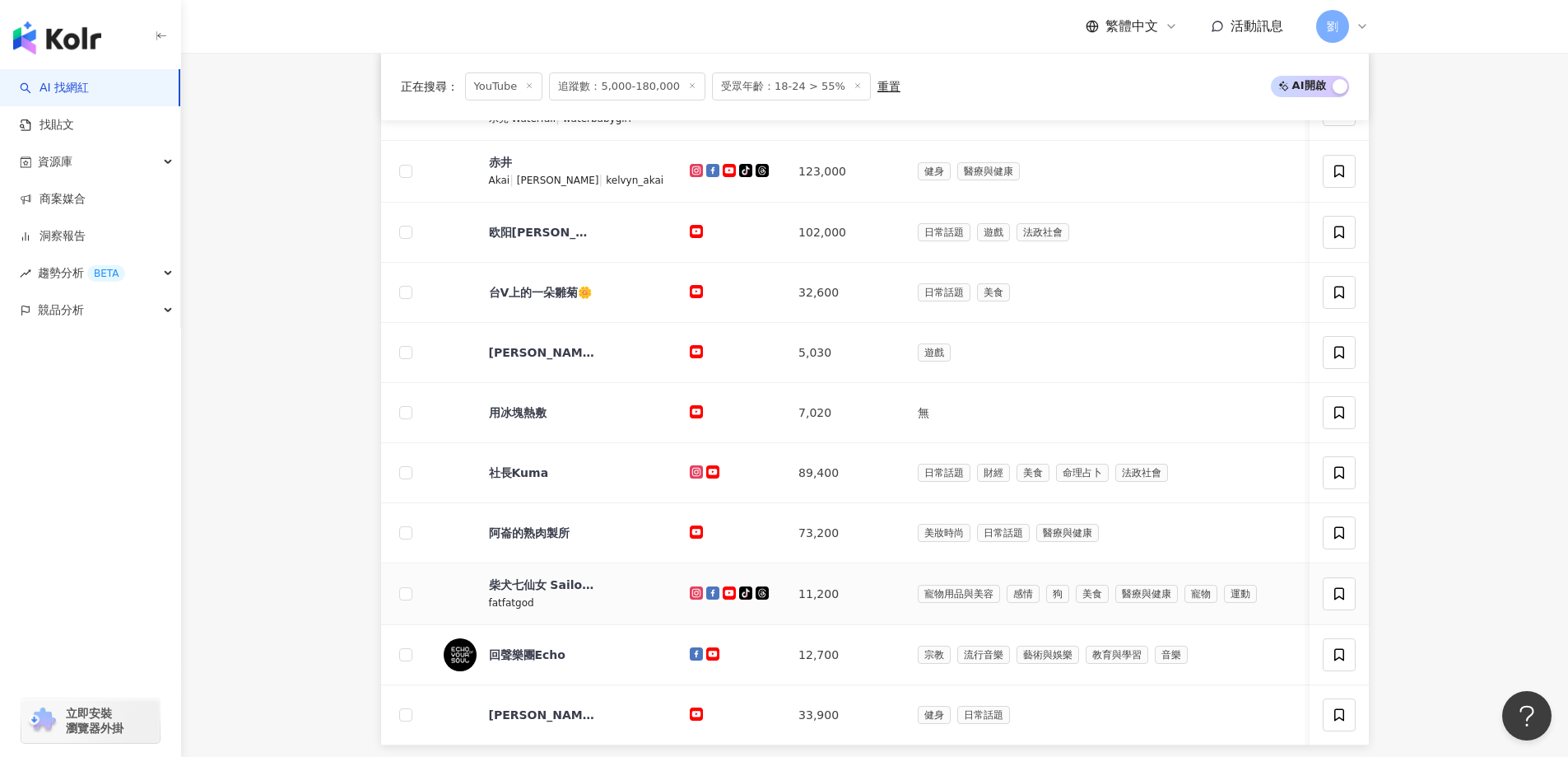
scroll to position [329, 0]
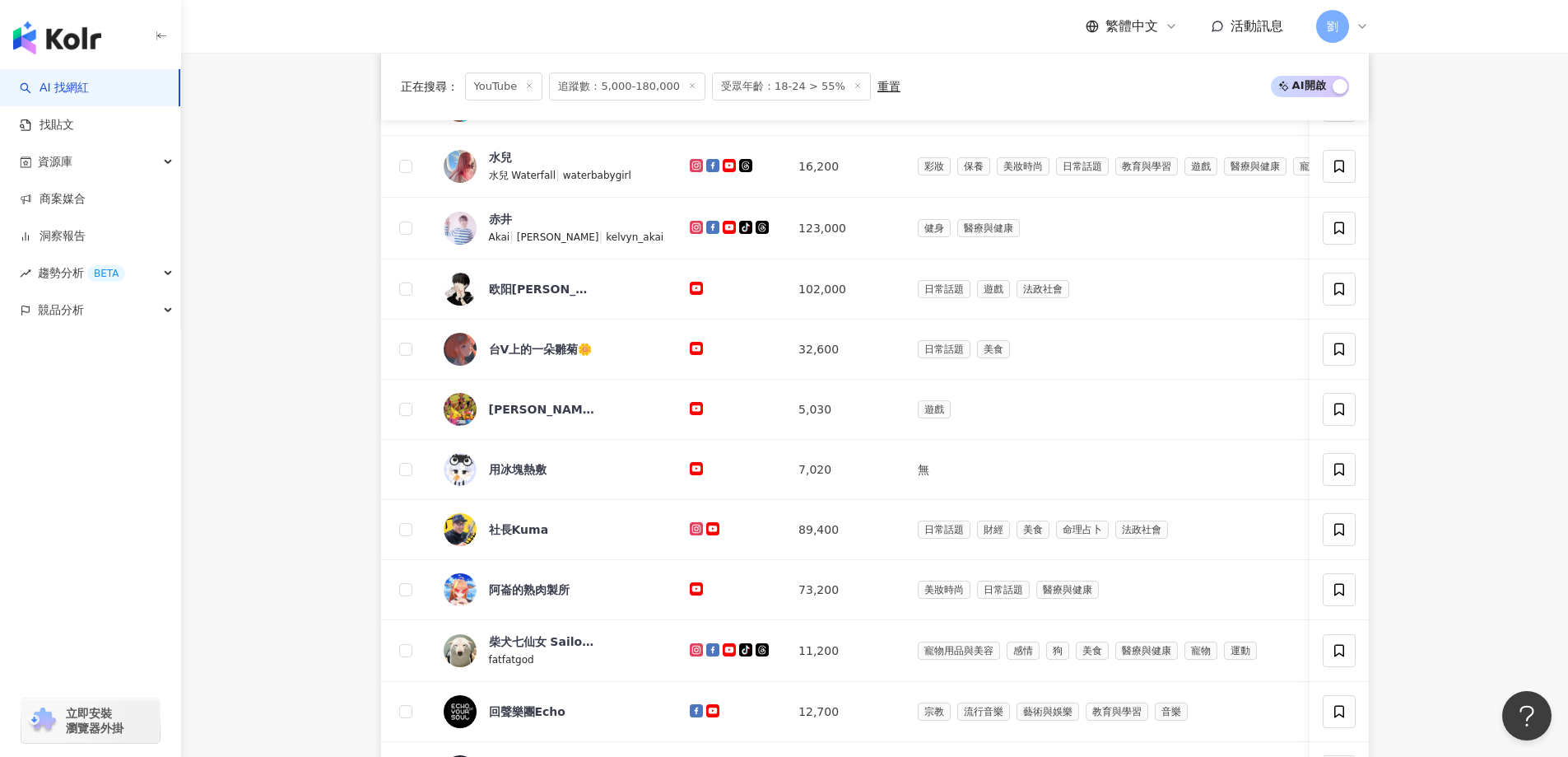
click at [327, 302] on main "YouTube 台灣 搜尋 您可能感興趣： 實況主 實況台 藥妝店 札幌藥妝 類型 性別 追蹤數 互動率 觀看率 合作費用預估 更多篩選 篩選條件 關於網紅 …" at bounding box center [874, 472] width 1387 height 1500
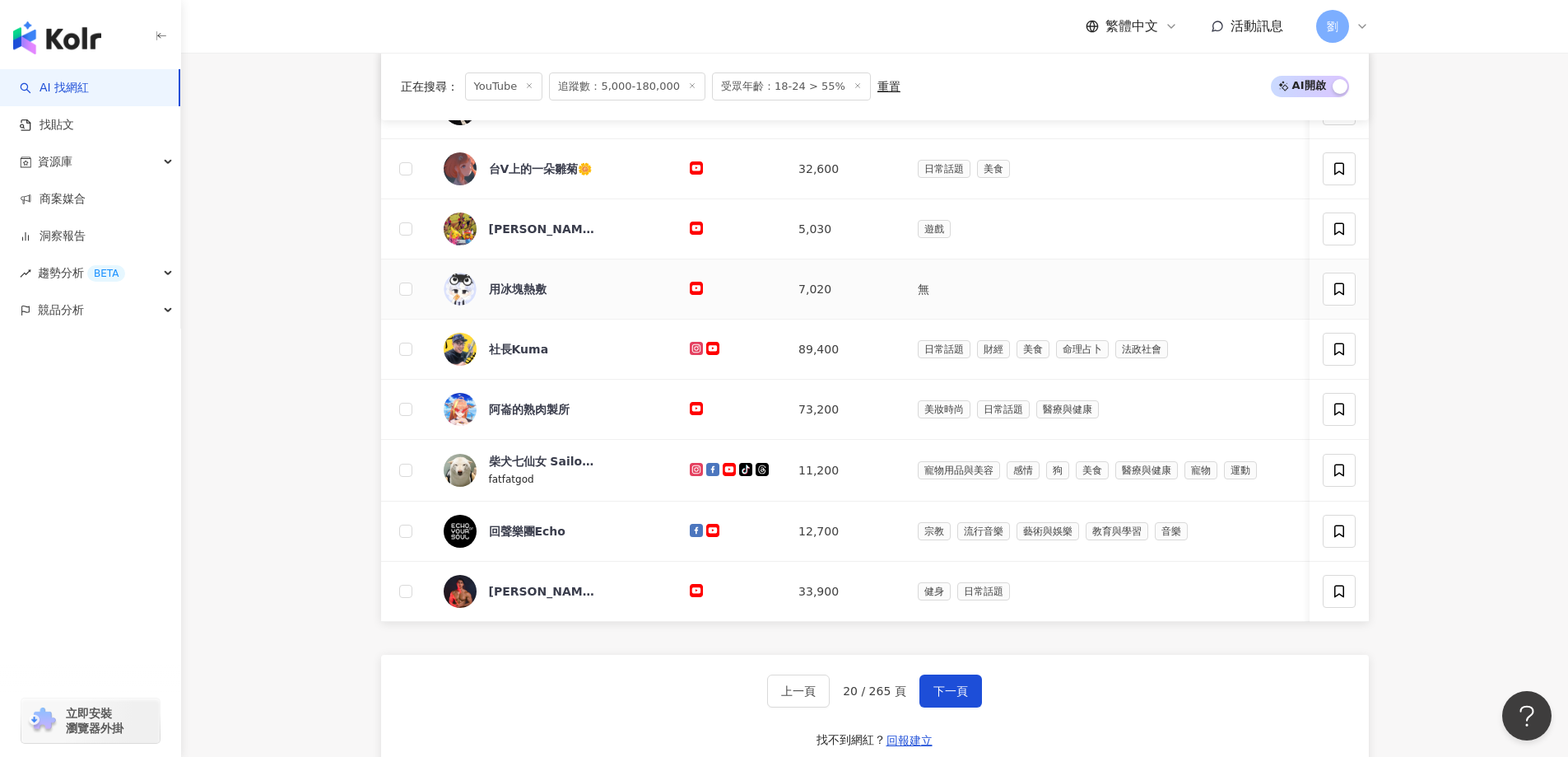
scroll to position [659, 0]
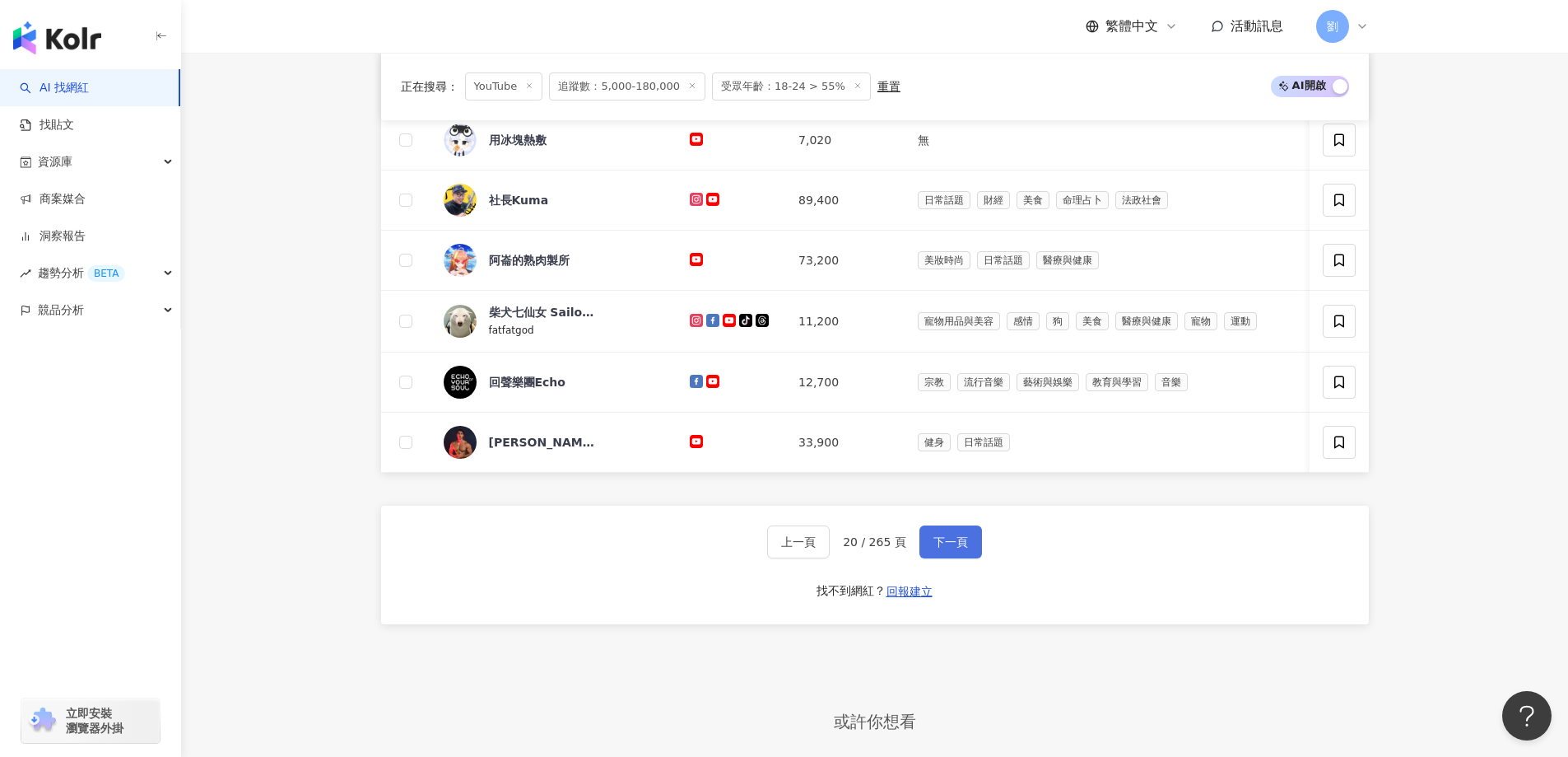
click at [960, 549] on span "下一頁" at bounding box center [951, 542] width 35 height 13
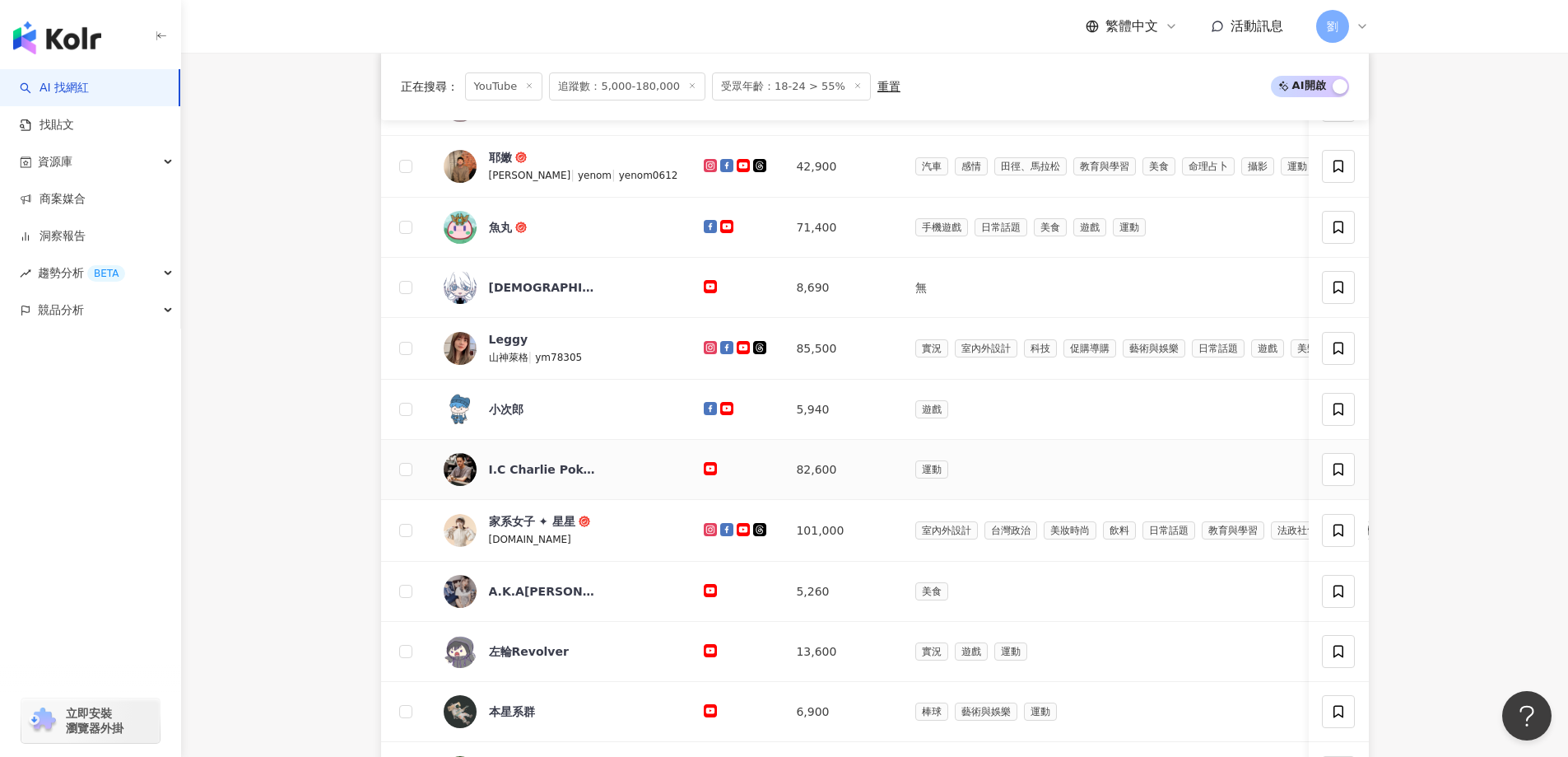
scroll to position [494, 0]
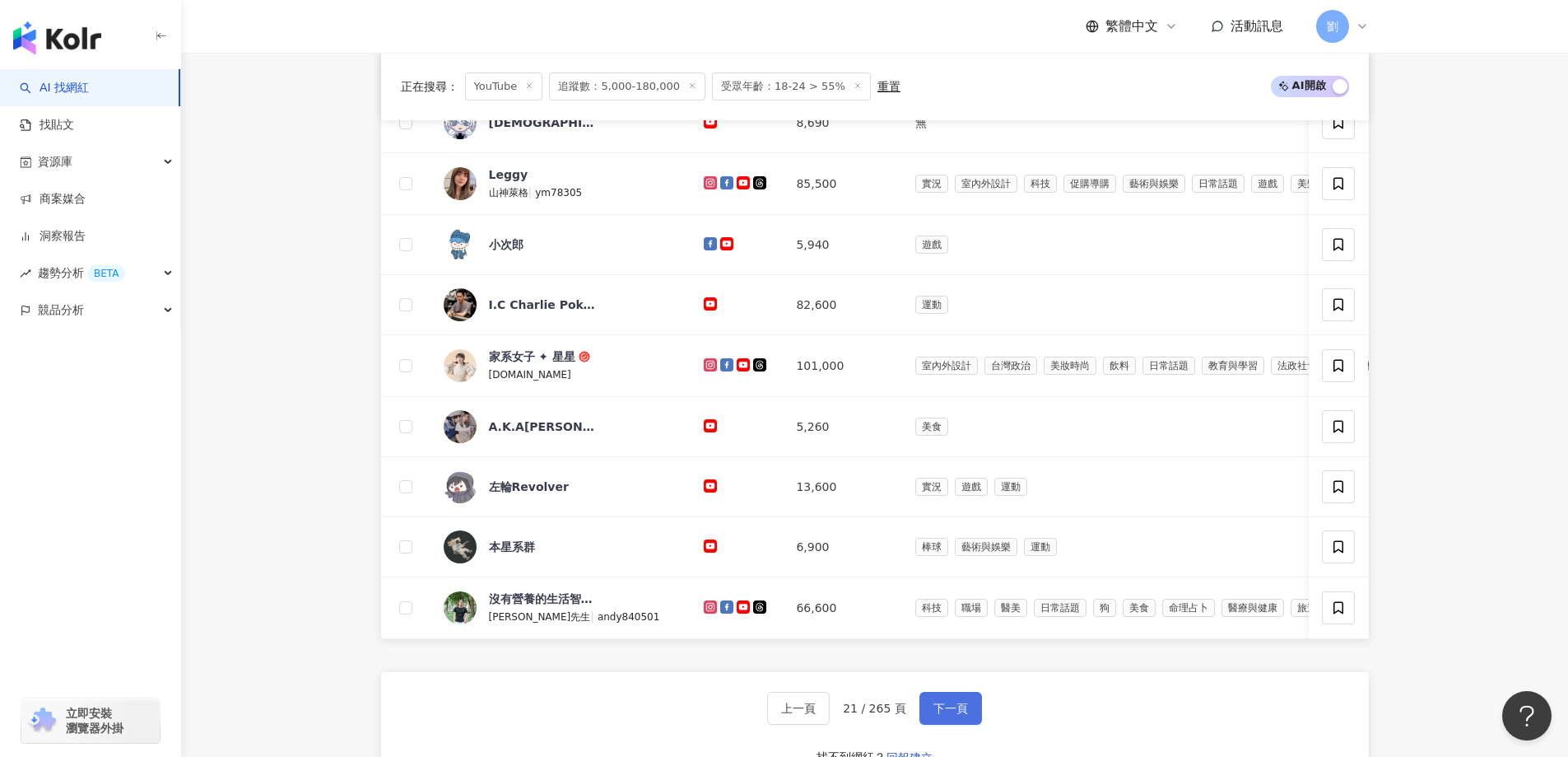
click at [955, 725] on button "下一頁" at bounding box center [951, 708] width 62 height 33
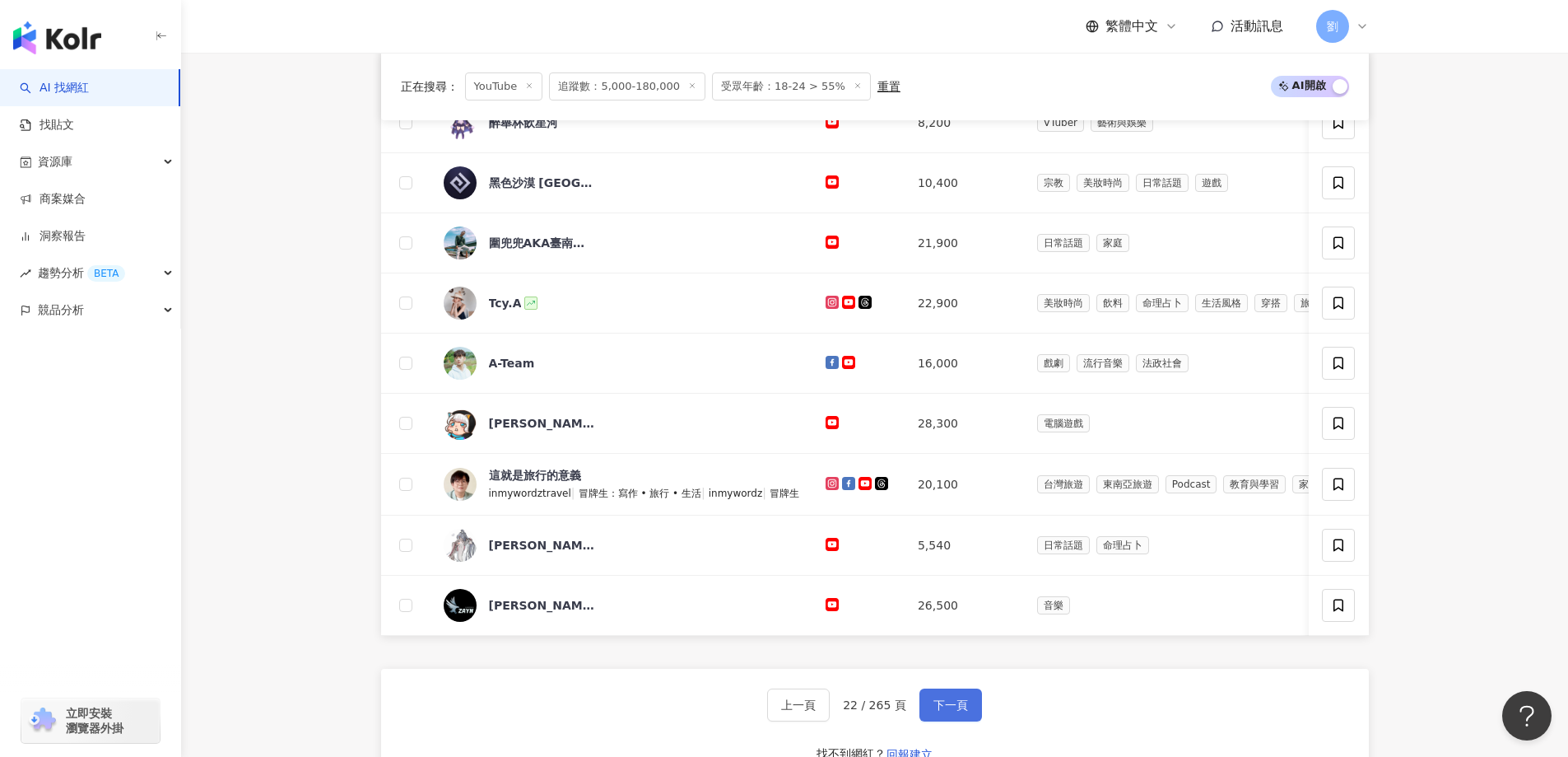
click at [947, 712] on span "下一頁" at bounding box center [951, 705] width 35 height 13
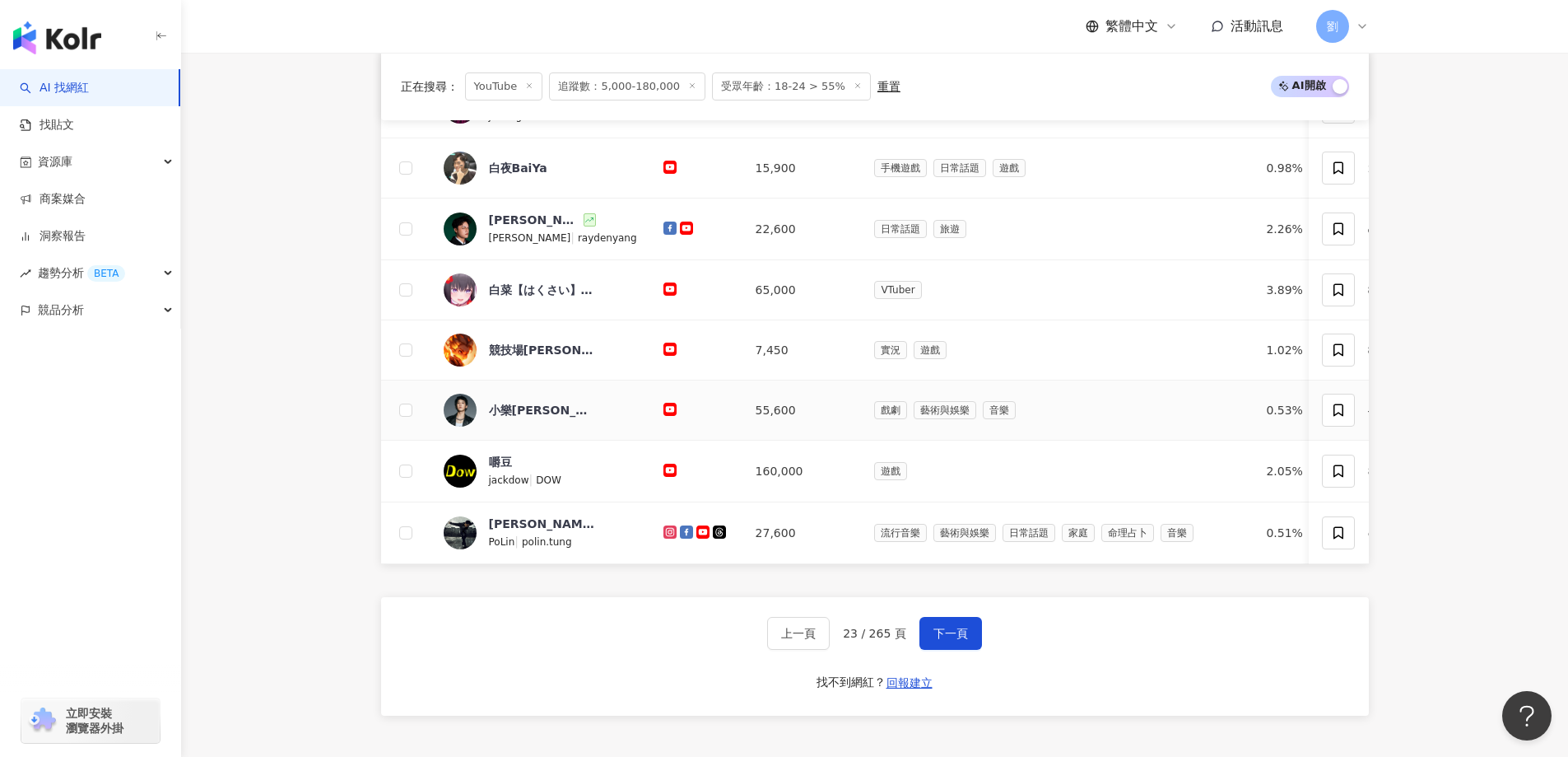
scroll to position [659, 0]
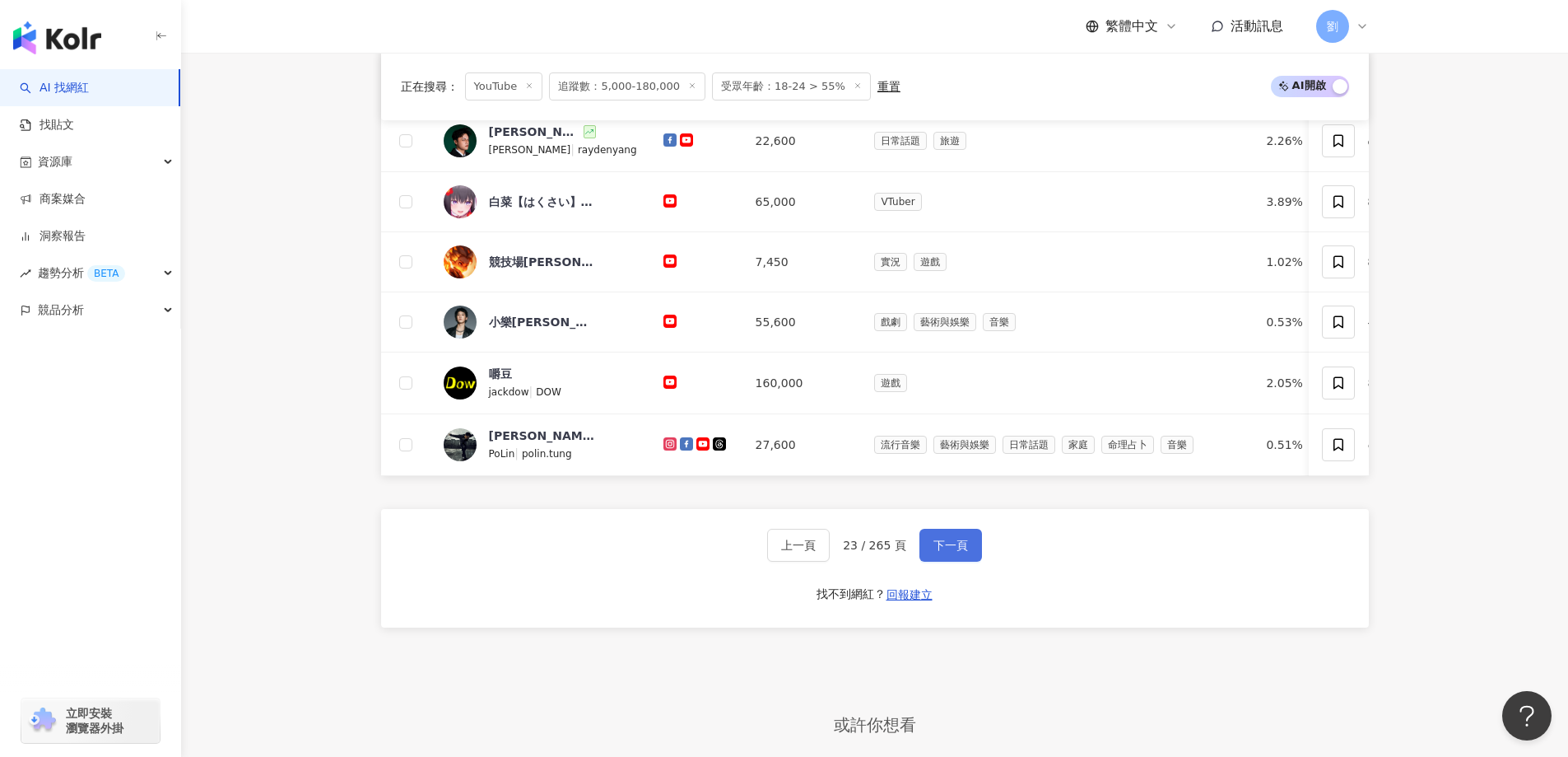
click at [950, 551] on span "下一頁" at bounding box center [951, 545] width 35 height 13
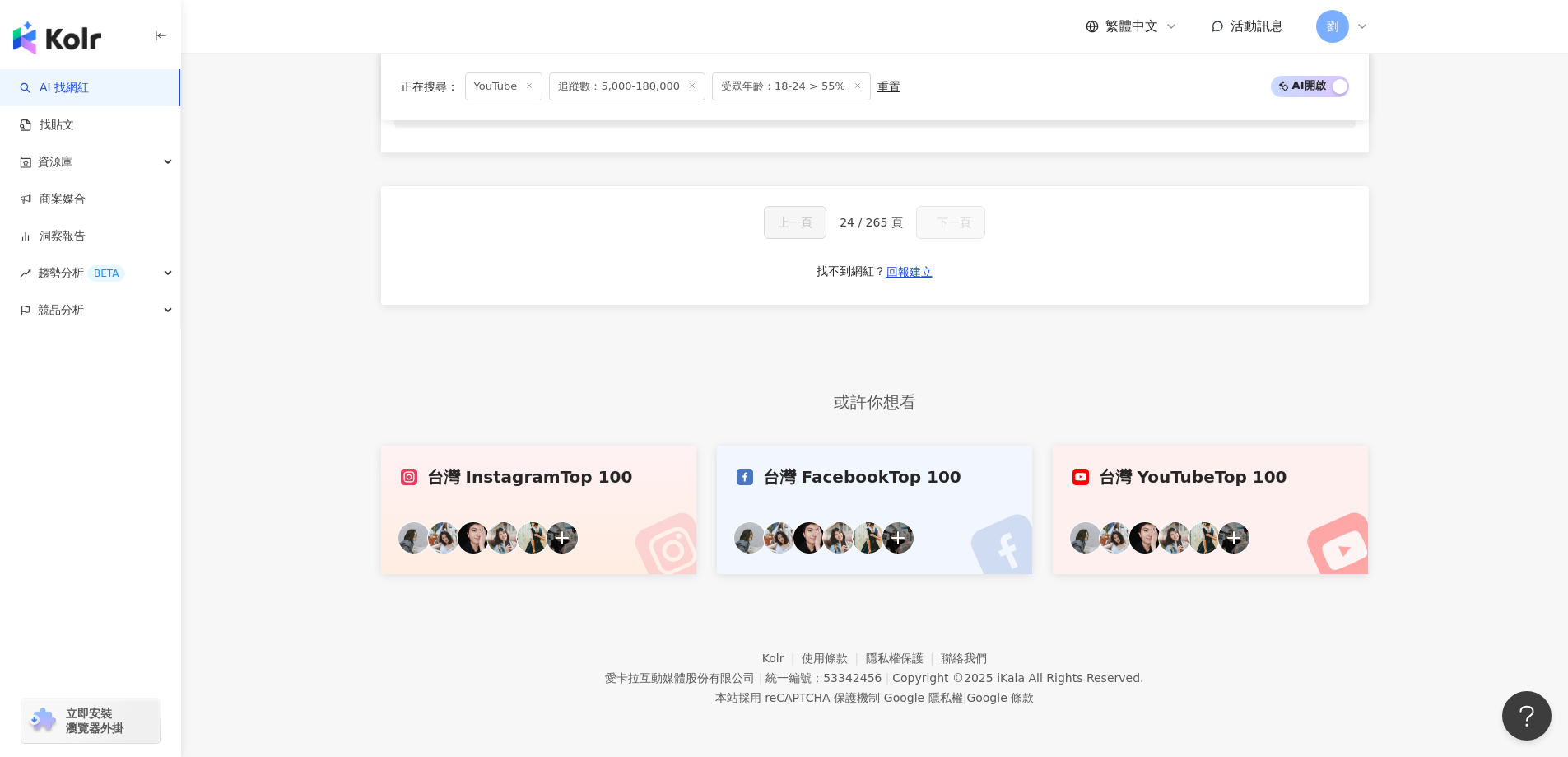
scroll to position [406, 0]
